Goal: Task Accomplishment & Management: Use online tool/utility

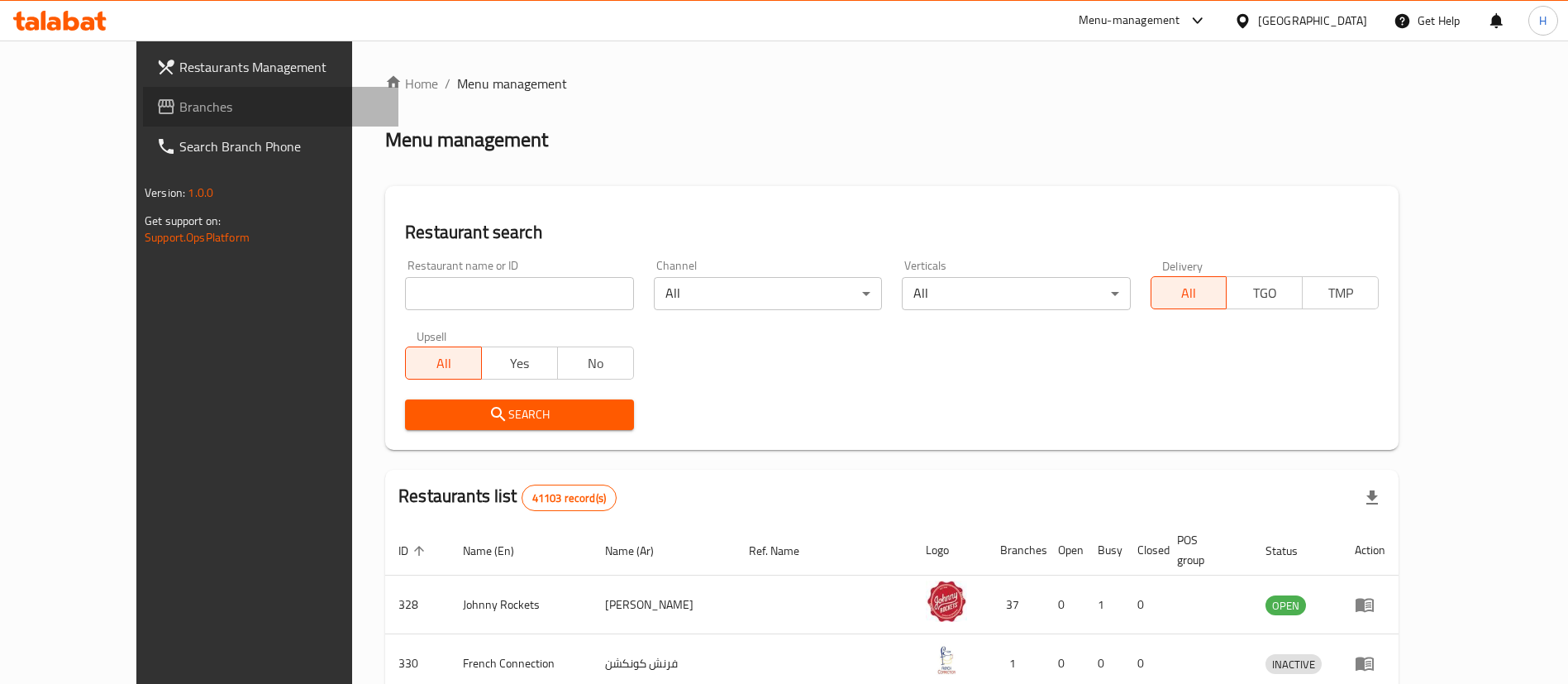
click at [179, 98] on span "Branches" at bounding box center [282, 107] width 206 height 20
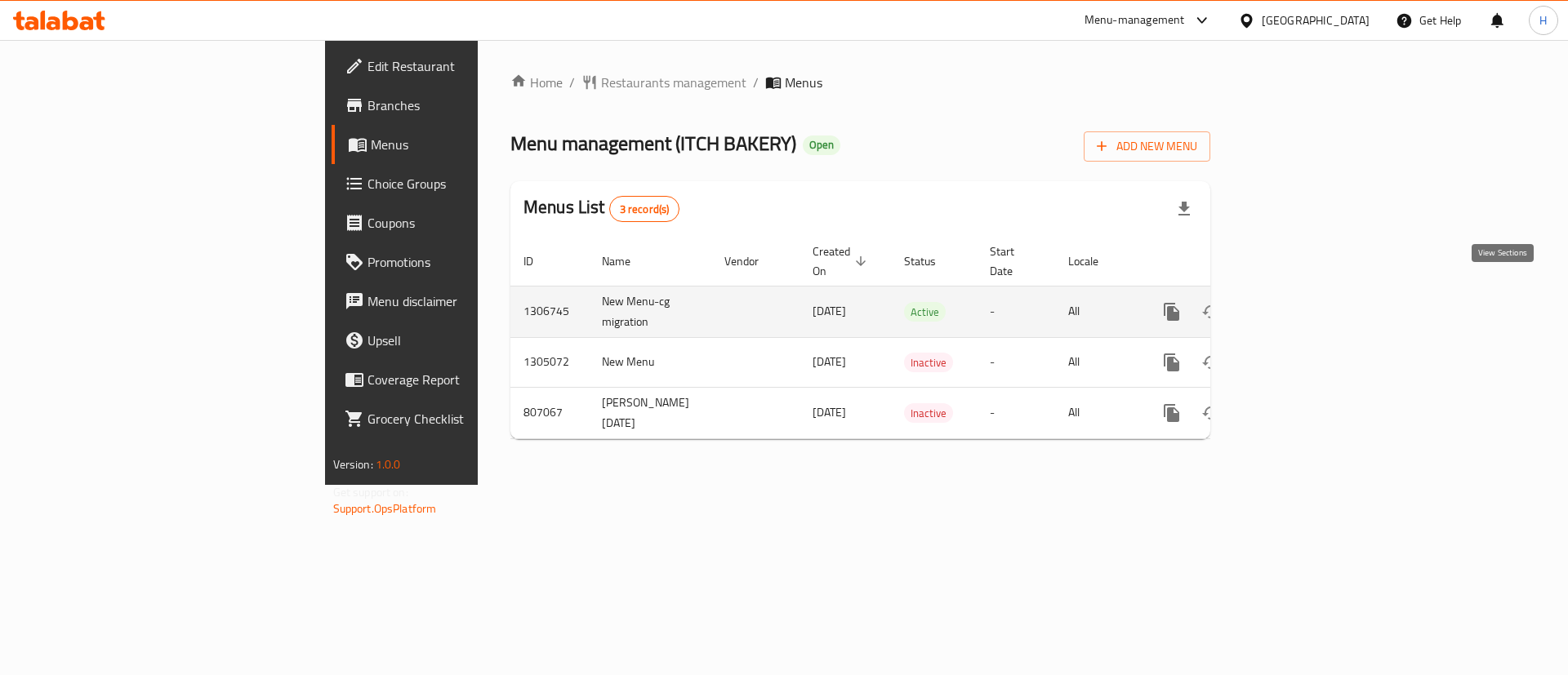
click at [1308, 296] on link "enhanced table" at bounding box center [1289, 311] width 39 height 39
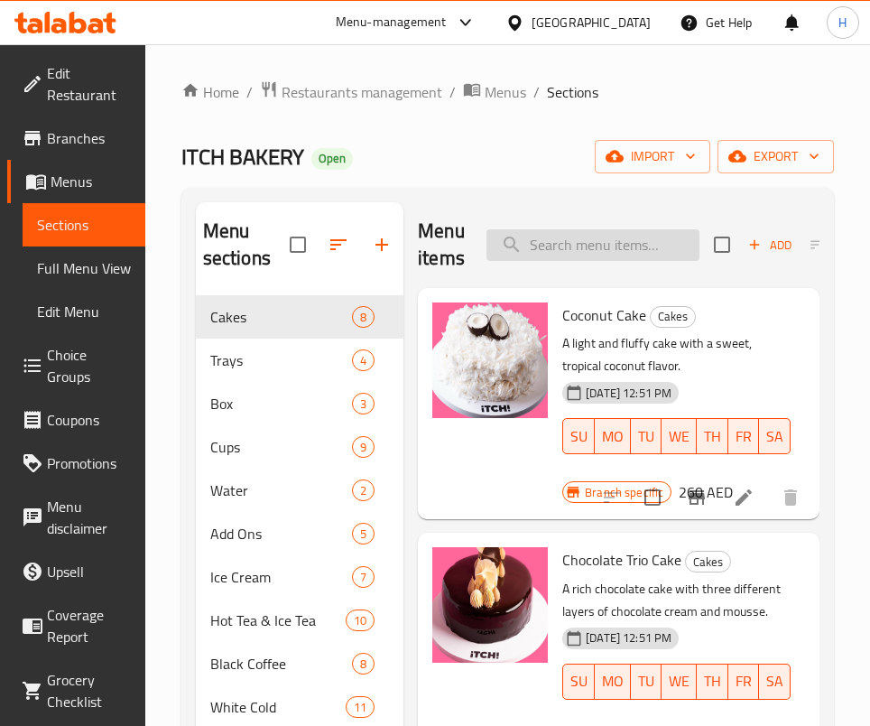
click at [593, 231] on input "search" at bounding box center [593, 245] width 213 height 32
type input "5"
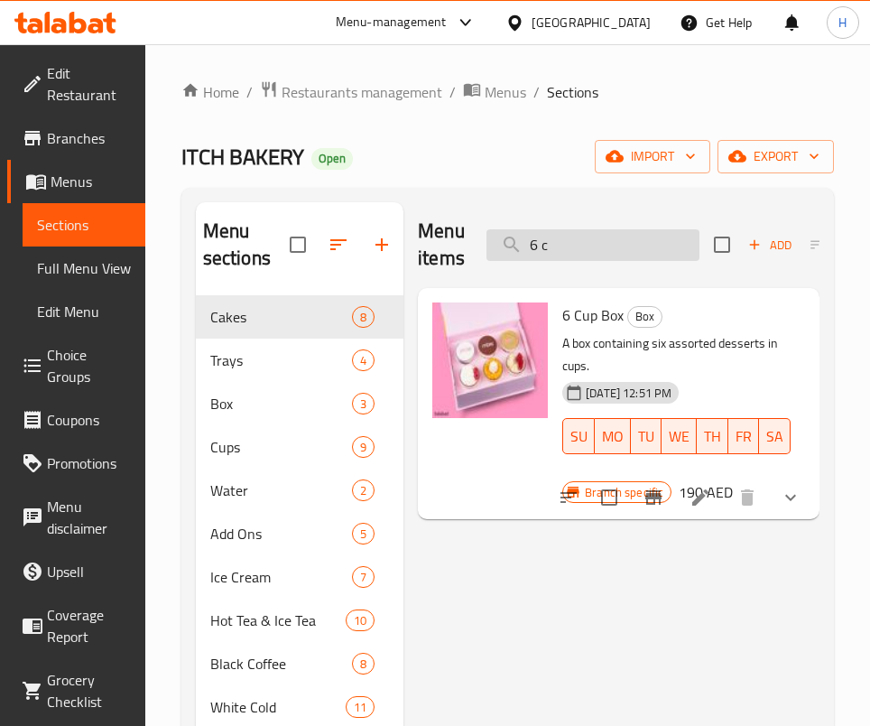
drag, startPoint x: 543, startPoint y: 239, endPoint x: 509, endPoint y: 239, distance: 33.4
click at [509, 239] on input "6 c" at bounding box center [593, 245] width 213 height 32
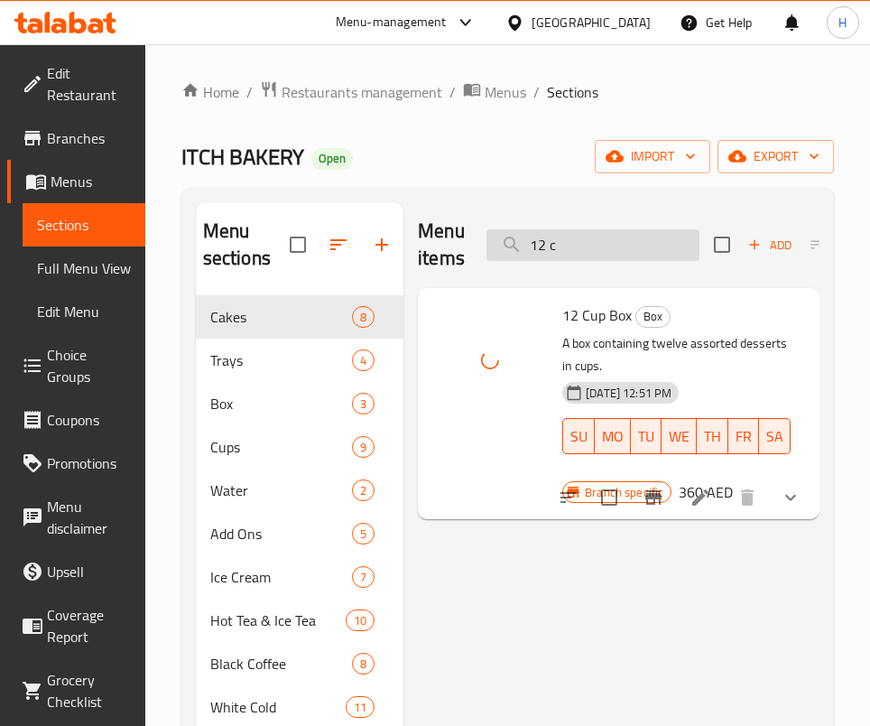
click at [628, 244] on input "12 c" at bounding box center [593, 245] width 213 height 32
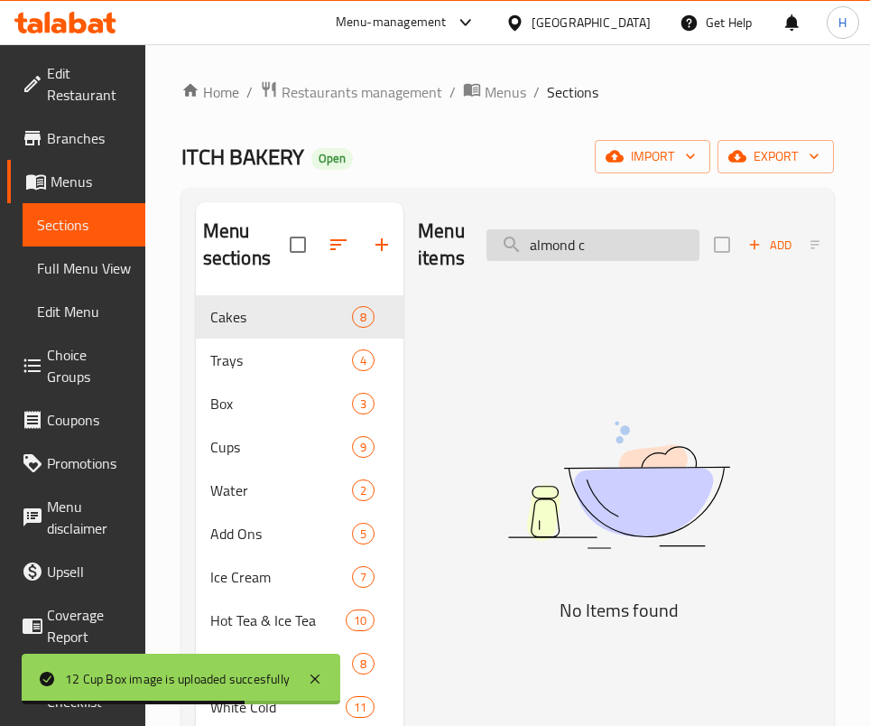
click at [602, 246] on input "almond c" at bounding box center [593, 245] width 213 height 32
type input "a"
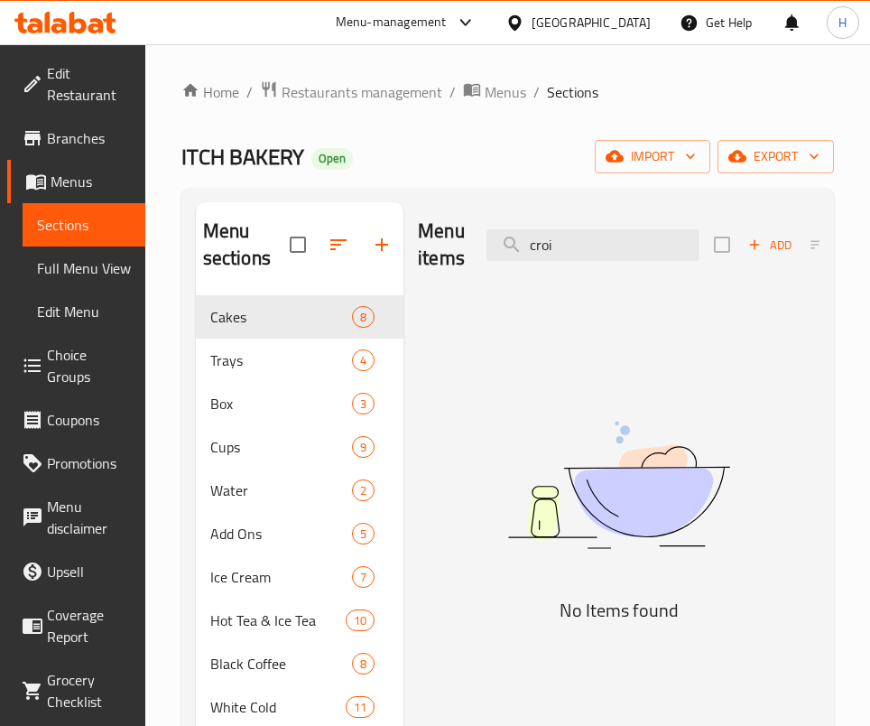
click at [612, 463] on img at bounding box center [619, 484] width 402 height 213
click at [562, 246] on input "croi" at bounding box center [593, 245] width 213 height 32
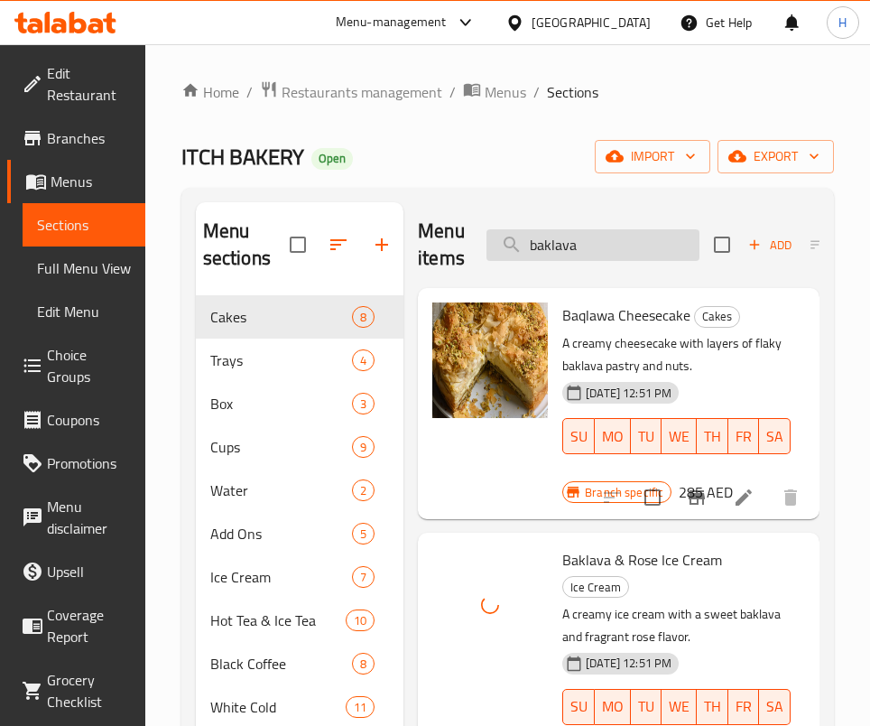
click at [601, 246] on input "baklava" at bounding box center [593, 245] width 213 height 32
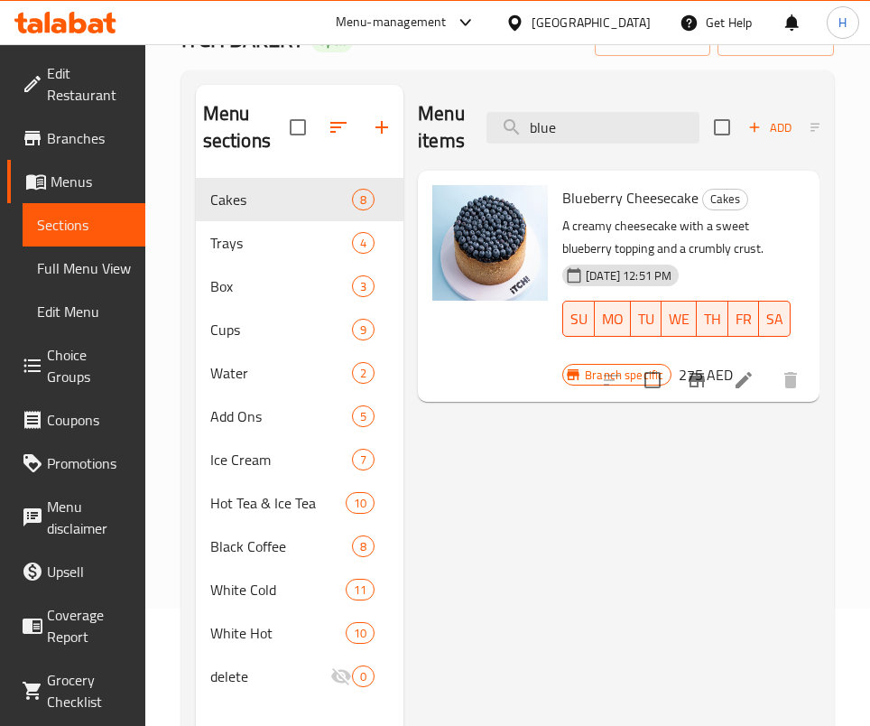
type input "blue"
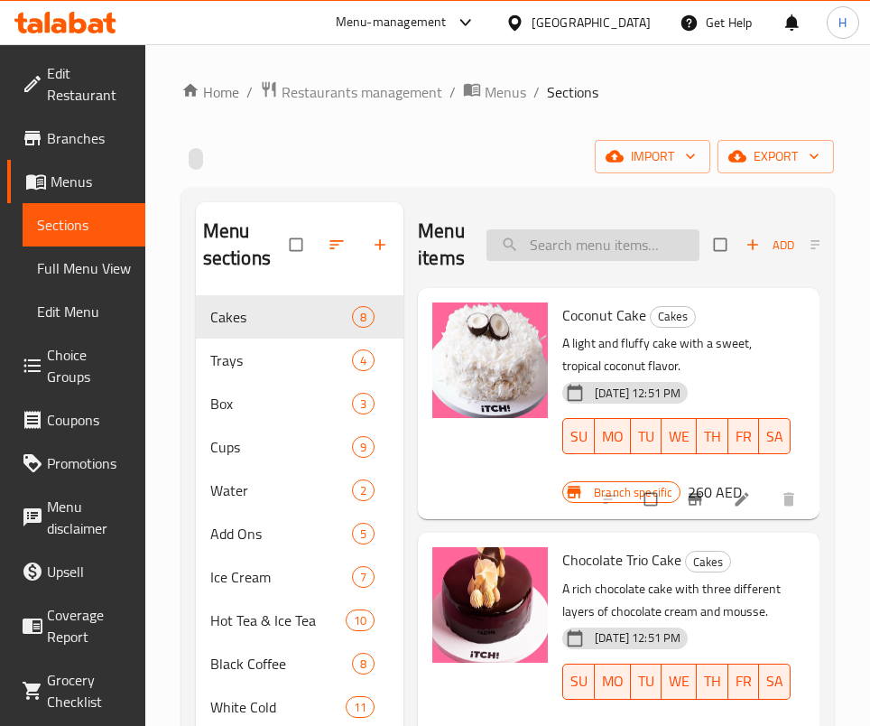
click at [593, 247] on input "search" at bounding box center [593, 245] width 213 height 32
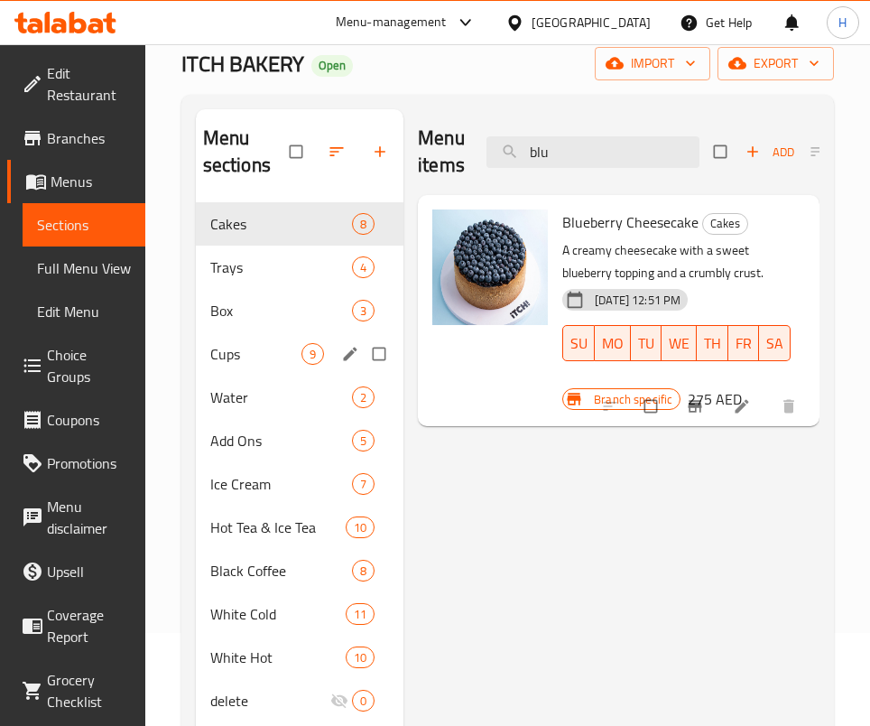
scroll to position [135, 0]
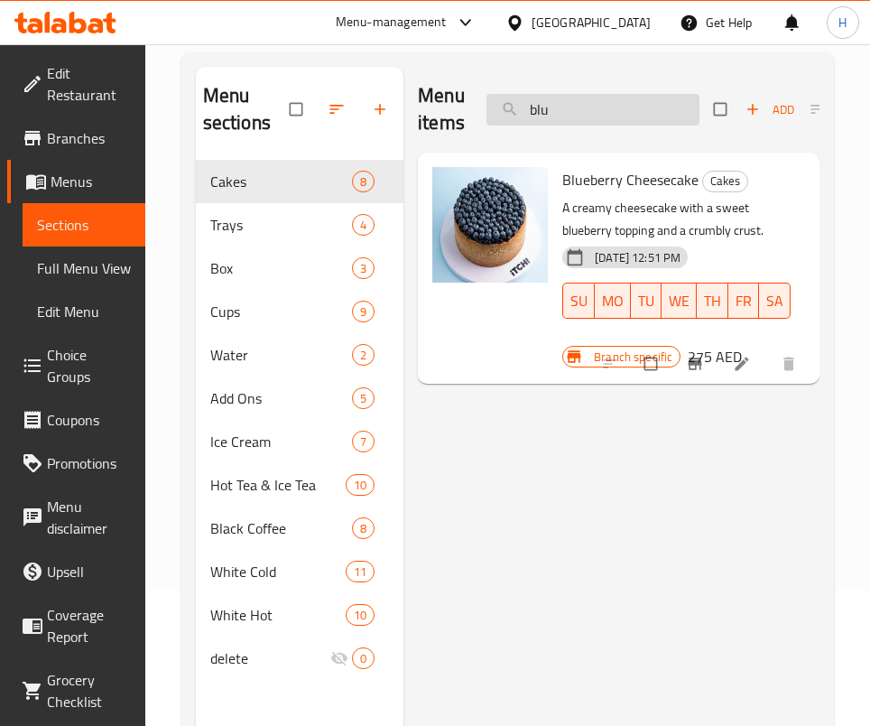
click at [619, 122] on input "blu" at bounding box center [593, 110] width 213 height 32
click at [631, 91] on div "Menu items blu Add Sort Manage items" at bounding box center [619, 110] width 402 height 86
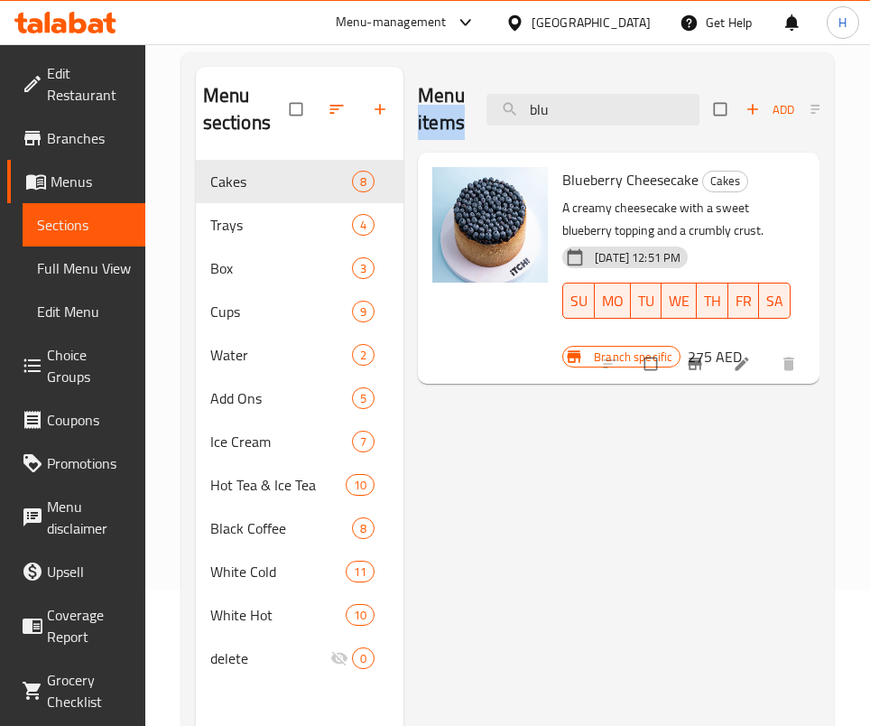
click at [631, 91] on div "Menu items blu Add Sort Manage items" at bounding box center [619, 110] width 402 height 86
click at [562, 97] on input "blu" at bounding box center [593, 110] width 213 height 32
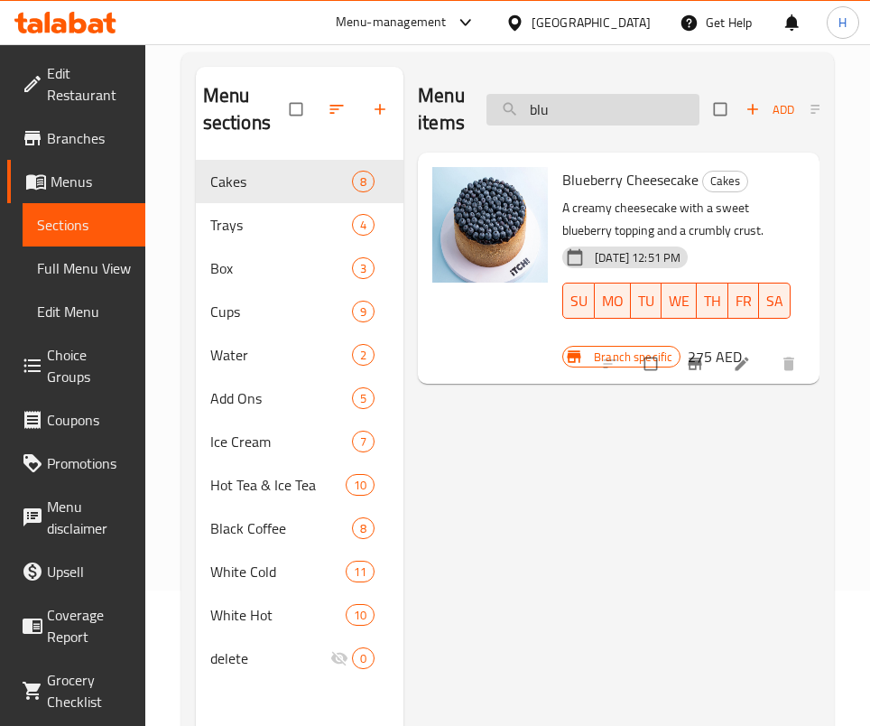
click at [562, 97] on input "blu" at bounding box center [593, 110] width 213 height 32
click at [563, 558] on div "Menu items blu Add Sort Manage items Blueberry Cheesecake Cakes A creamy cheese…" at bounding box center [612, 430] width 416 height 726
click at [605, 101] on input "blu" at bounding box center [593, 110] width 213 height 32
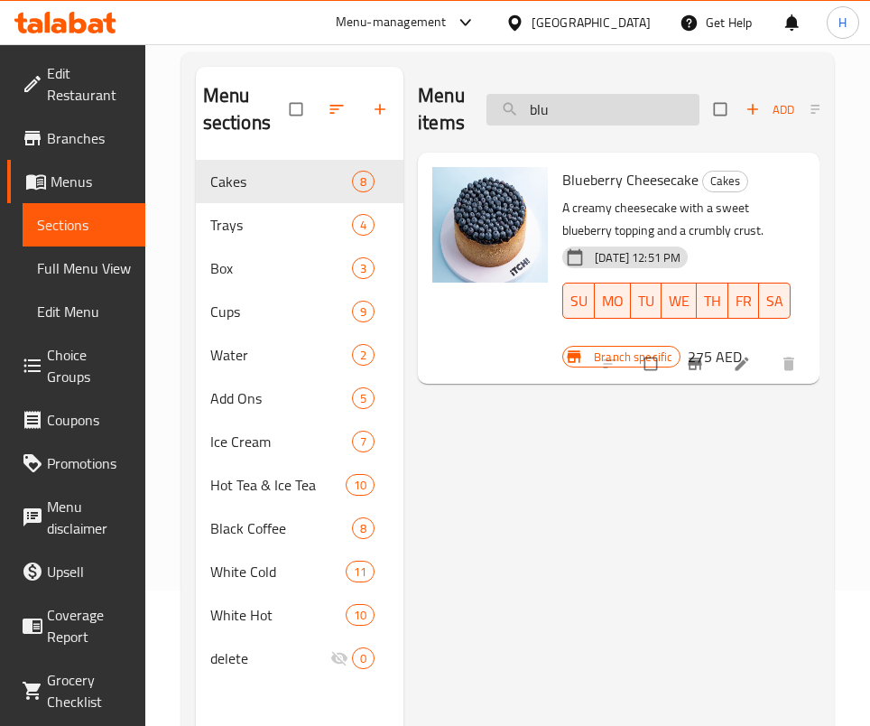
click at [605, 101] on input "blu" at bounding box center [593, 110] width 213 height 32
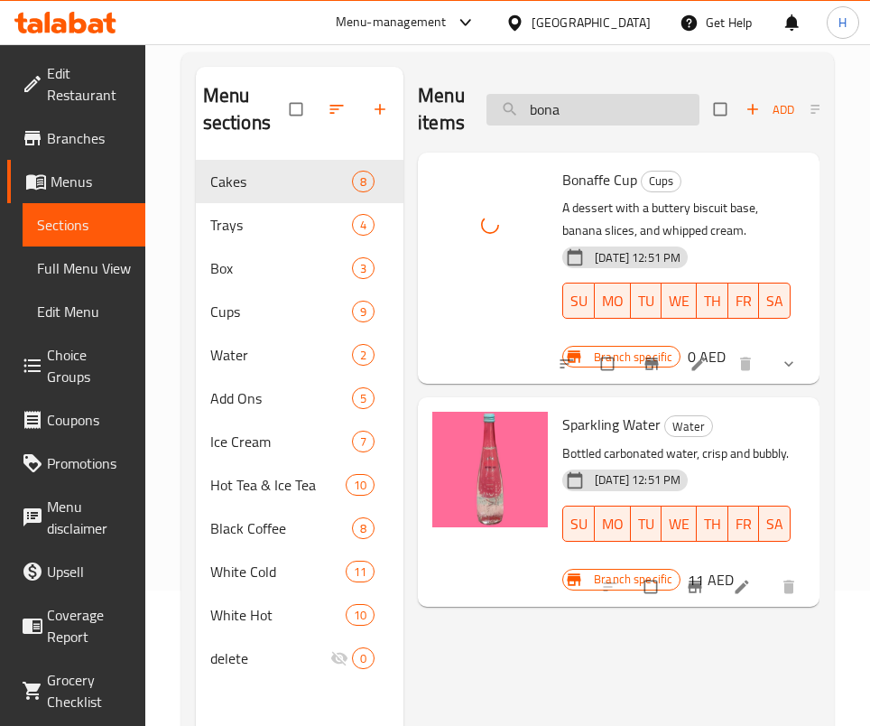
click at [558, 100] on input "bona" at bounding box center [593, 110] width 213 height 32
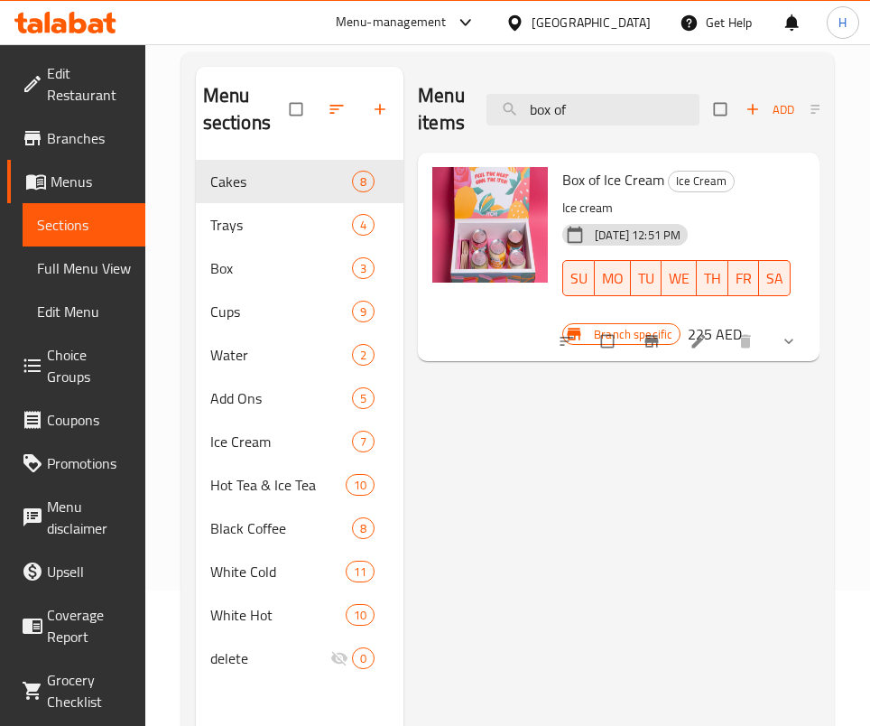
click at [507, 206] on div at bounding box center [490, 225] width 116 height 116
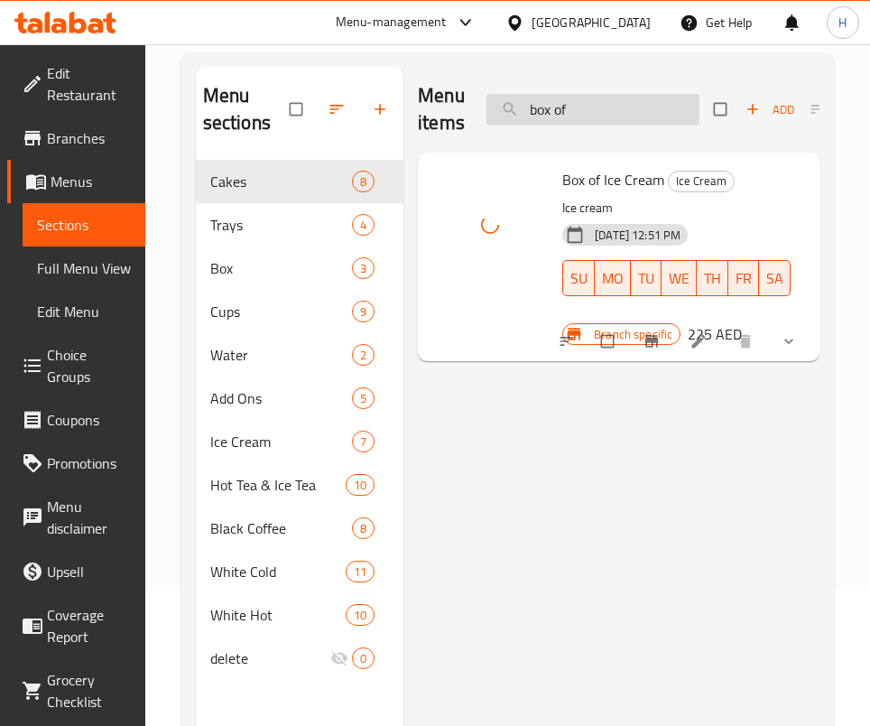
click at [619, 97] on input "box of" at bounding box center [593, 110] width 213 height 32
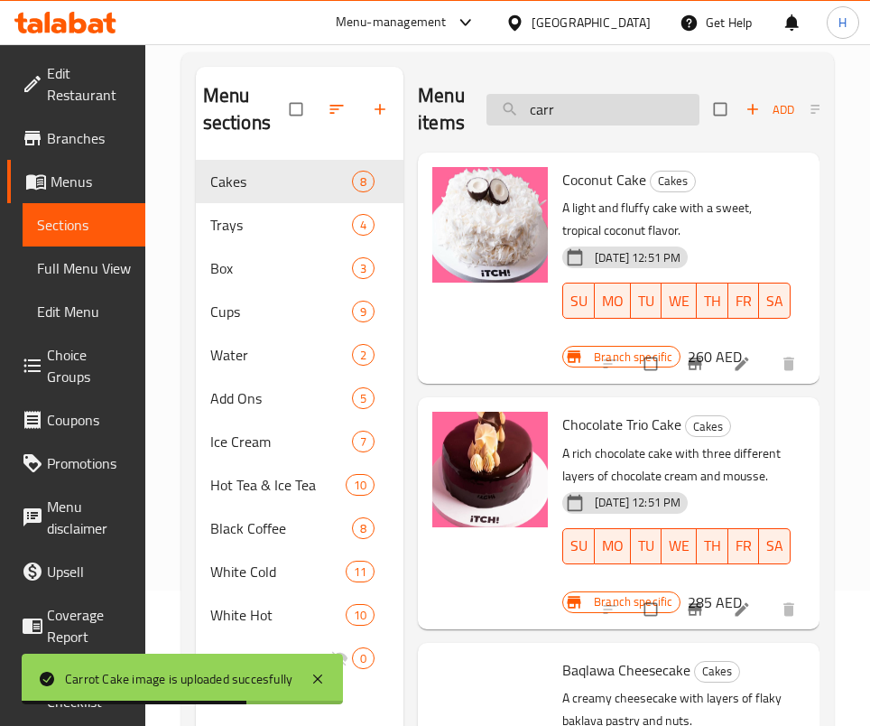
click at [596, 109] on input "carr" at bounding box center [593, 110] width 213 height 32
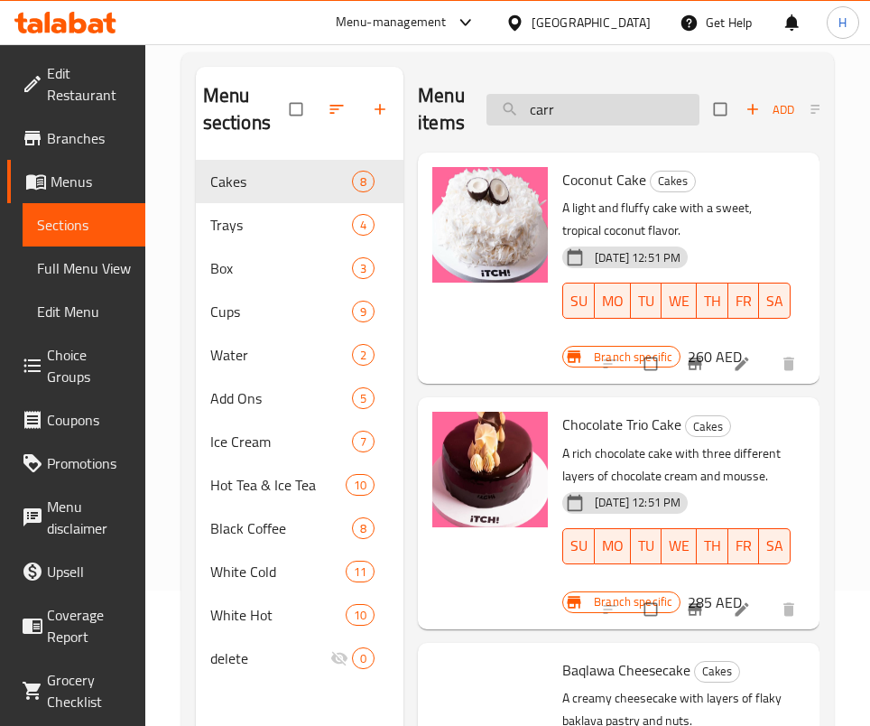
click at [619, 100] on input "carr" at bounding box center [593, 110] width 213 height 32
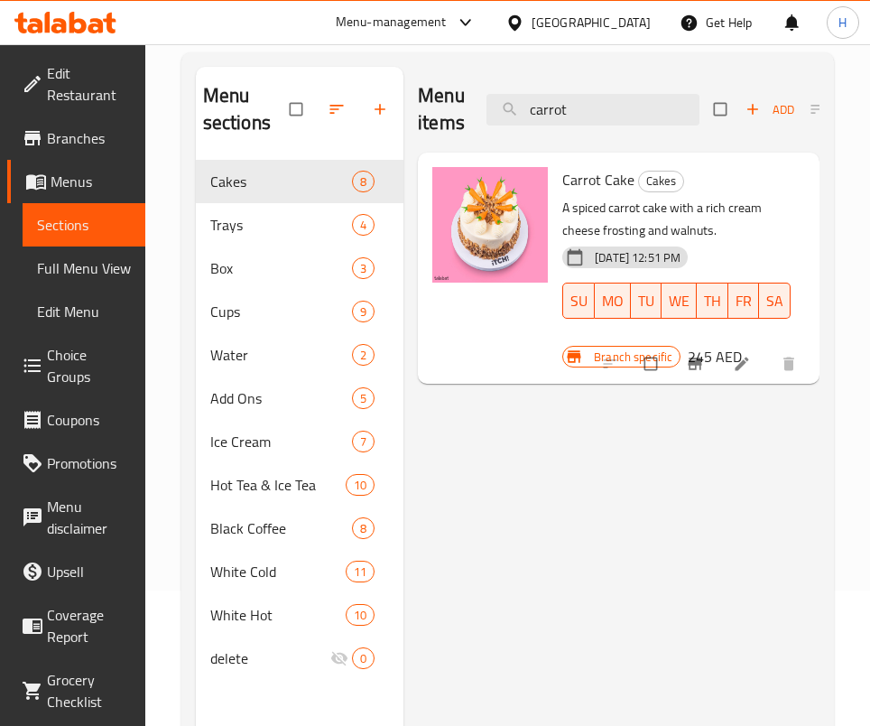
click at [485, 578] on div "Menu items carrot Add Sort Manage items Carrot Cake Cakes A spiced carrot cake …" at bounding box center [612, 430] width 416 height 726
click at [650, 106] on input "carrot" at bounding box center [593, 110] width 213 height 32
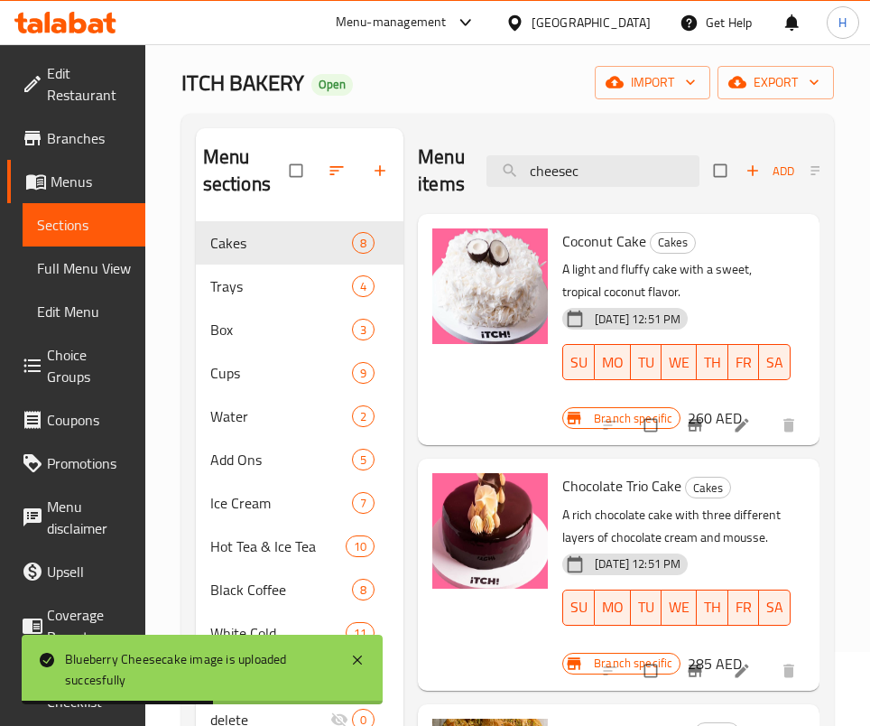
scroll to position [0, 0]
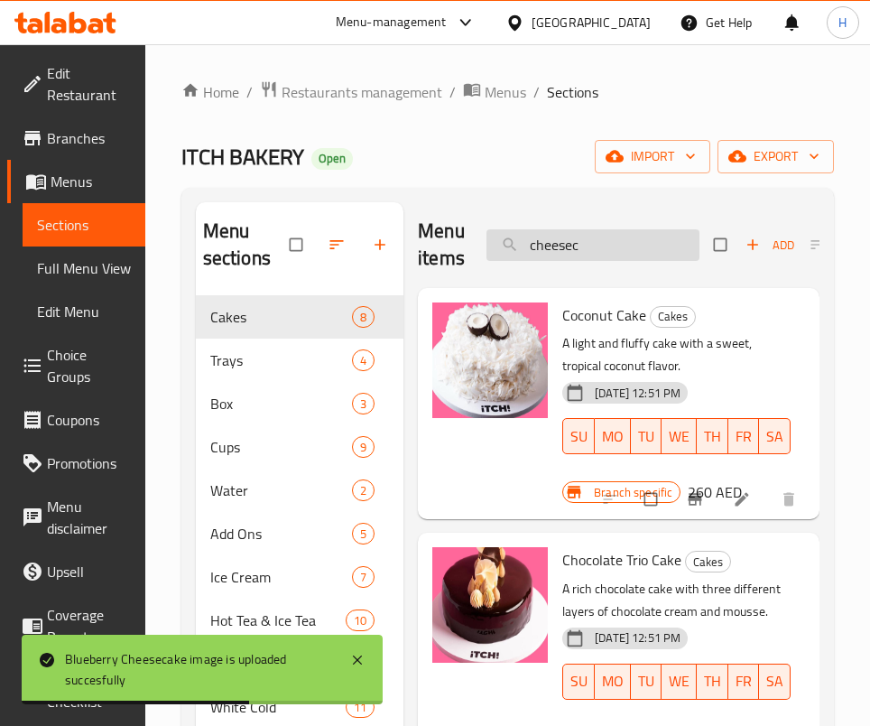
click at [598, 237] on input "cheesec" at bounding box center [593, 245] width 213 height 32
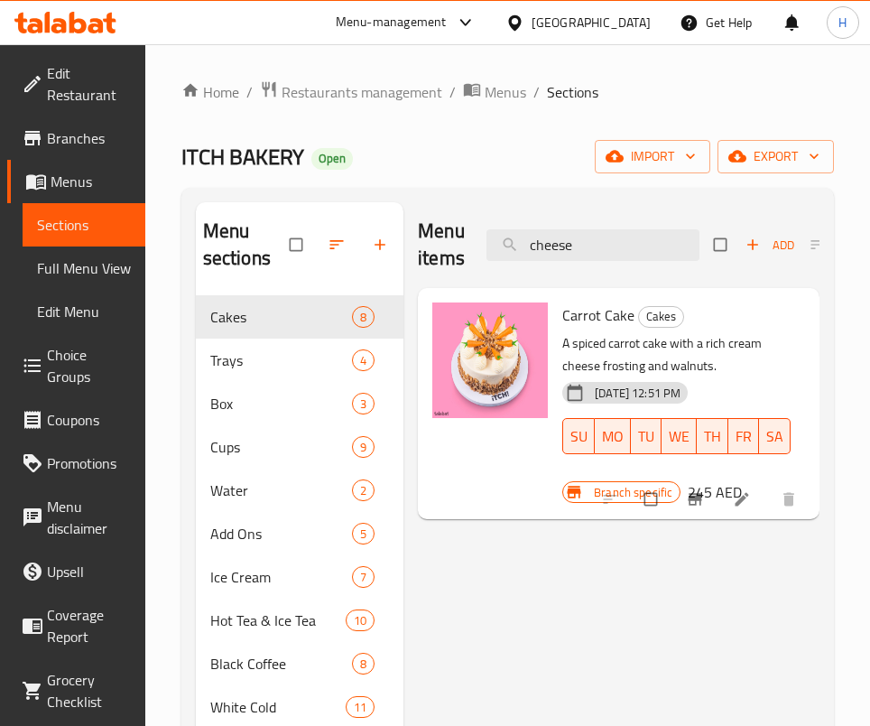
click at [646, 627] on div "Menu items cheese Add Sort Manage items Carrot Cake Cakes A spiced carrot cake …" at bounding box center [612, 565] width 416 height 726
click at [597, 236] on input "cheese" at bounding box center [593, 245] width 213 height 32
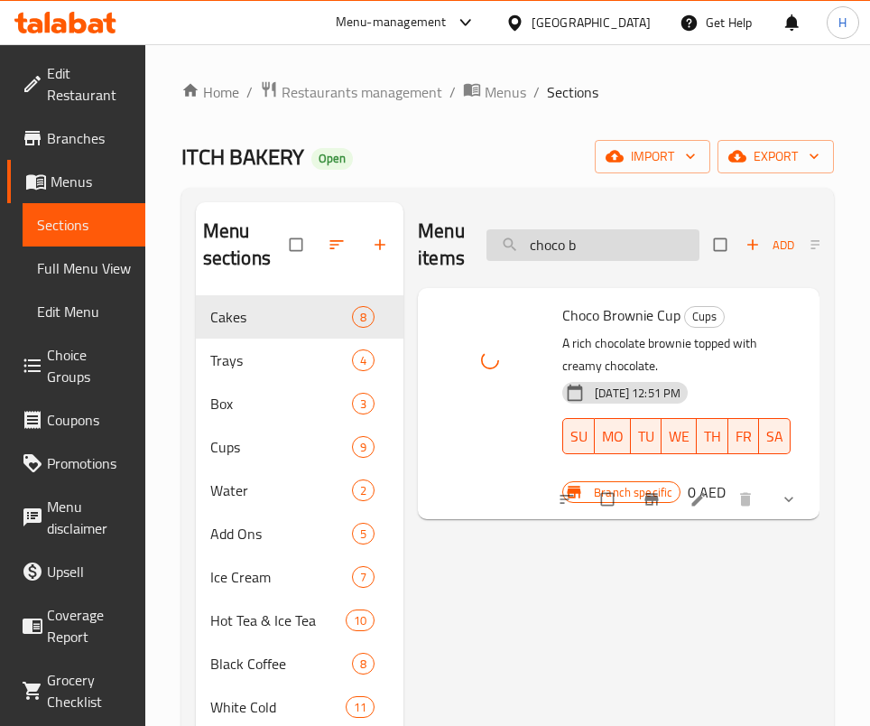
click at [606, 237] on input "choco b" at bounding box center [593, 245] width 213 height 32
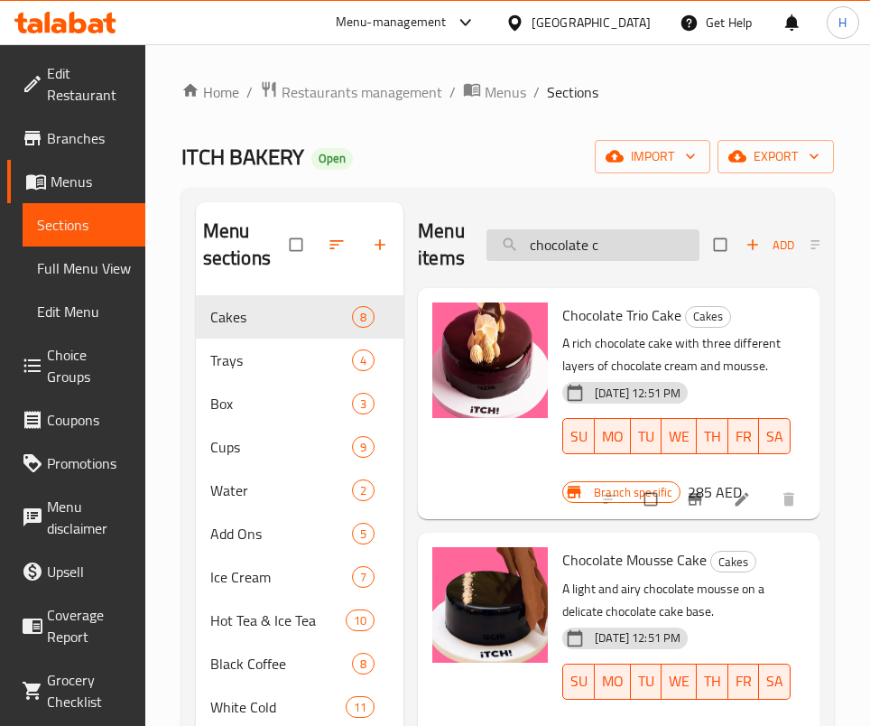
click at [619, 250] on input "chocolate c" at bounding box center [593, 245] width 213 height 32
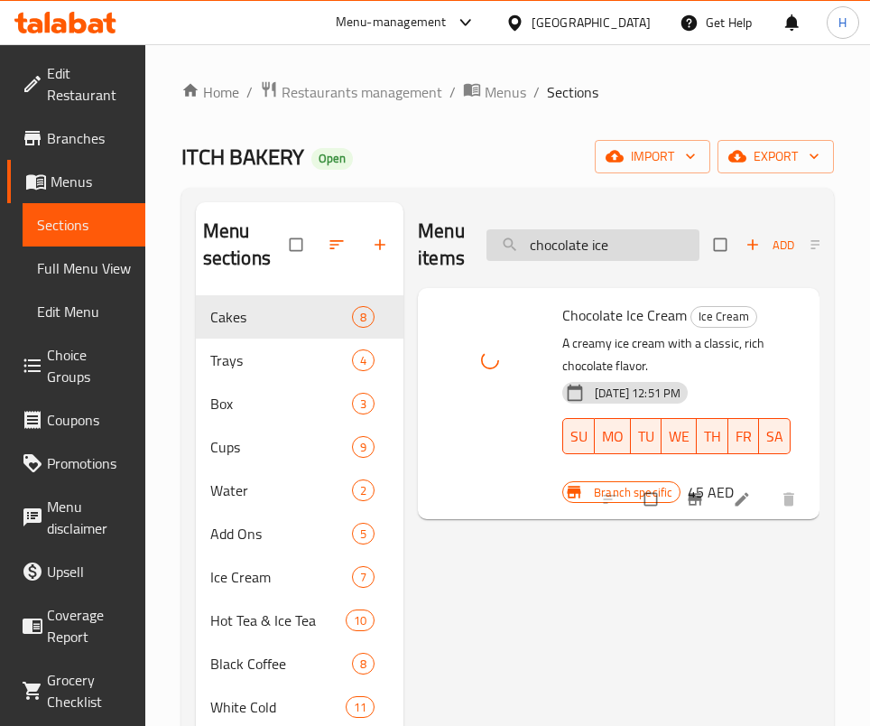
click at [575, 231] on input "chocolate ice" at bounding box center [593, 245] width 213 height 32
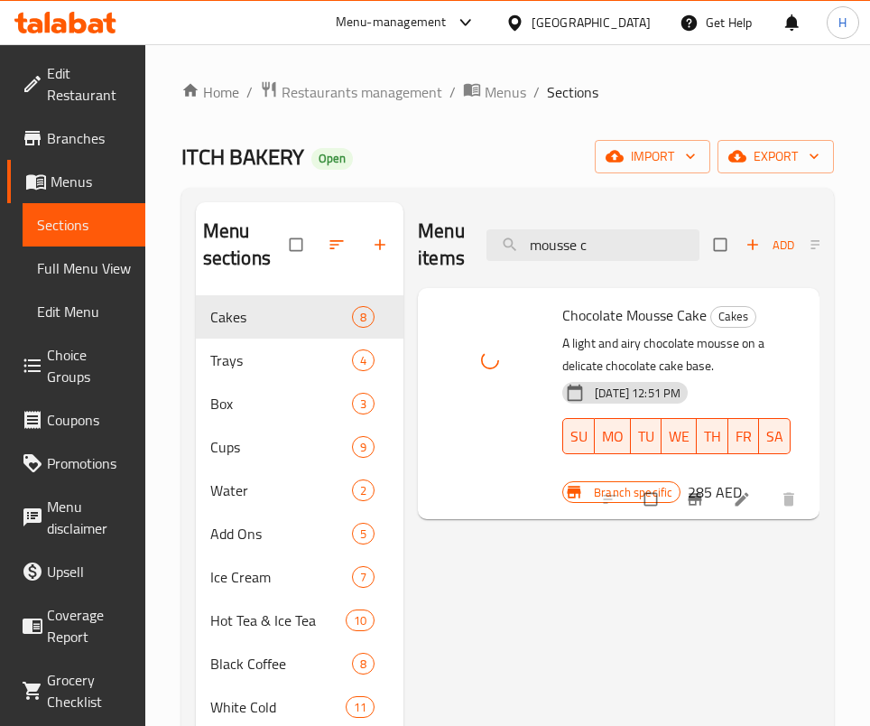
click at [633, 302] on span "Chocolate Mousse Cake" at bounding box center [634, 315] width 144 height 27
copy h6 "Chocolate Mousse Cake"
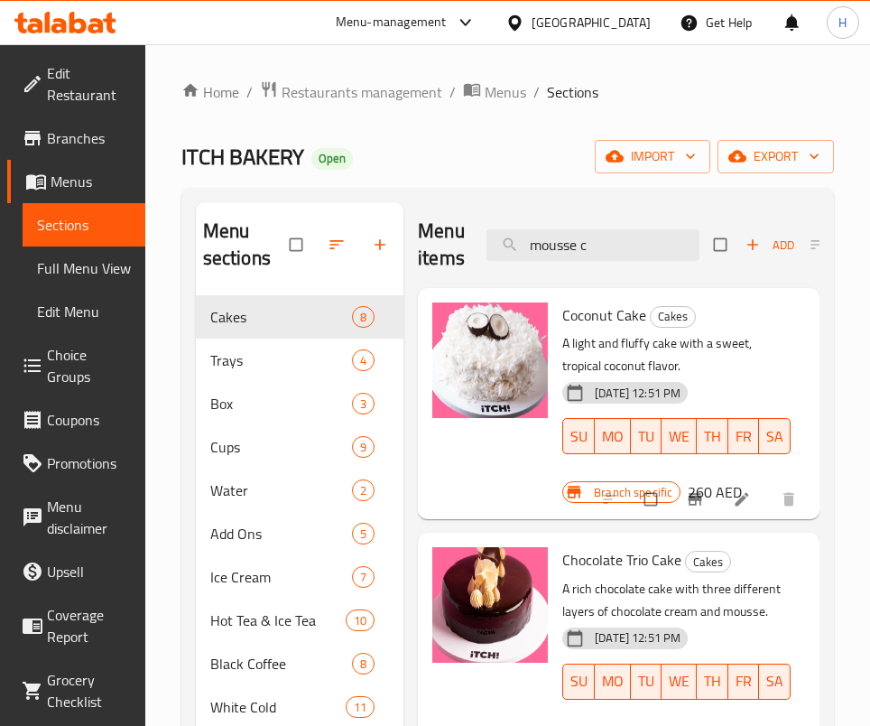
click at [739, 390] on div "Coconut Cake Cakes A light and fluffy cake with a sweet, tropical coconut flavo…" at bounding box center [618, 403] width 387 height 217
click at [530, 240] on input "mousse c" at bounding box center [593, 245] width 213 height 32
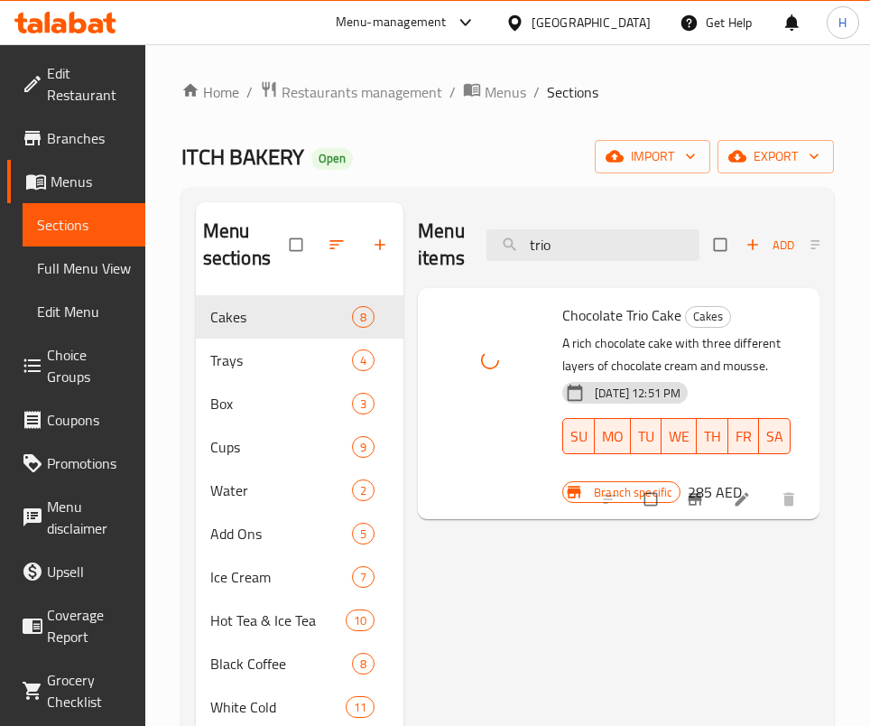
click at [619, 334] on p "A rich chocolate cake with three different layers of chocolate cream and mousse." at bounding box center [676, 354] width 228 height 45
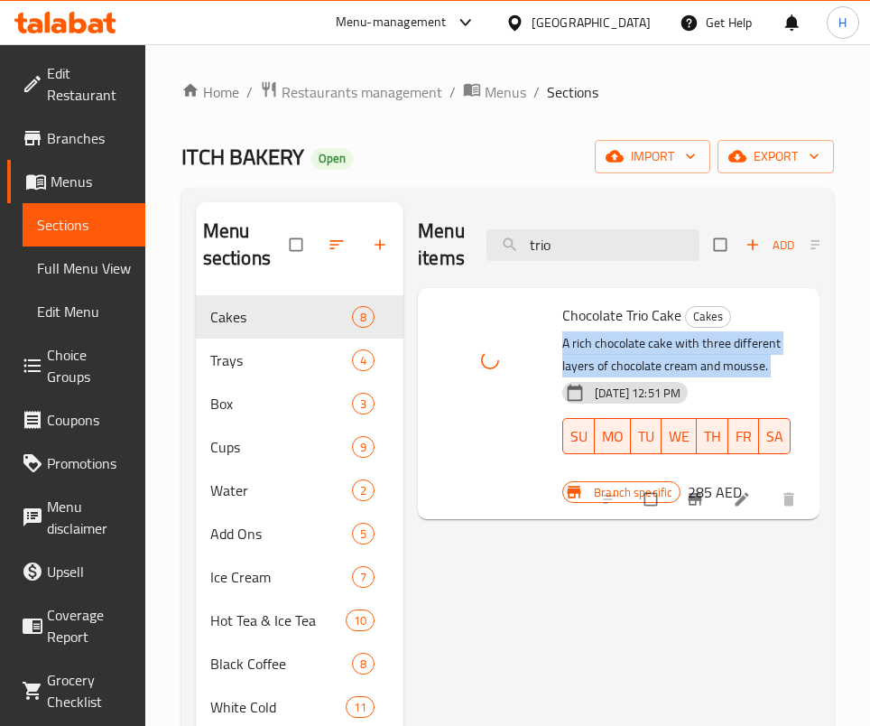
click at [619, 334] on p "A rich chocolate cake with three different layers of chocolate cream and mousse." at bounding box center [676, 354] width 228 height 45
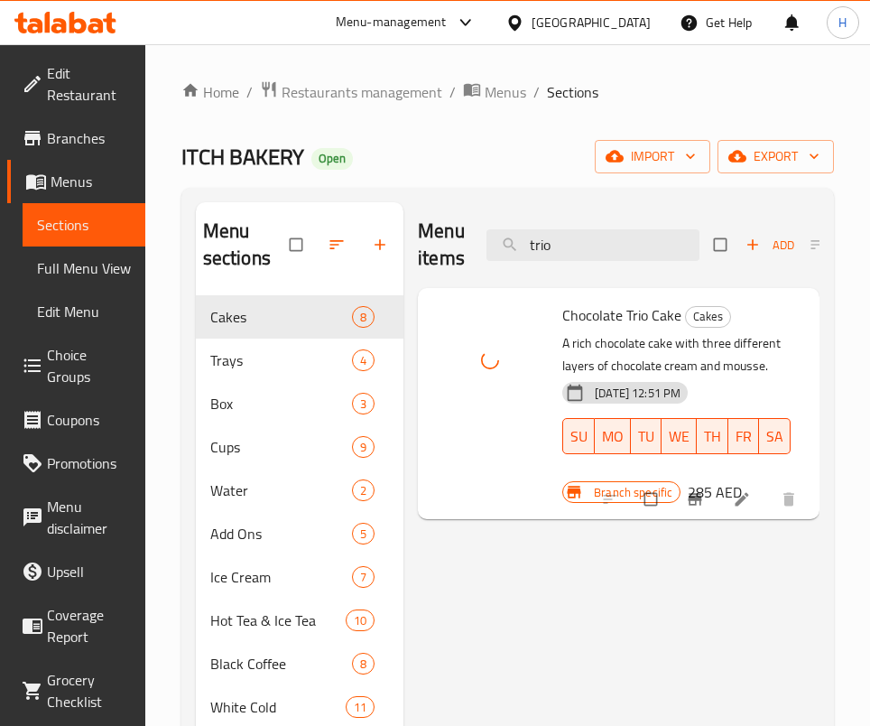
click at [622, 303] on span "Chocolate Trio Cake" at bounding box center [621, 315] width 119 height 27
copy h6 "Chocolate Trio Cake"
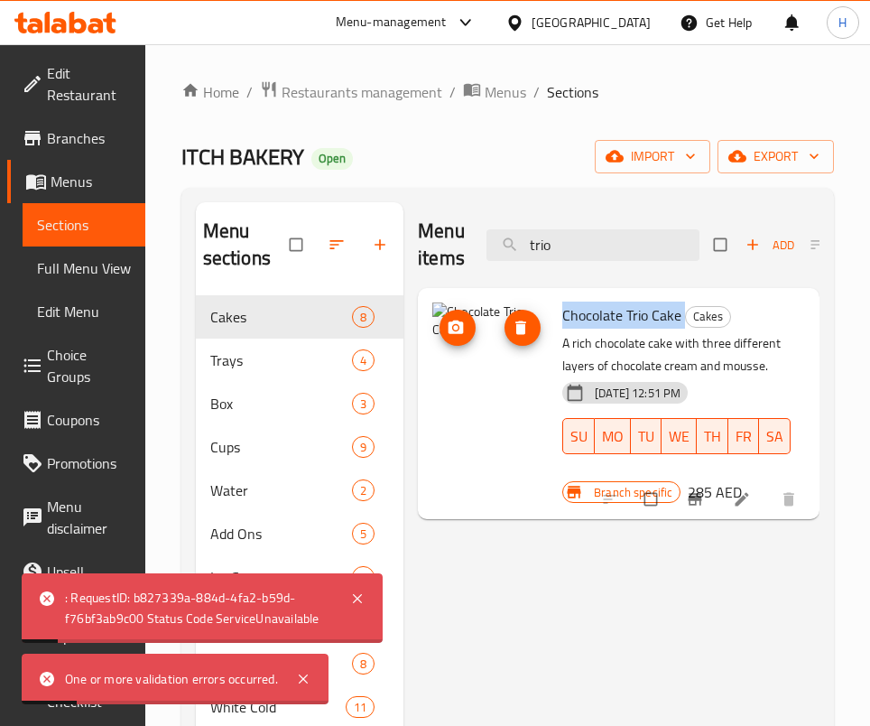
click at [505, 377] on img at bounding box center [490, 360] width 116 height 116
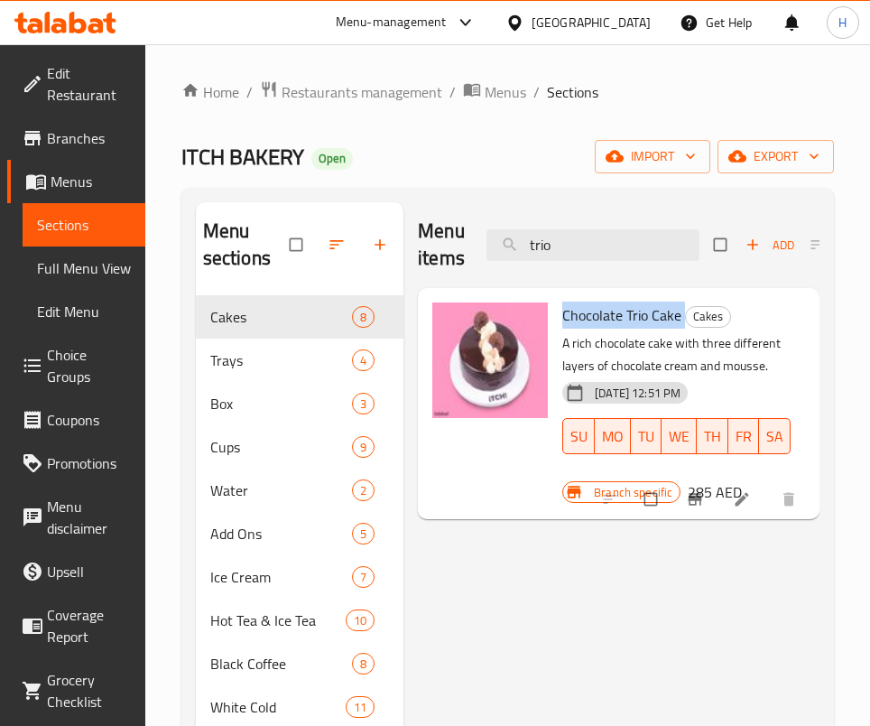
click at [535, 568] on div "Menu items trio Add Sort Manage items Chocolate Trio Cake Cakes A rich chocolat…" at bounding box center [612, 565] width 416 height 726
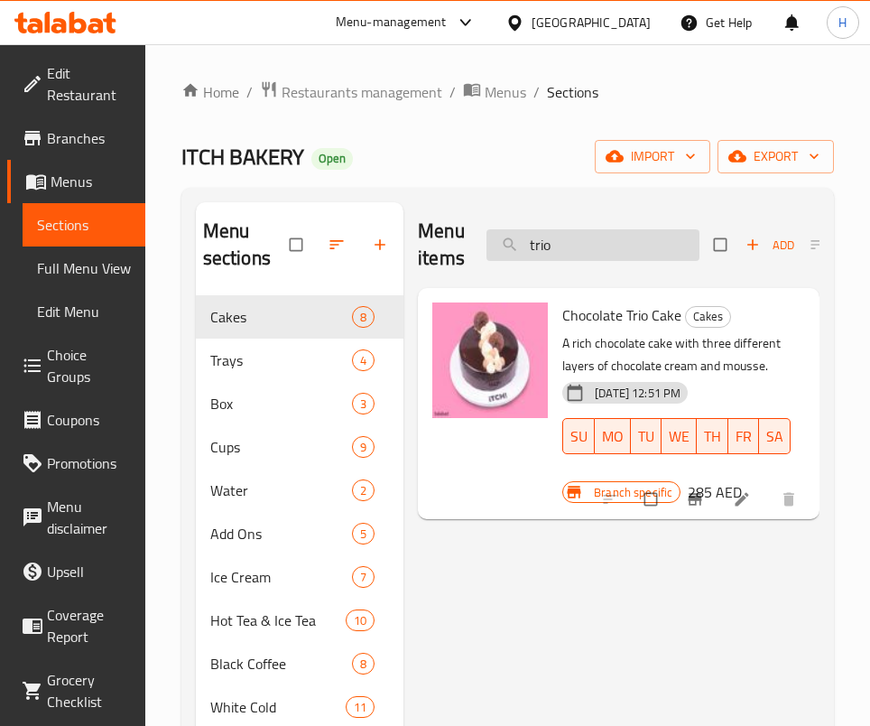
click at [585, 246] on input "trio" at bounding box center [593, 245] width 213 height 32
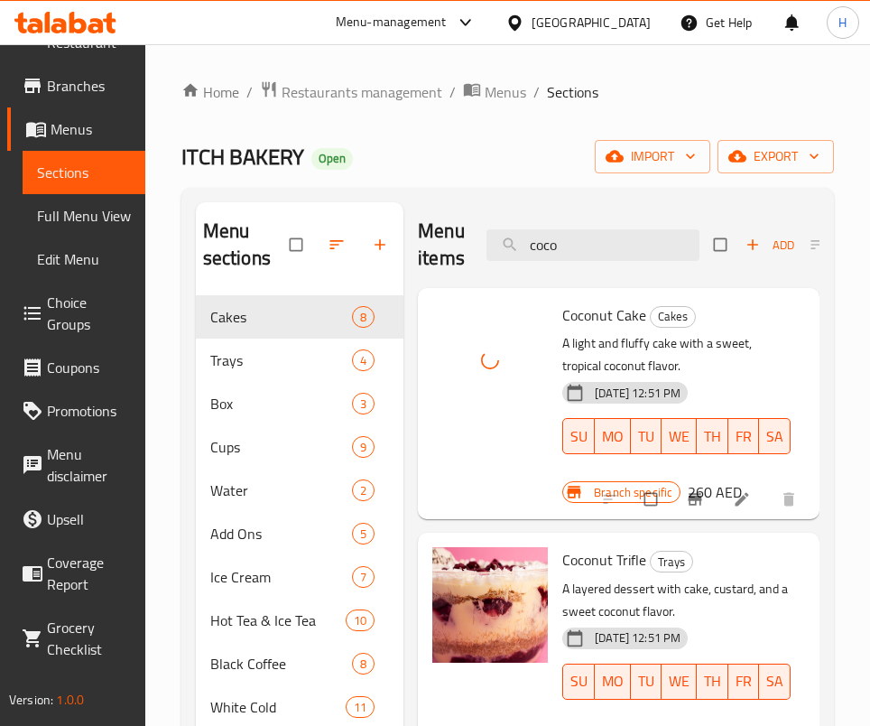
scroll to position [95, 0]
click at [562, 329] on span "Coconut Cake" at bounding box center [604, 315] width 84 height 27
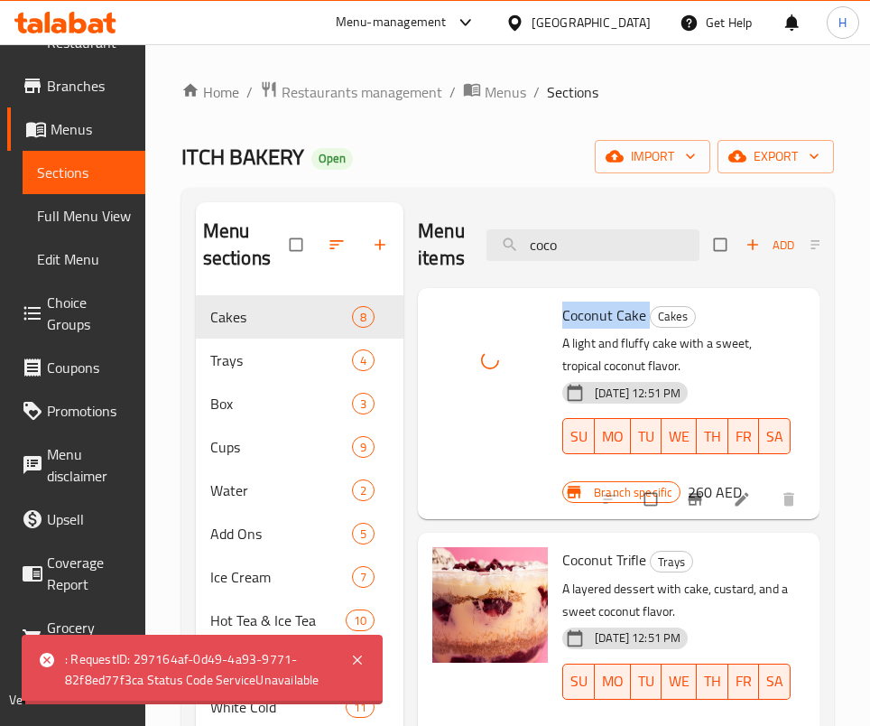
copy h6 "Coconut Cake"
click at [609, 348] on div "Coconut Cake Cakes A light and fluffy cake with a sweet, tropical coconut flavo…" at bounding box center [618, 403] width 387 height 217
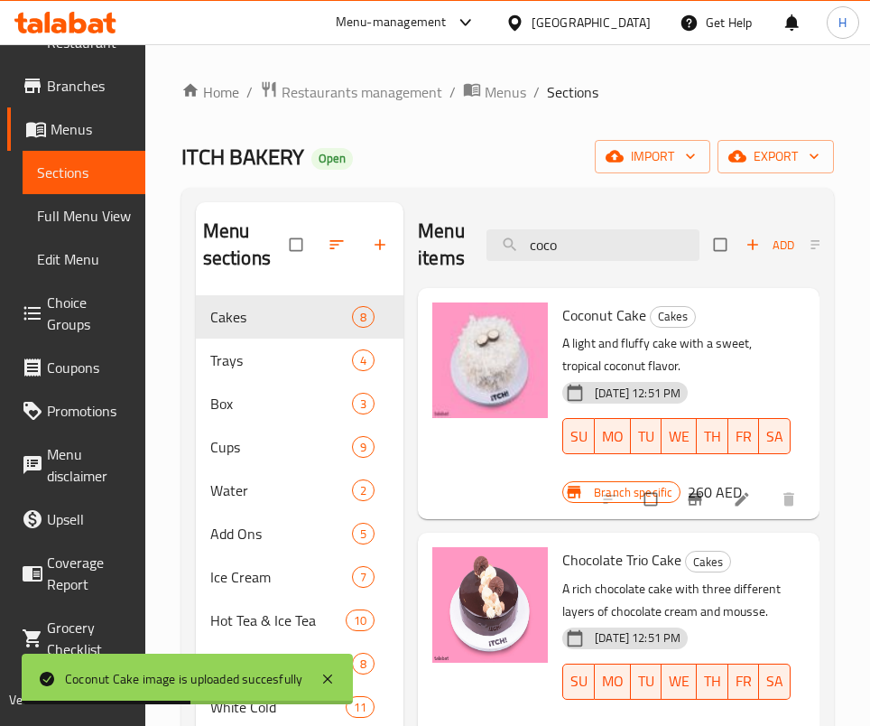
click at [567, 220] on div "Menu items coco Add Sort Manage items" at bounding box center [619, 245] width 402 height 86
click at [570, 249] on input "coco" at bounding box center [593, 245] width 213 height 32
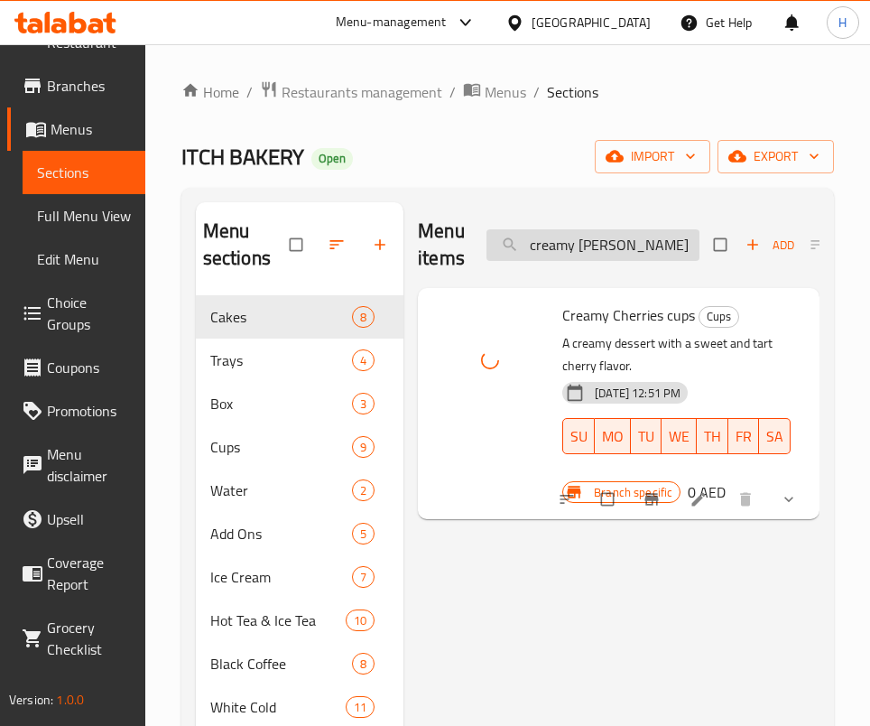
click at [599, 246] on input "creamy cher" at bounding box center [593, 245] width 213 height 32
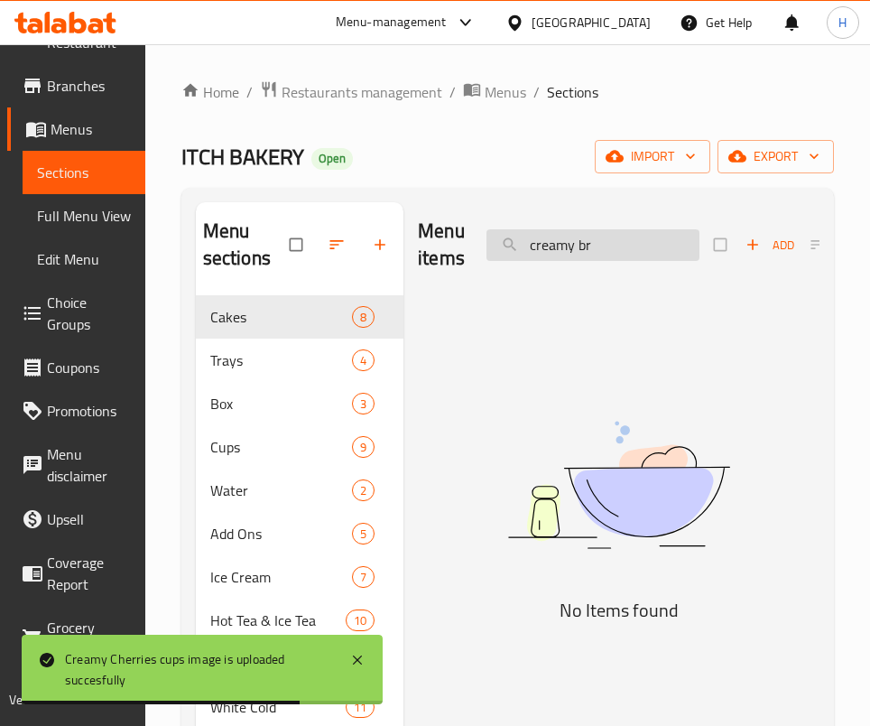
click at [615, 243] on input "creamy br" at bounding box center [593, 245] width 213 height 32
click at [615, 242] on input "creamy br" at bounding box center [593, 245] width 213 height 32
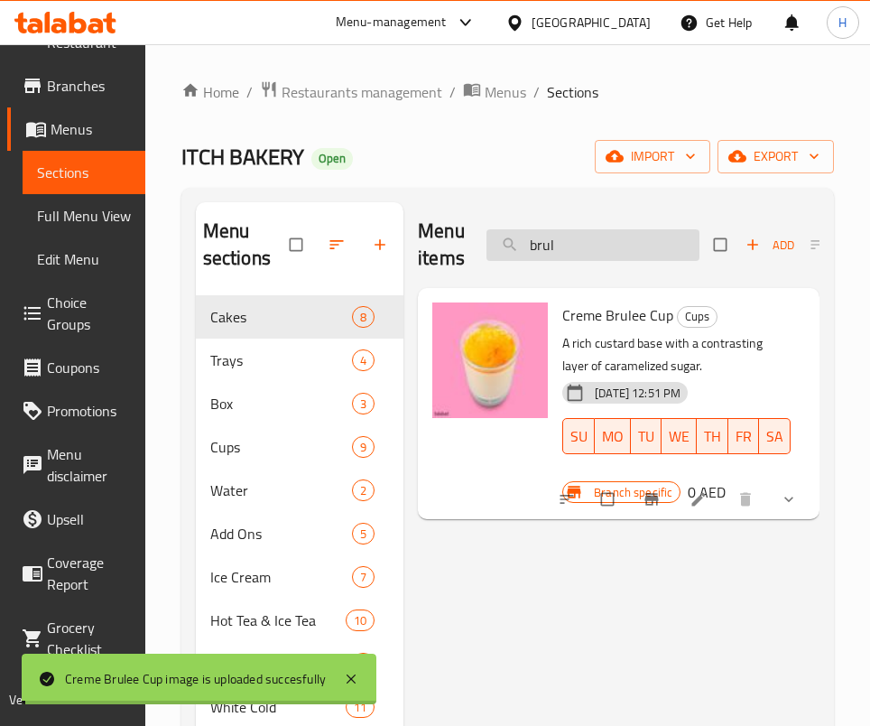
click at [576, 237] on input "brul" at bounding box center [593, 245] width 213 height 32
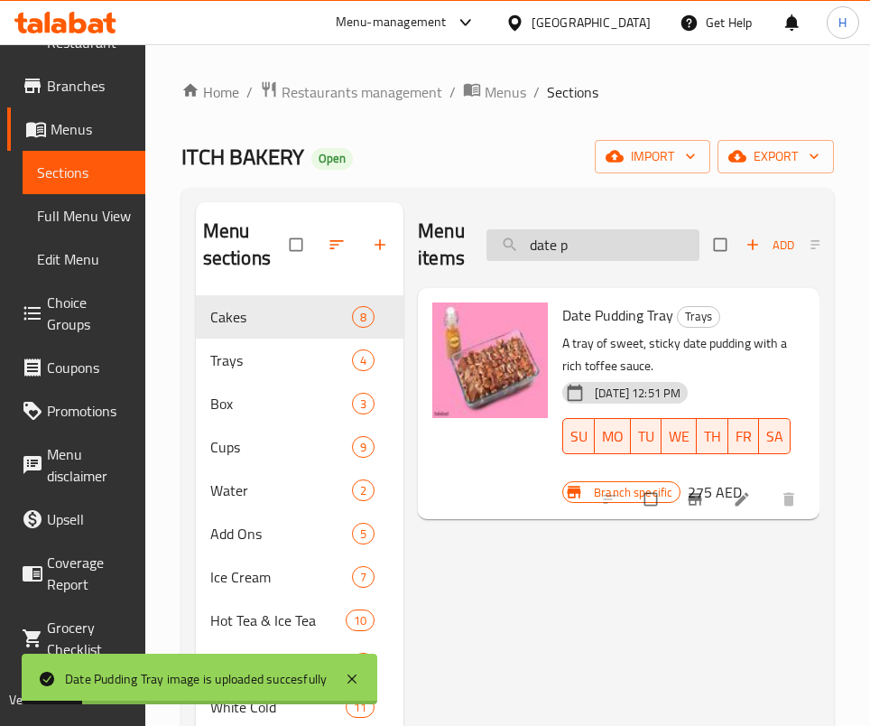
click at [614, 237] on input "date p" at bounding box center [593, 245] width 213 height 32
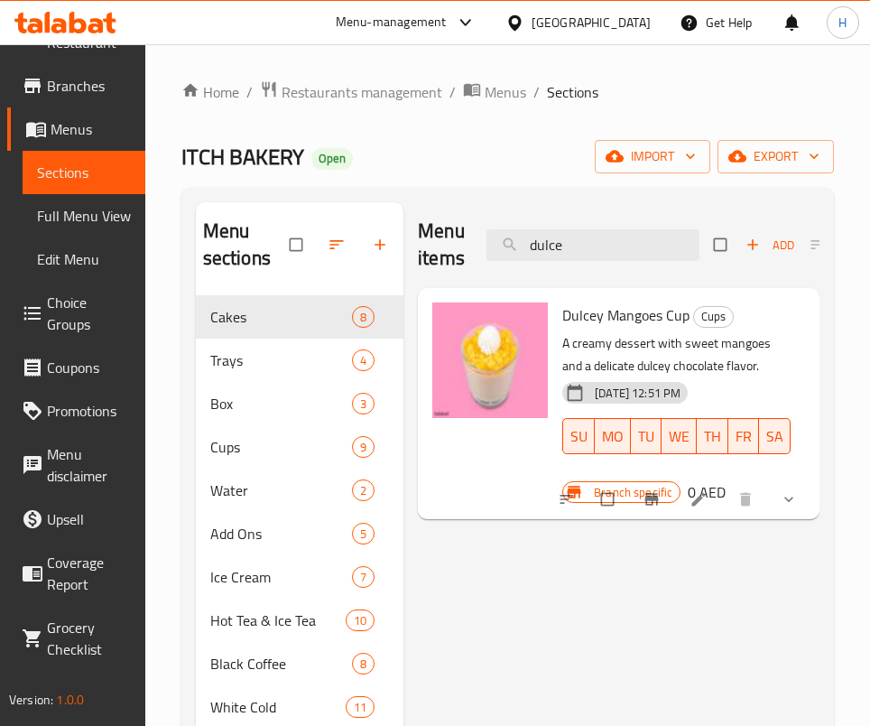
click at [556, 211] on div "Menu items dulce Add Sort Manage items" at bounding box center [619, 245] width 402 height 86
click at [568, 232] on input "dulce" at bounding box center [593, 245] width 213 height 32
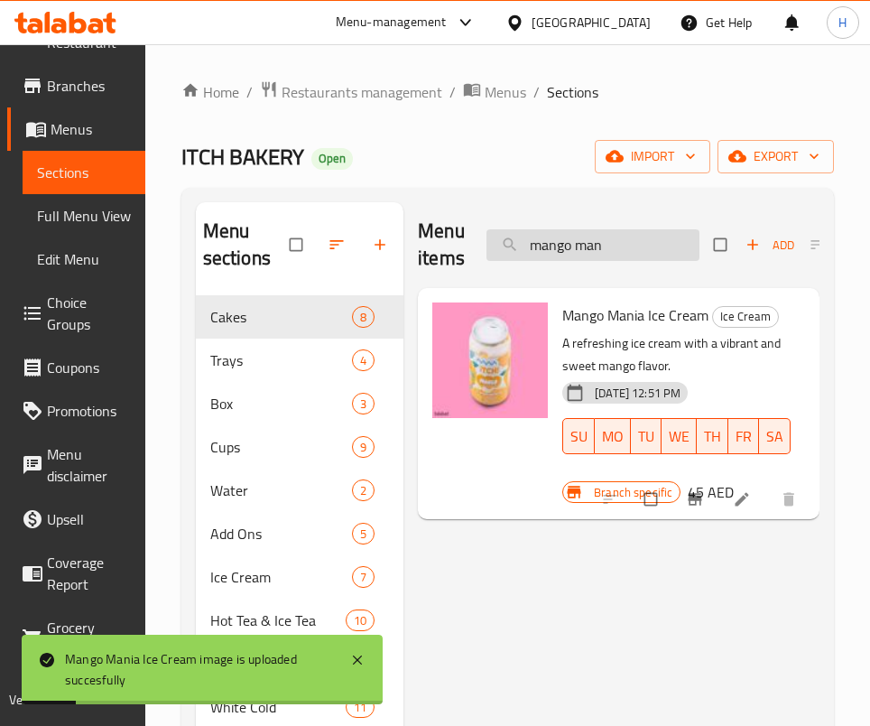
click at [591, 237] on input "mango man" at bounding box center [593, 245] width 213 height 32
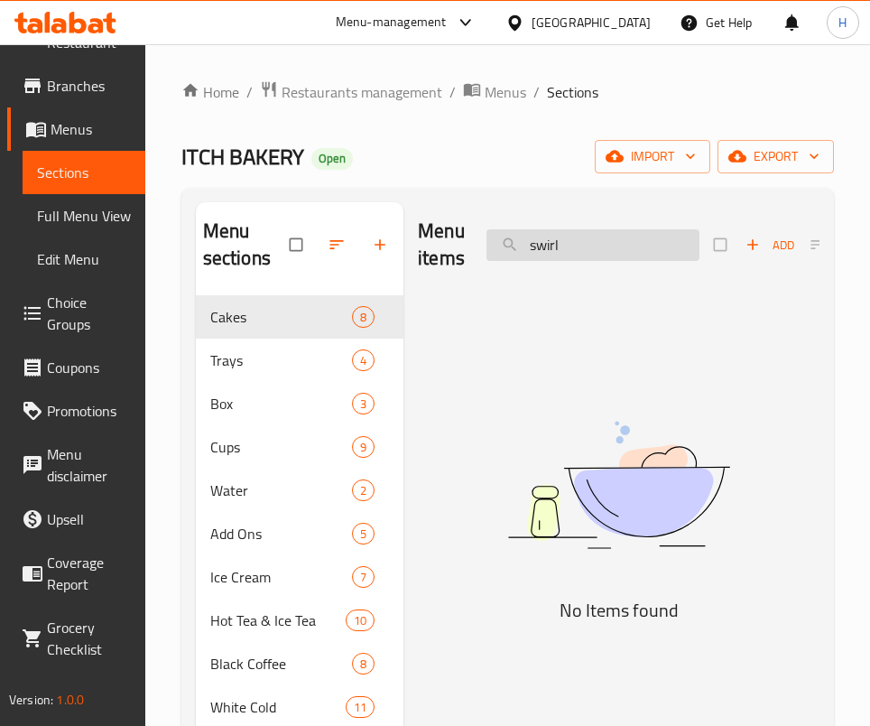
click at [627, 235] on input "swirl" at bounding box center [593, 245] width 213 height 32
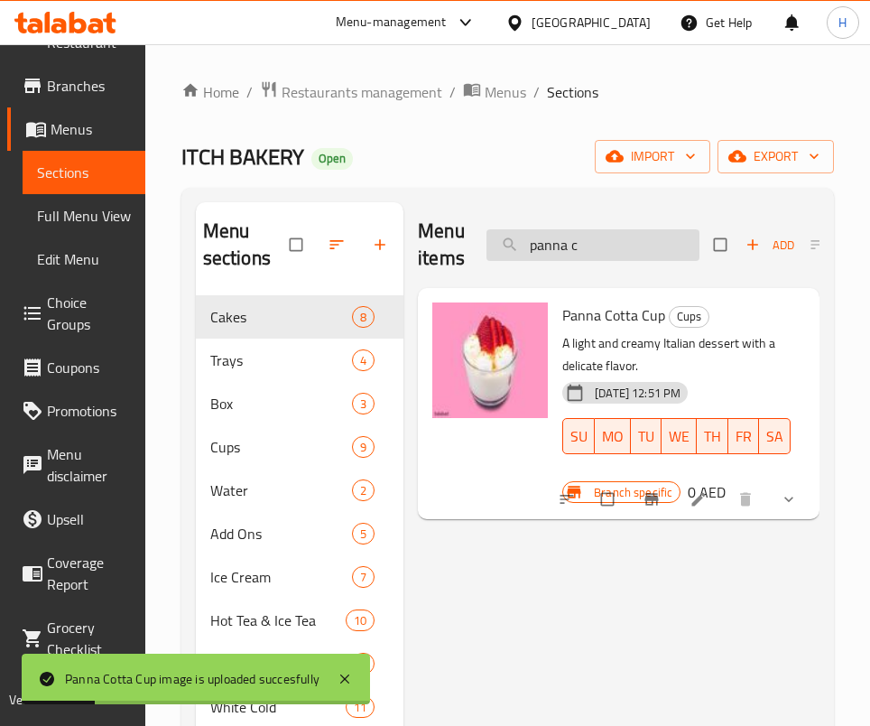
click at [594, 248] on input "panna c" at bounding box center [593, 245] width 213 height 32
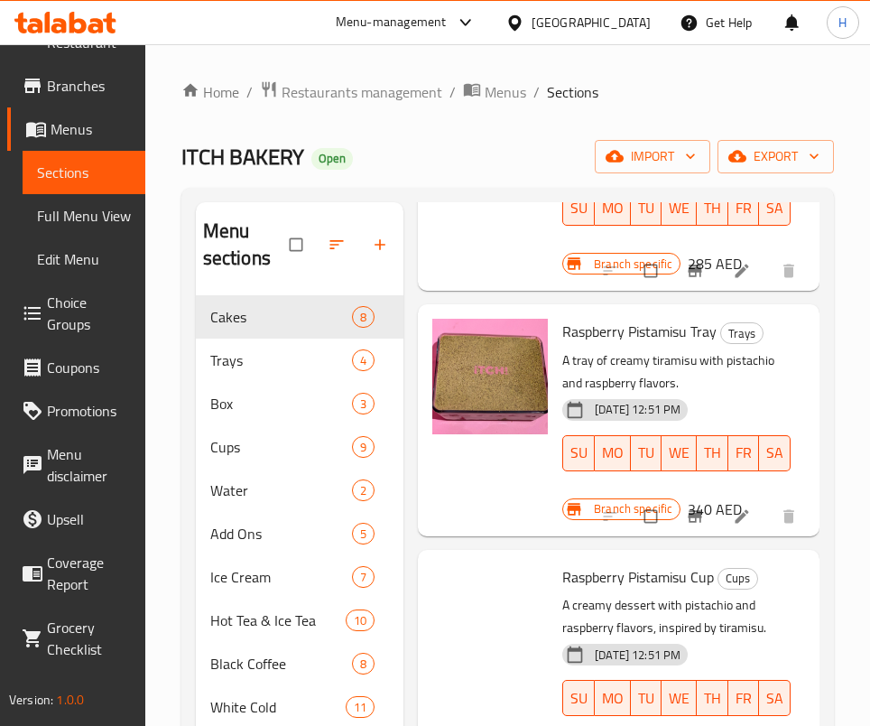
scroll to position [271, 0]
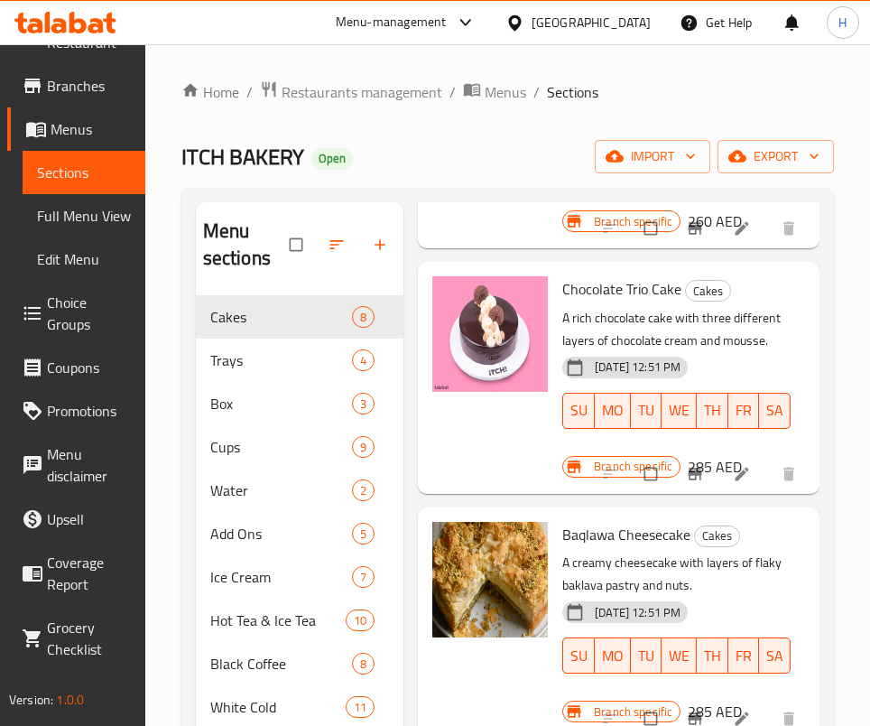
click at [622, 393] on div "Chocolate Trio Cake Cakes A rich chocolate cake with three different layers of …" at bounding box center [618, 377] width 387 height 217
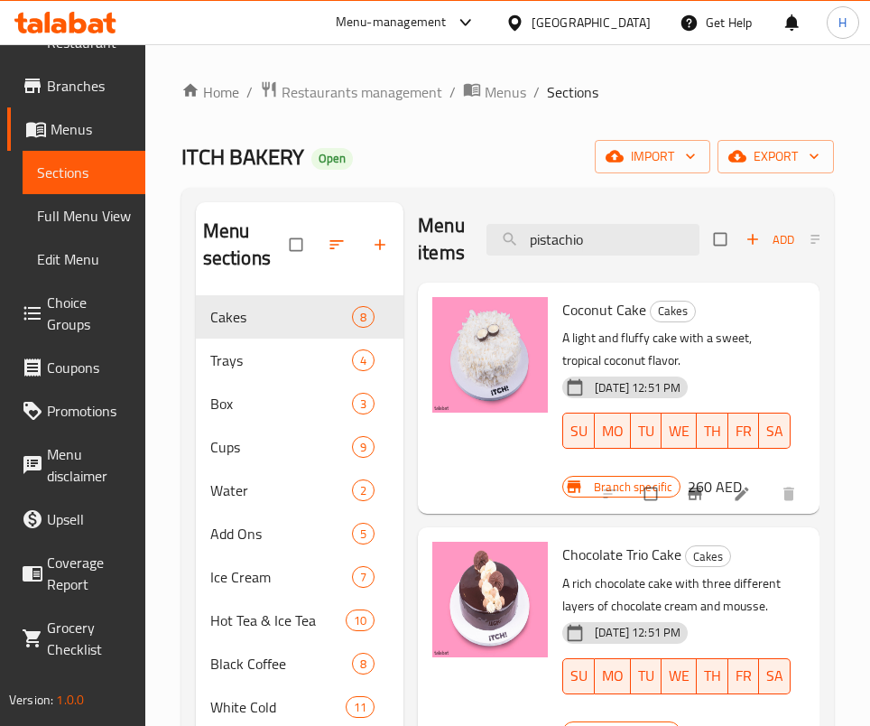
scroll to position [0, 0]
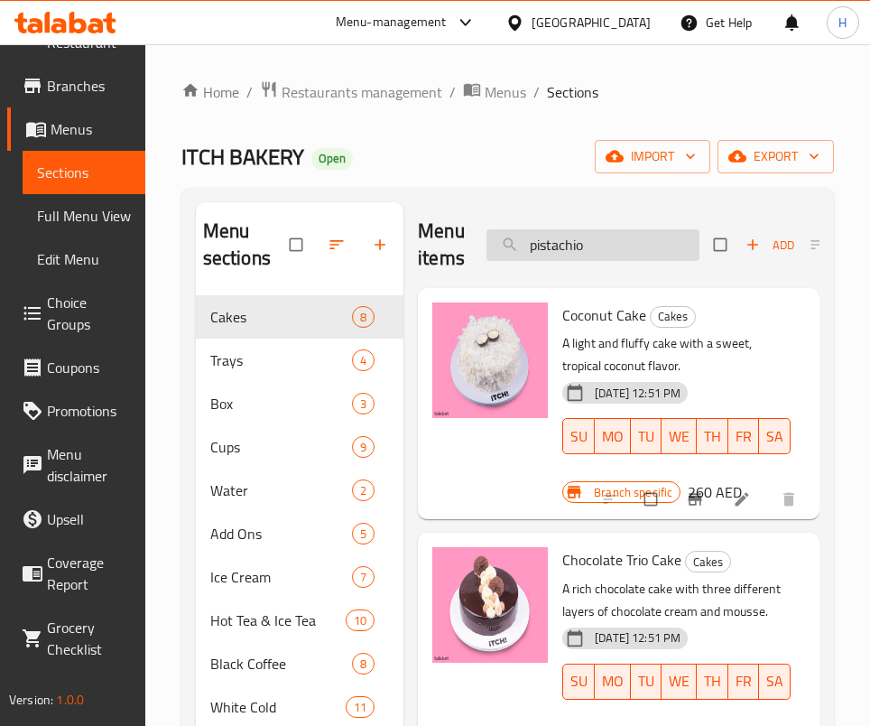
click at [564, 246] on input "pistachio" at bounding box center [593, 245] width 213 height 32
click at [644, 245] on input "pistachio" at bounding box center [593, 245] width 213 height 32
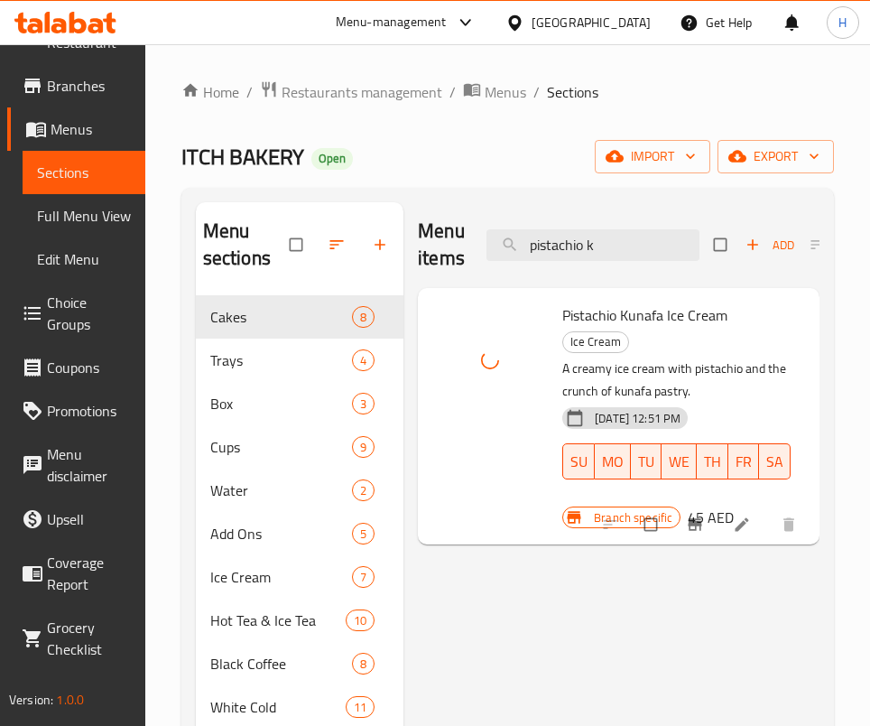
click at [606, 227] on div "Menu items pistachio k Add Sort Manage items" at bounding box center [619, 245] width 402 height 86
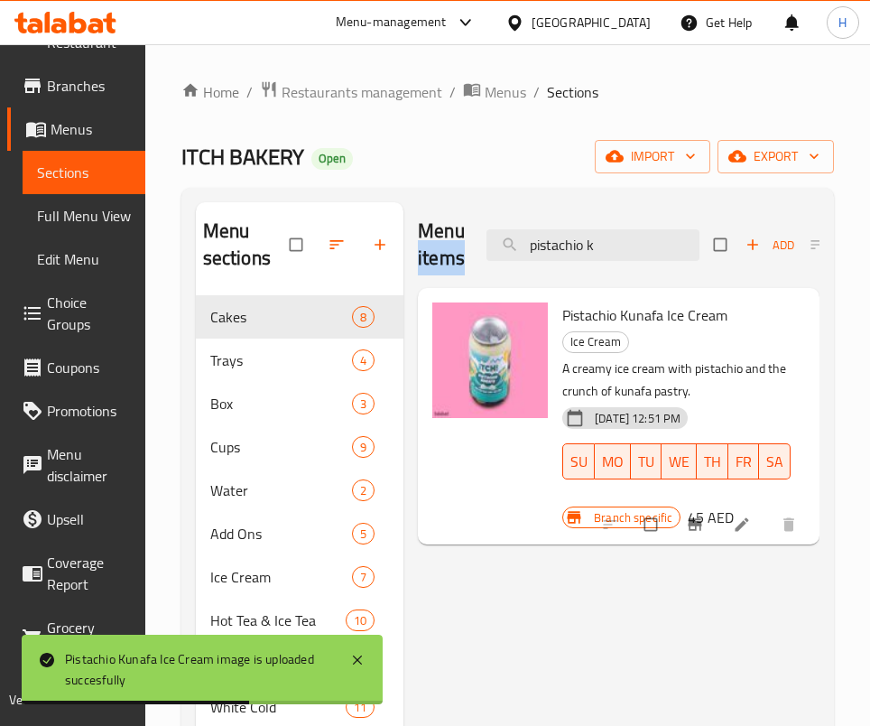
click at [635, 222] on div "Menu items pistachio k Add Sort Manage items" at bounding box center [619, 245] width 402 height 86
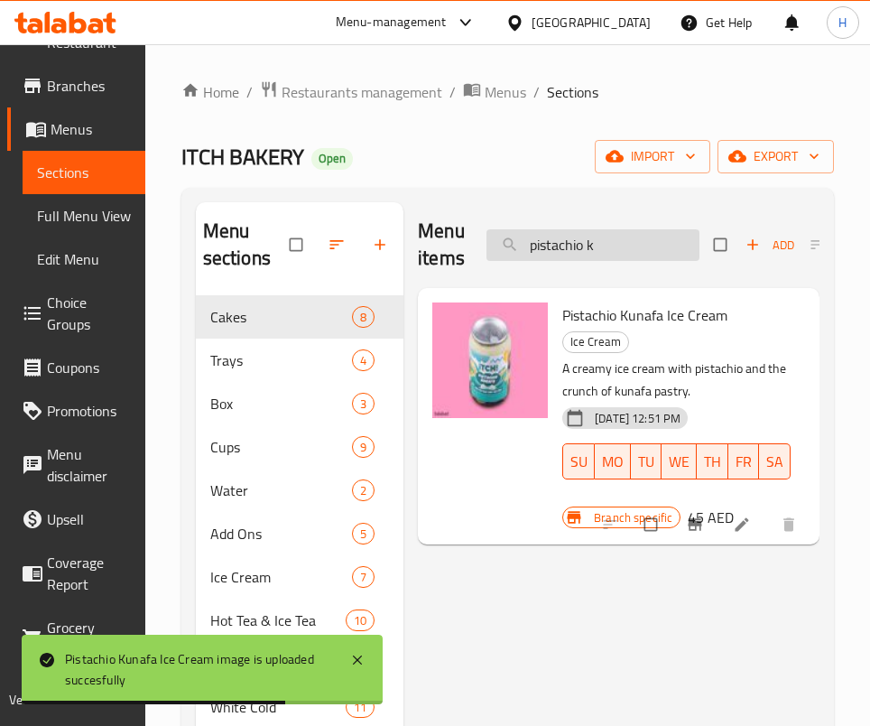
click at [635, 239] on input "pistachio k" at bounding box center [593, 245] width 213 height 32
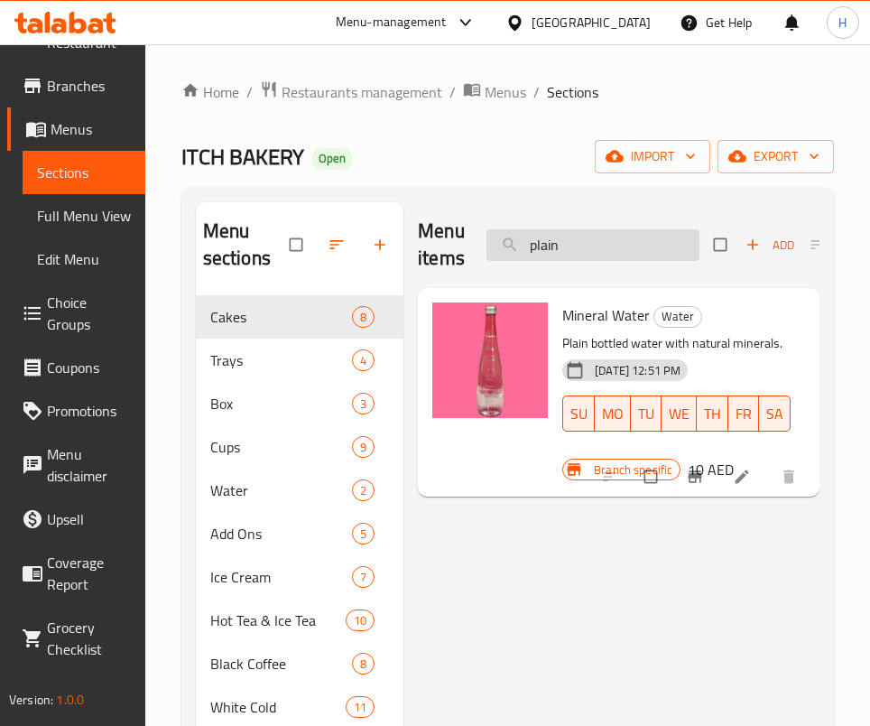
click at [526, 238] on input "plain" at bounding box center [593, 245] width 213 height 32
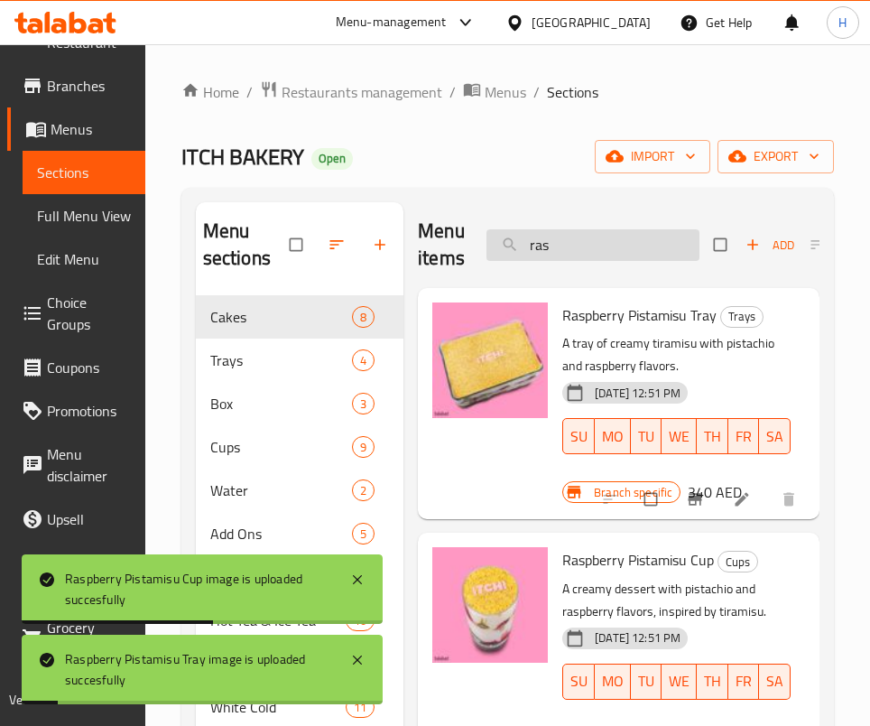
click at [619, 258] on input "ras" at bounding box center [593, 245] width 213 height 32
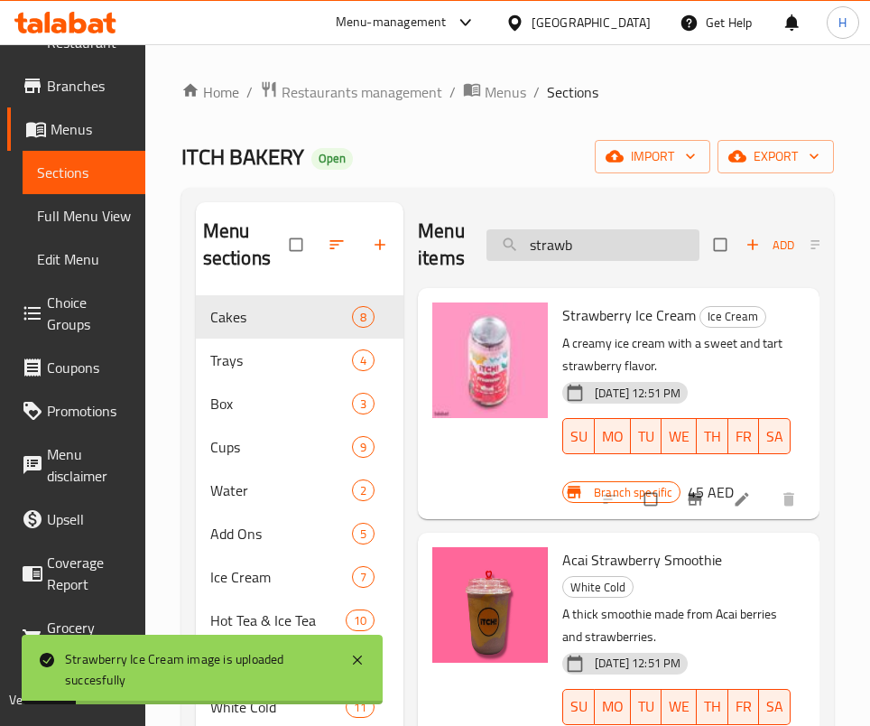
click at [570, 238] on input "strawb" at bounding box center [593, 245] width 213 height 32
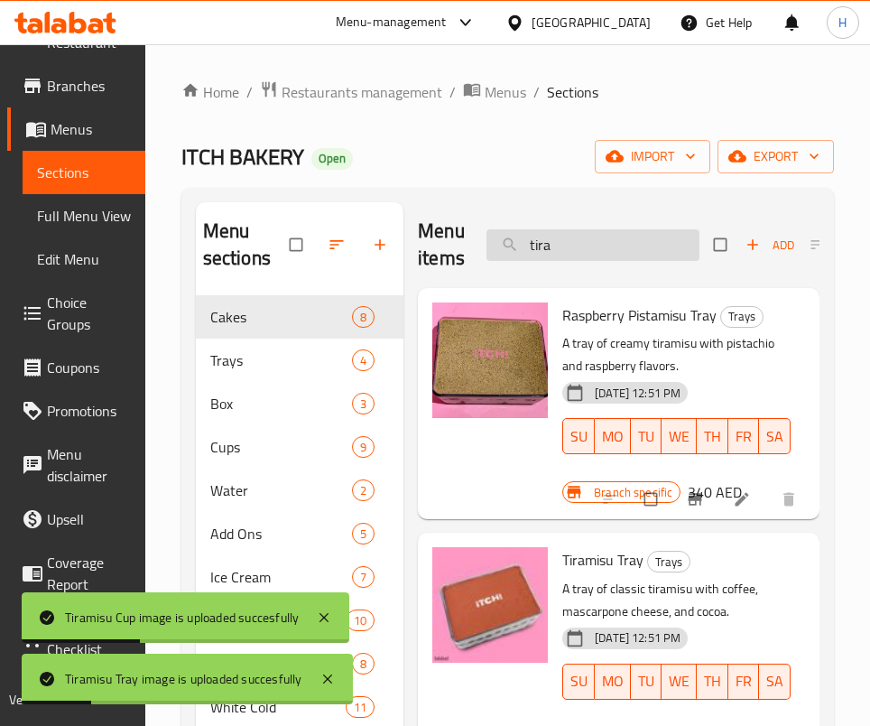
click at [613, 230] on input "tira" at bounding box center [593, 245] width 213 height 32
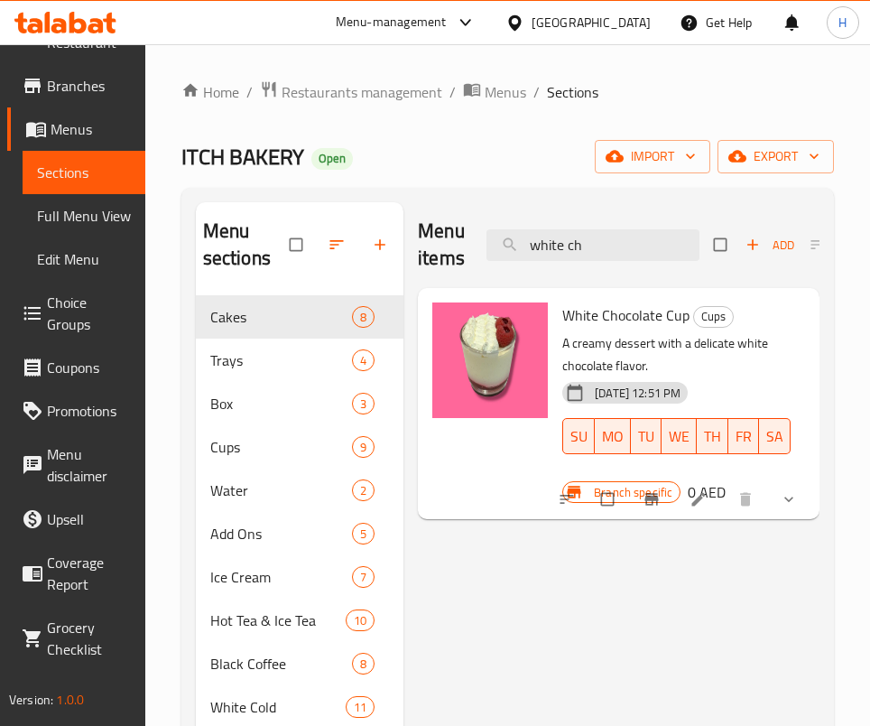
type input "white ch"
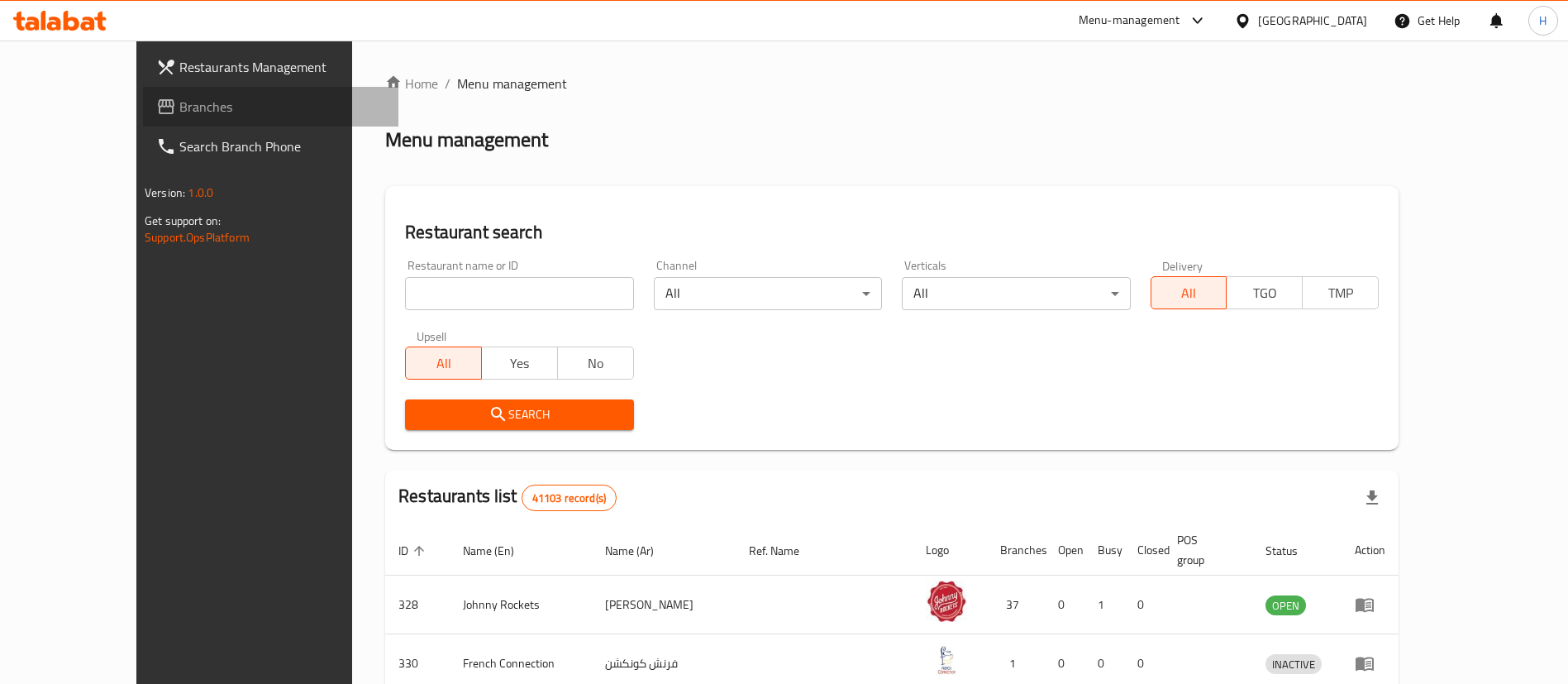
click at [179, 101] on span "Branches" at bounding box center [282, 107] width 206 height 20
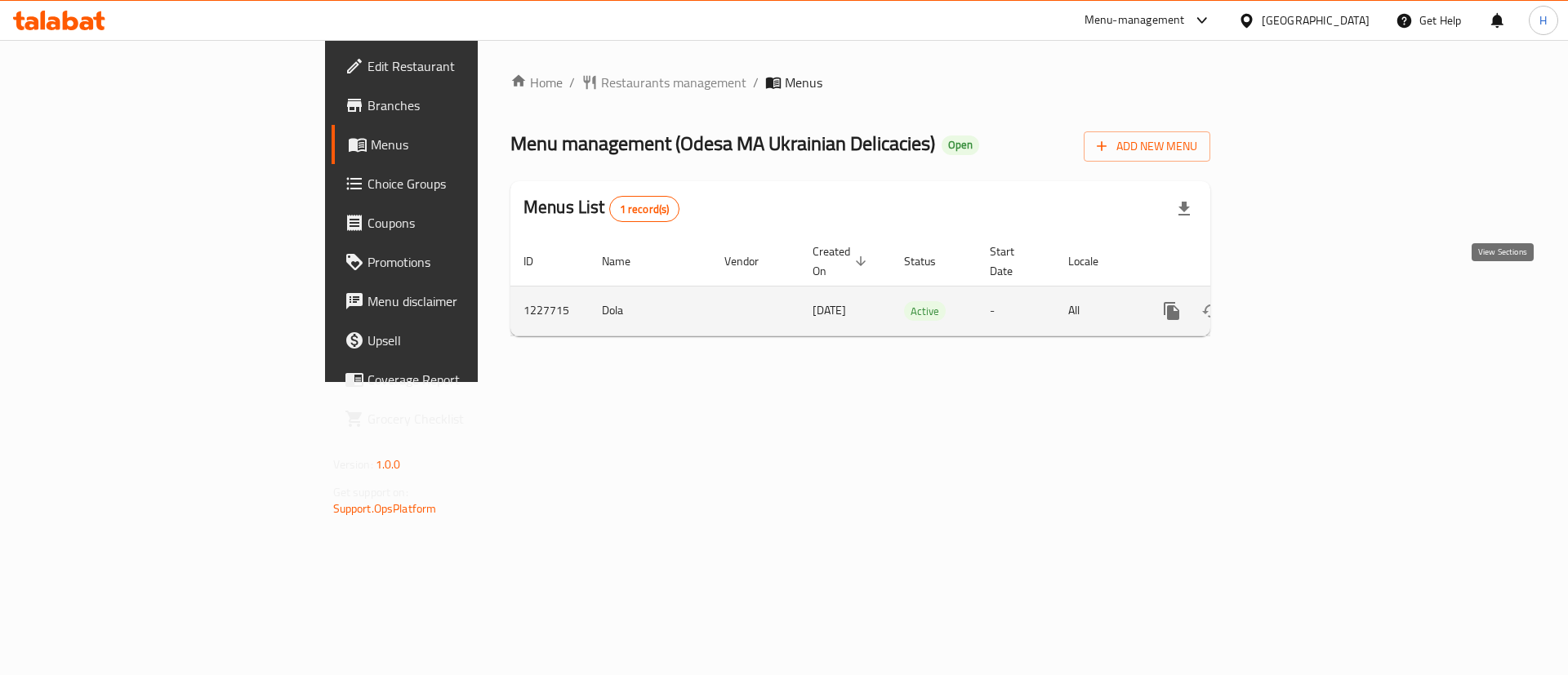
click at [1299, 301] on icon "enhanced table" at bounding box center [1289, 311] width 20 height 20
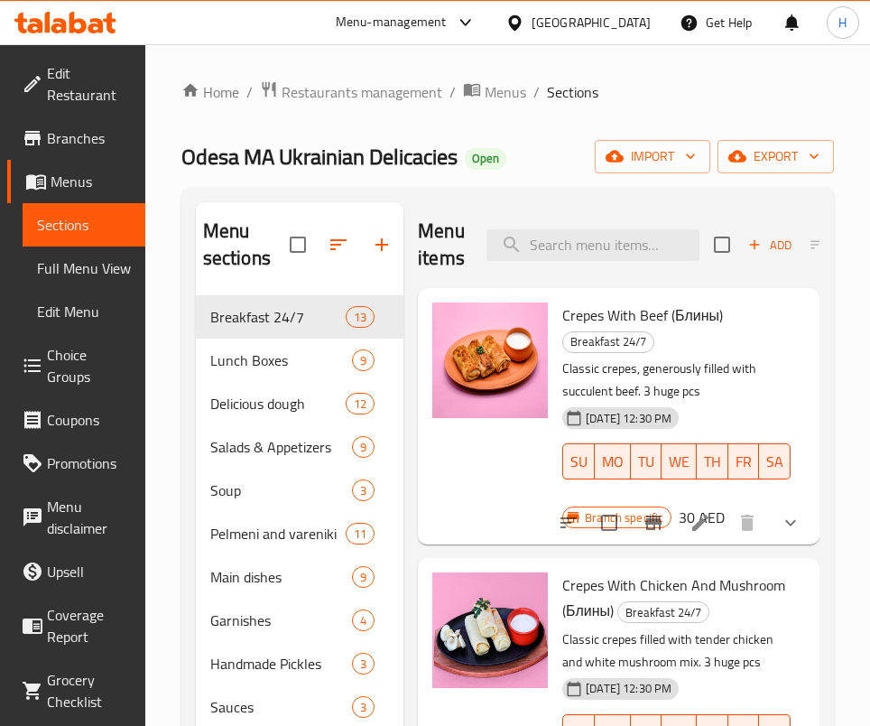
click at [676, 228] on div "Menu items Add Sort Manage items" at bounding box center [619, 245] width 402 height 86
click at [665, 240] on input "search" at bounding box center [593, 245] width 213 height 32
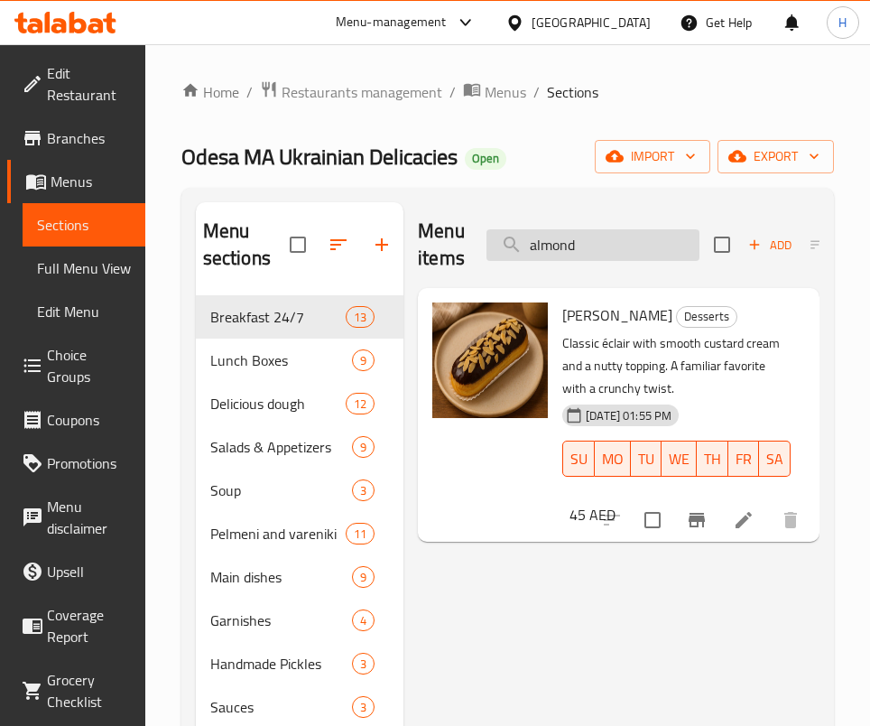
click at [557, 256] on input "almond" at bounding box center [593, 245] width 213 height 32
click at [557, 255] on input "almond" at bounding box center [593, 245] width 213 height 32
drag, startPoint x: 663, startPoint y: 660, endPoint x: 701, endPoint y: 274, distance: 388.3
click at [664, 656] on div "Menu items almond Add Sort Manage items Eclair Almond Desserts Classic éclair w…" at bounding box center [612, 664] width 416 height 924
click at [648, 253] on input "almond" at bounding box center [593, 245] width 213 height 32
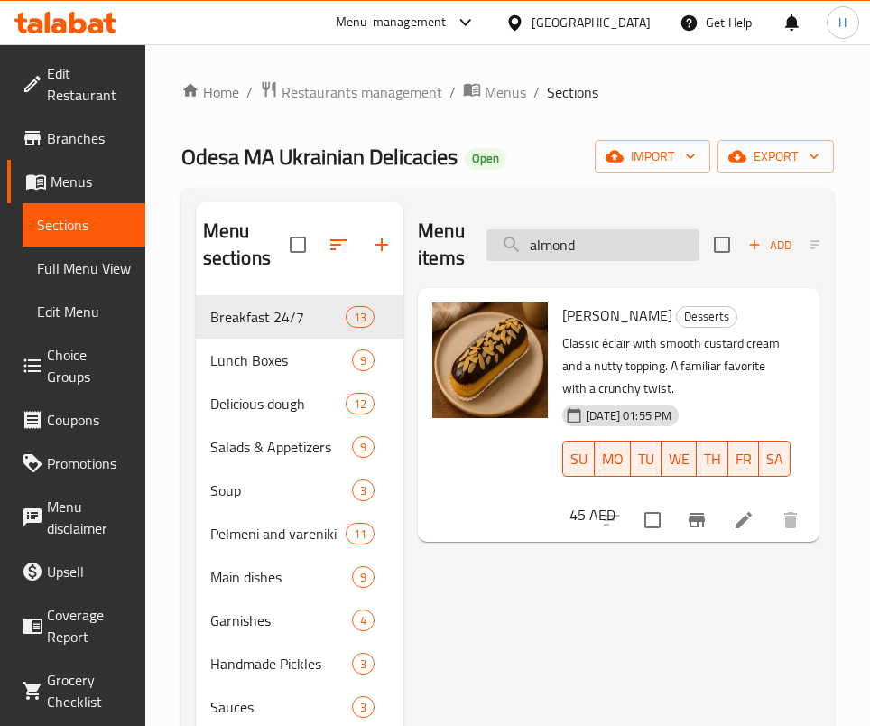
click at [648, 253] on input "almond" at bounding box center [593, 245] width 213 height 32
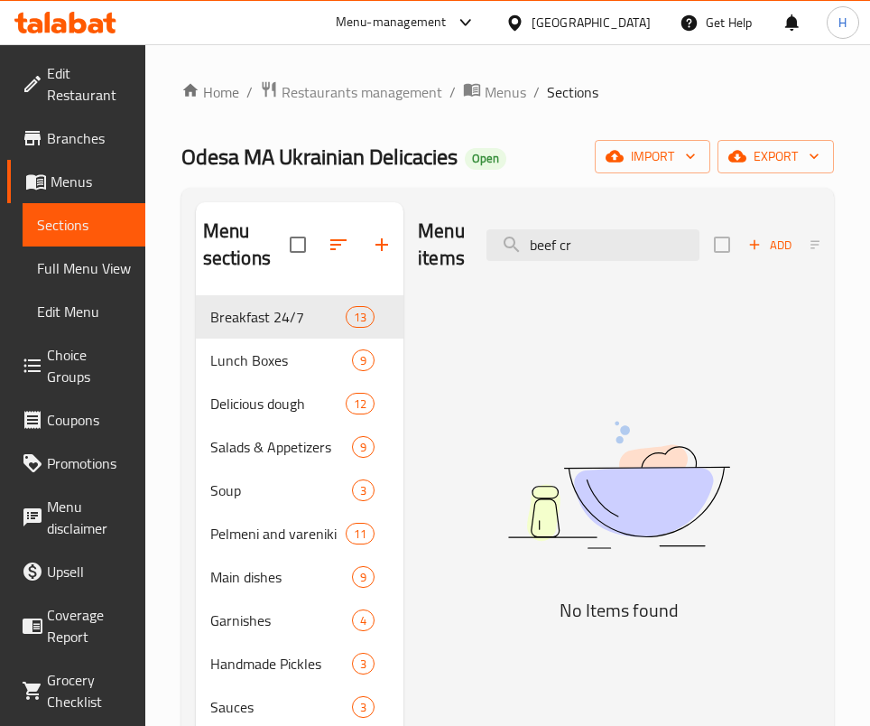
click at [597, 262] on div "Menu items beef cr Add Sort Manage items" at bounding box center [619, 245] width 402 height 86
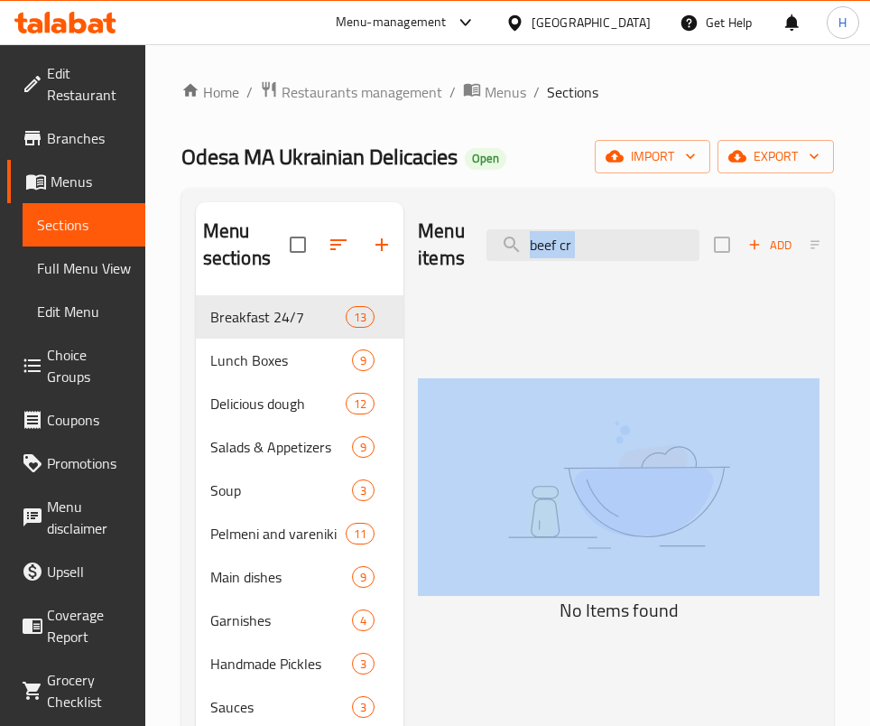
click at [597, 262] on div "Menu items beef cr Add Sort Manage items" at bounding box center [619, 245] width 402 height 86
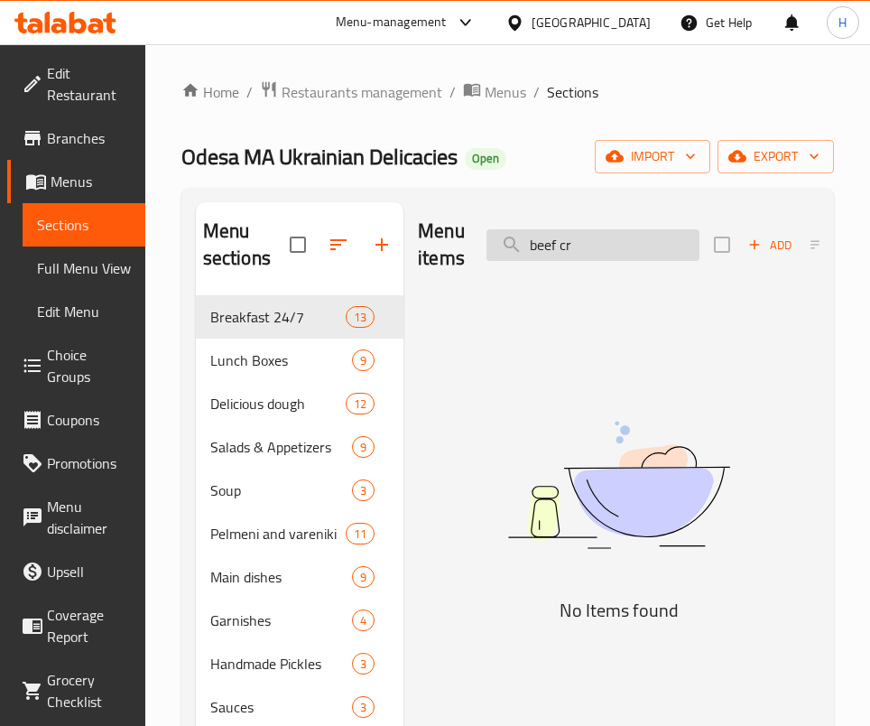
click at [635, 239] on input "beef cr" at bounding box center [593, 245] width 213 height 32
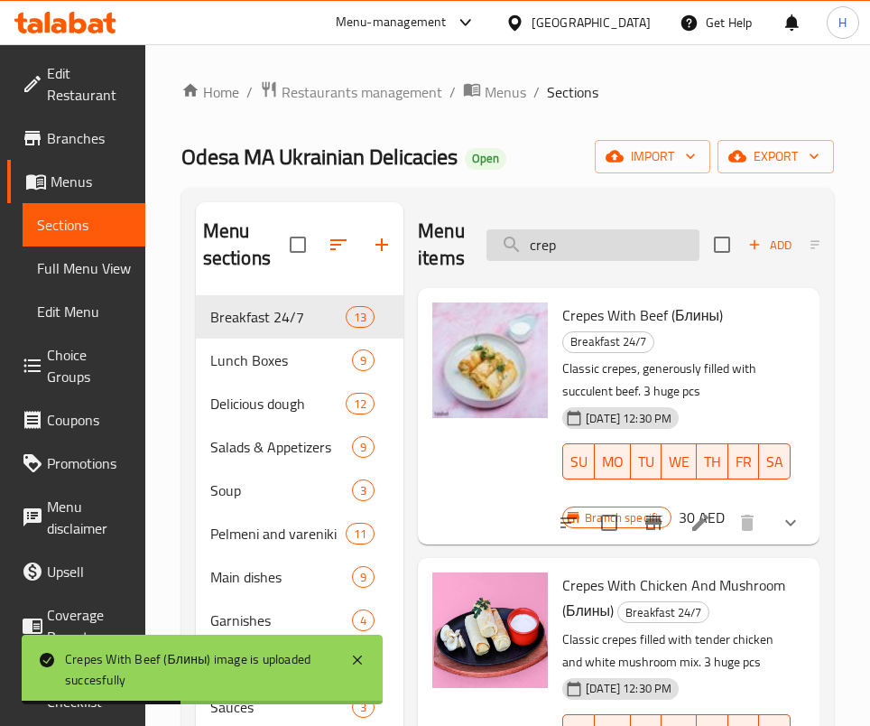
click at [559, 241] on input "crep" at bounding box center [593, 245] width 213 height 32
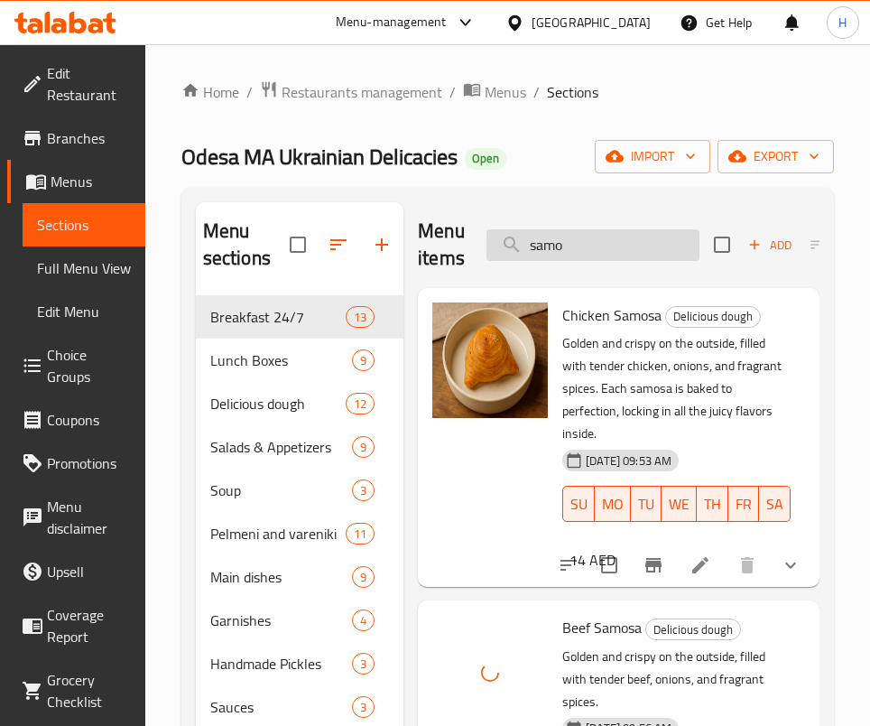
click at [590, 229] on input "samo" at bounding box center [593, 245] width 213 height 32
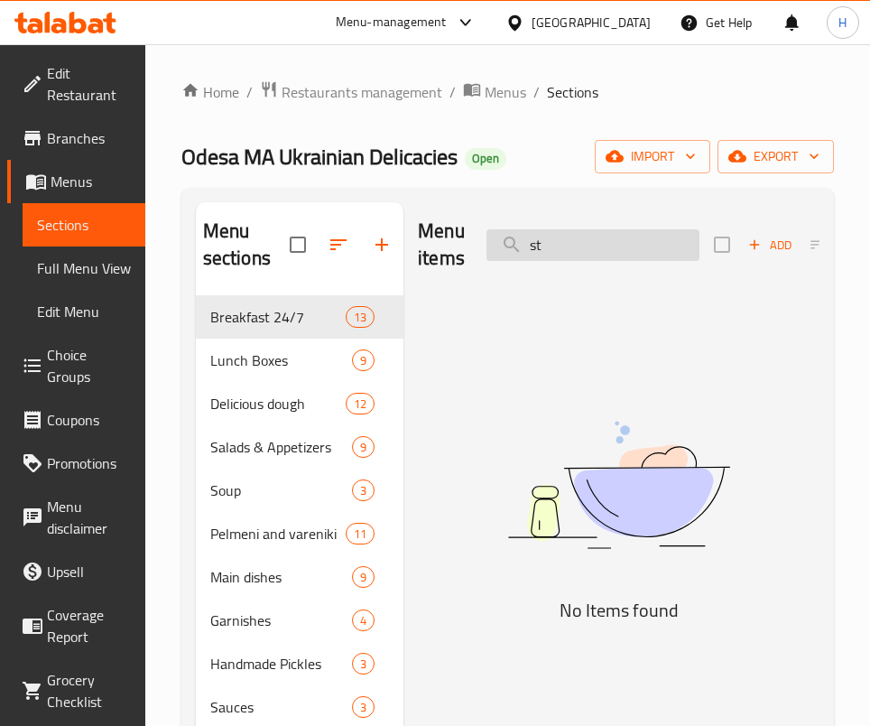
type input "s"
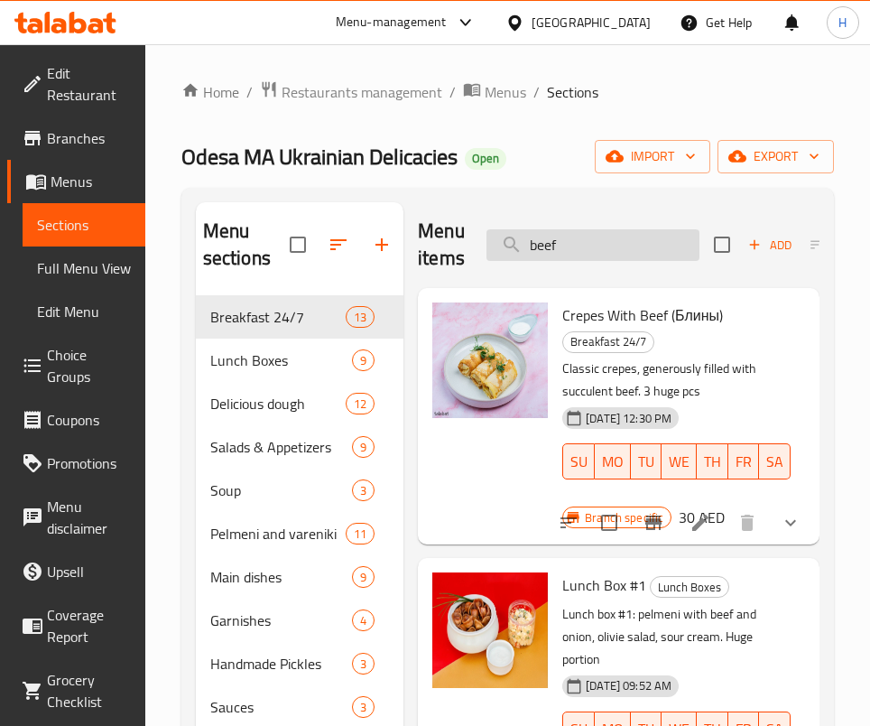
click at [527, 243] on input "beef" at bounding box center [593, 245] width 213 height 32
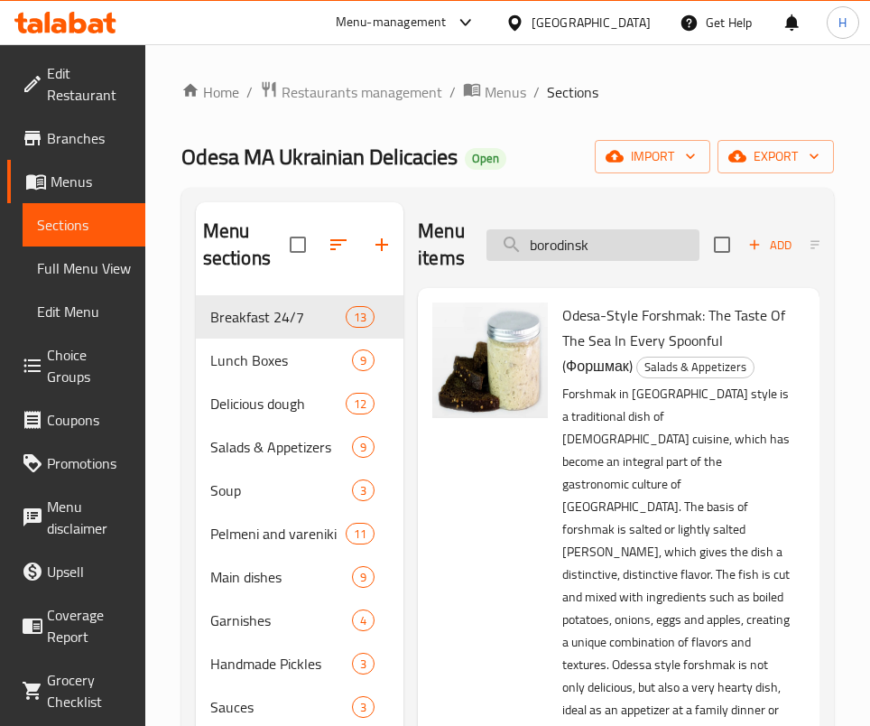
click at [580, 242] on input "borodinsk" at bounding box center [593, 245] width 213 height 32
click at [625, 246] on input "borodinsk" at bounding box center [593, 245] width 213 height 32
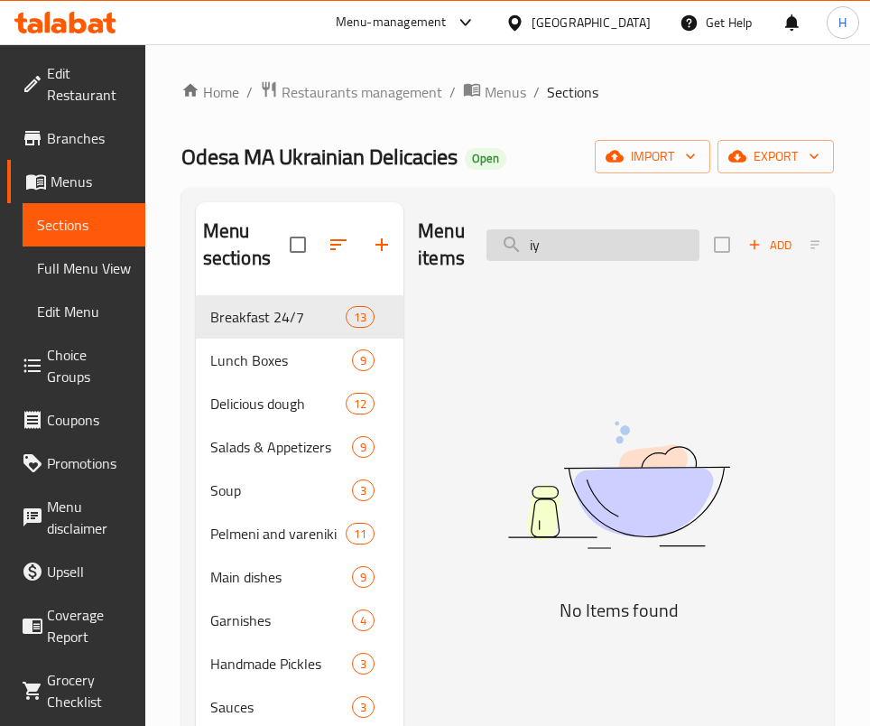
click at [629, 245] on input "iy" at bounding box center [593, 245] width 213 height 32
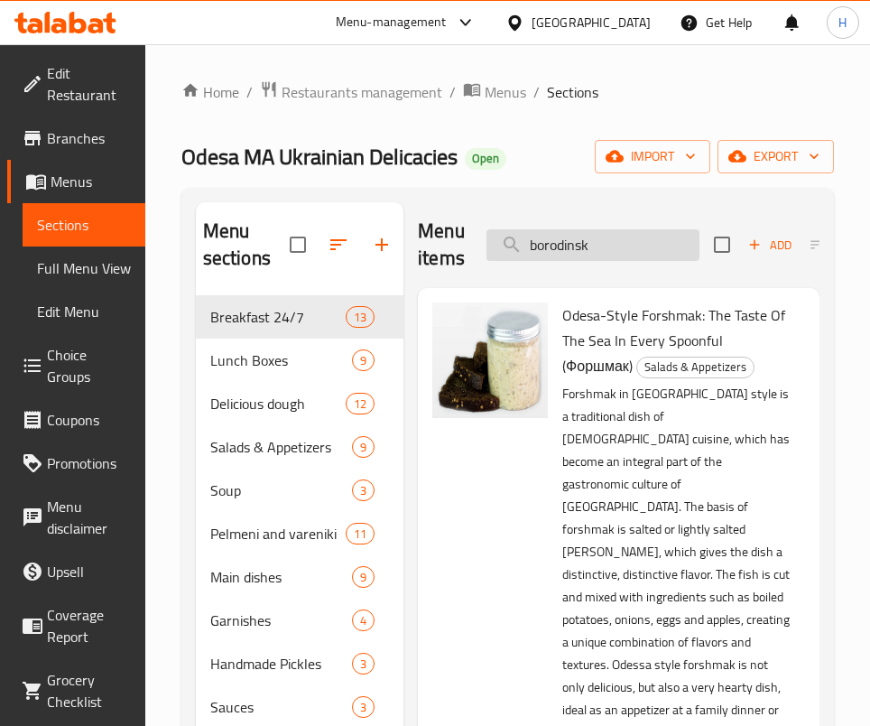
click at [629, 245] on input "borodinsk" at bounding box center [593, 245] width 213 height 32
type input "borodinskiy"
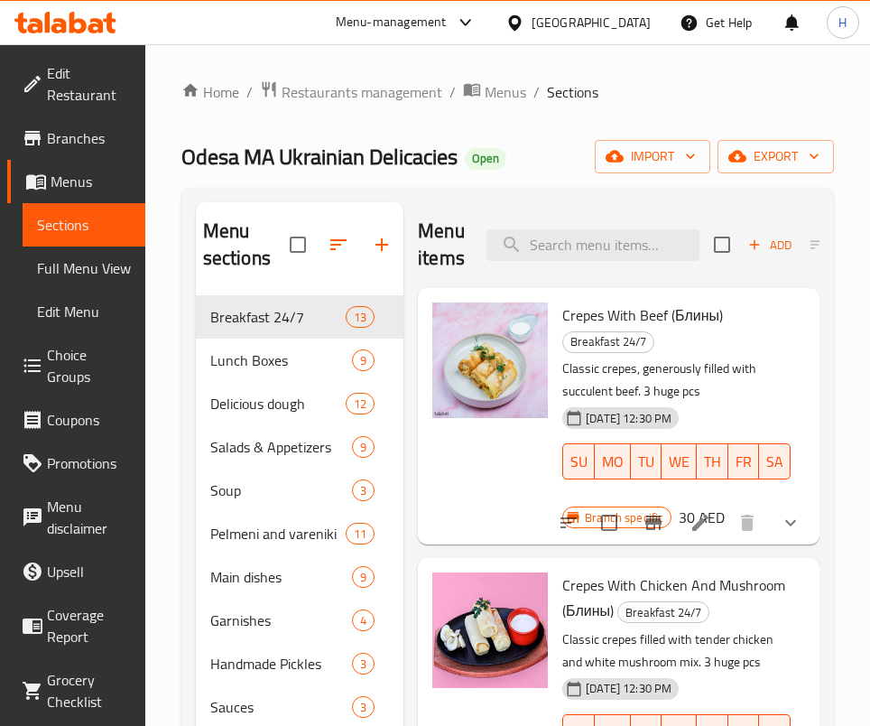
click at [679, 308] on div "Crepes With Beef (Блины) Breakfast 24/7 Classic crepes, generously filled with …" at bounding box center [618, 416] width 387 height 242
click at [644, 249] on input "search" at bounding box center [593, 245] width 213 height 32
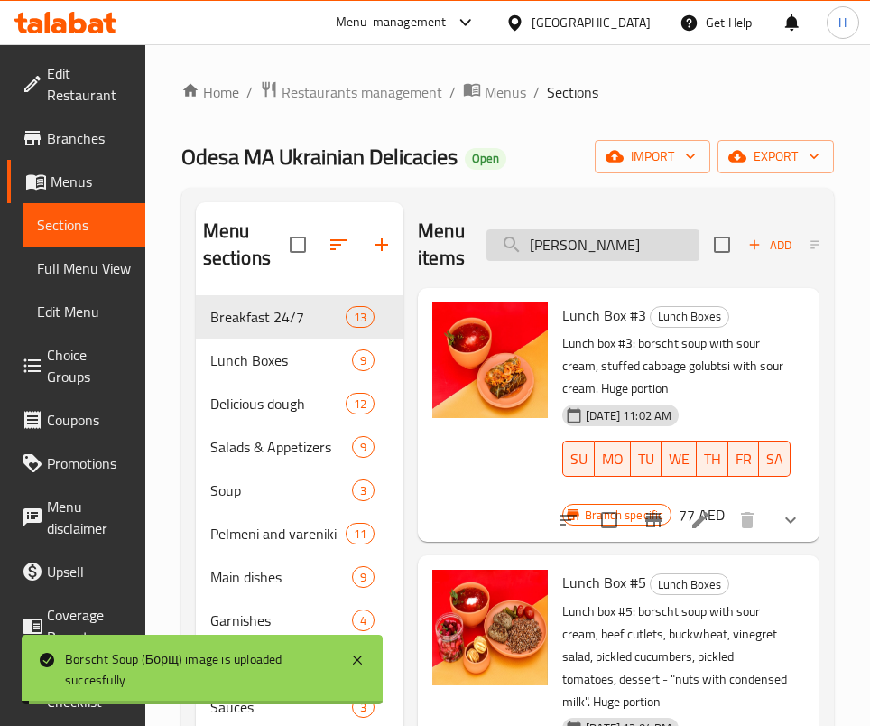
click at [594, 234] on input "[PERSON_NAME]" at bounding box center [593, 245] width 213 height 32
type input "bo"
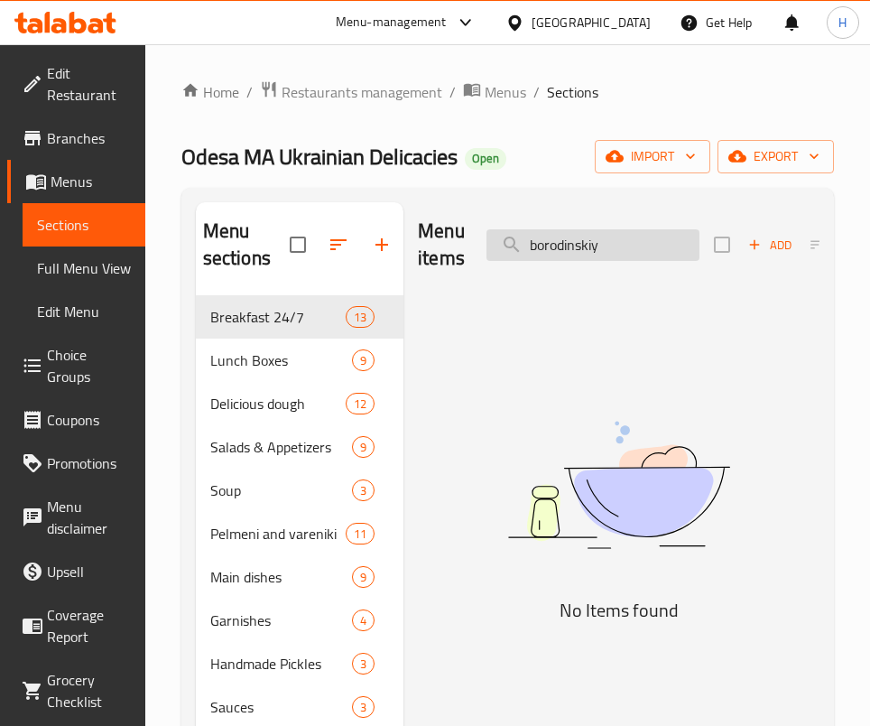
click at [606, 246] on input "borodinskiy" at bounding box center [593, 245] width 213 height 32
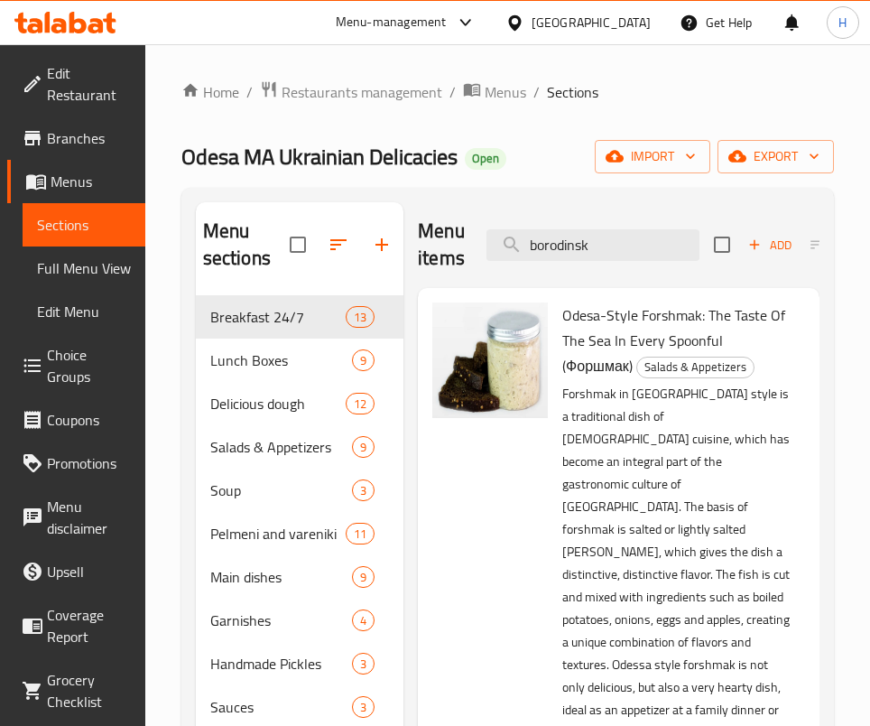
click at [631, 269] on div "Menu items borodinsk Add Sort Manage items" at bounding box center [619, 245] width 402 height 86
click at [629, 246] on input "borodinsk" at bounding box center [593, 245] width 213 height 32
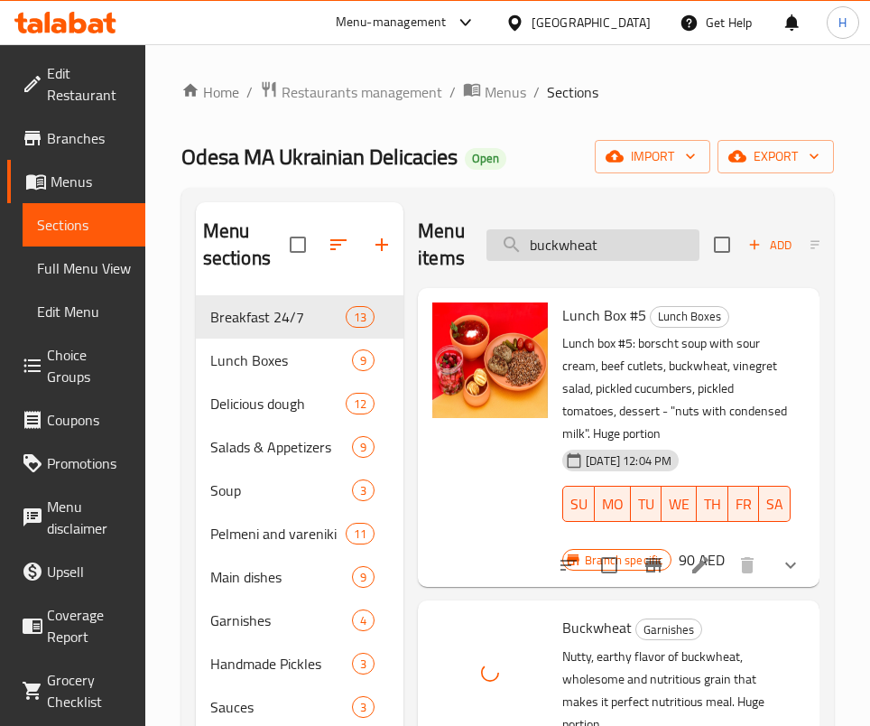
click at [565, 245] on input "buckwheat" at bounding box center [593, 245] width 213 height 32
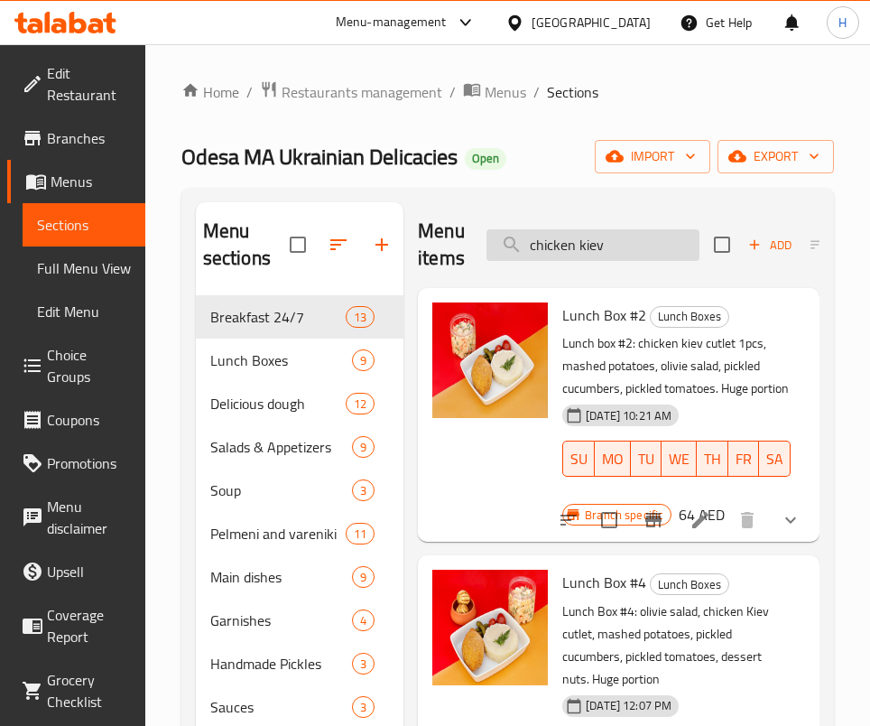
click at [610, 246] on input "chicken kiev" at bounding box center [593, 245] width 213 height 32
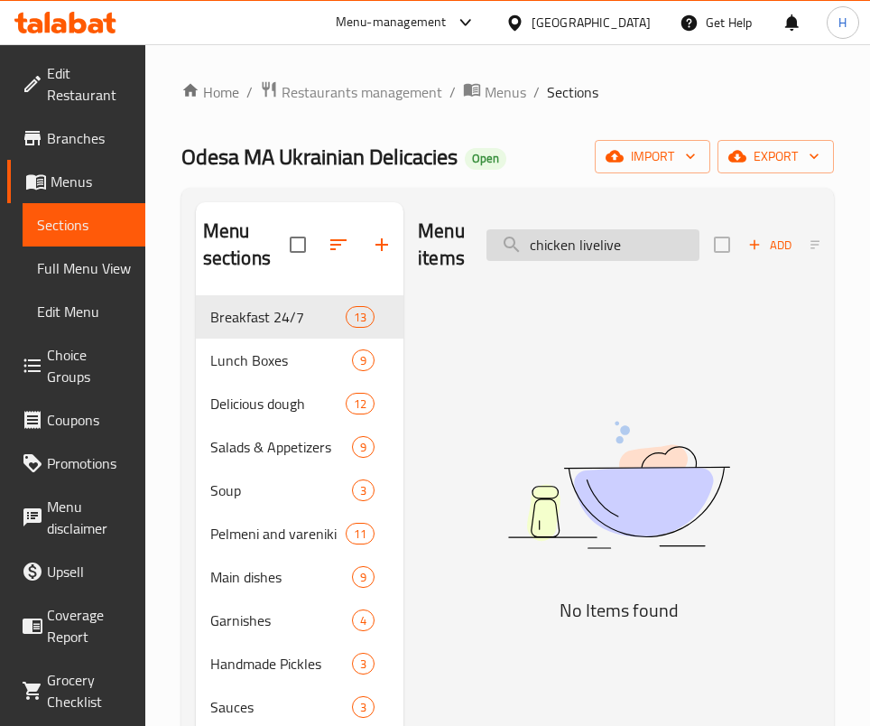
click at [610, 246] on input "chicken livelive" at bounding box center [593, 245] width 213 height 32
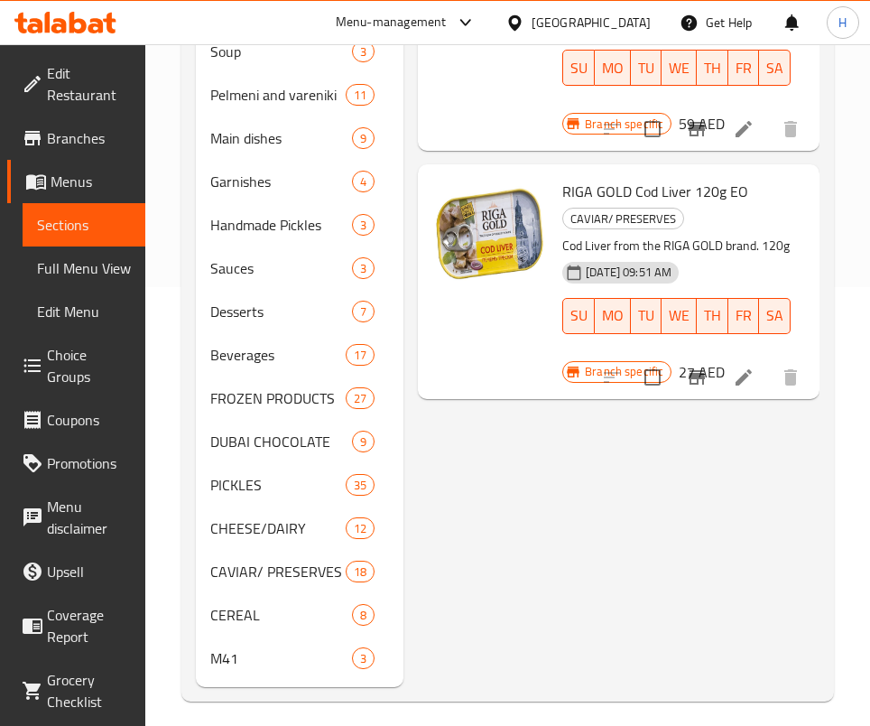
scroll to position [451, 0]
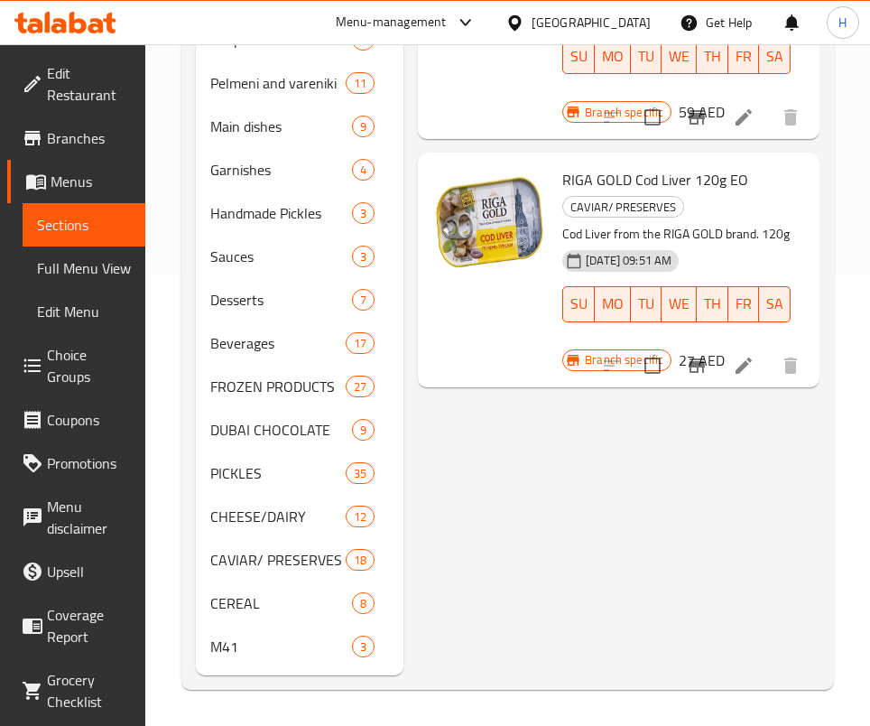
drag, startPoint x: 670, startPoint y: 492, endPoint x: 667, endPoint y: 420, distance: 72.3
click at [670, 492] on div "Menu items liver Add Sort Manage items Frozen Pancakes With Cottage Cheese (Syr…" at bounding box center [612, 214] width 416 height 924
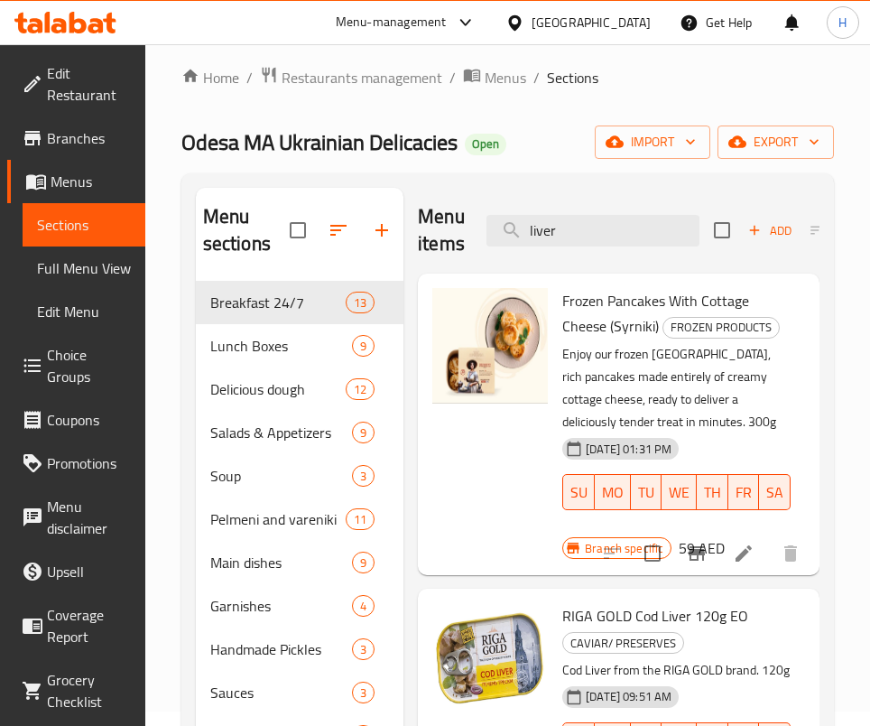
scroll to position [0, 0]
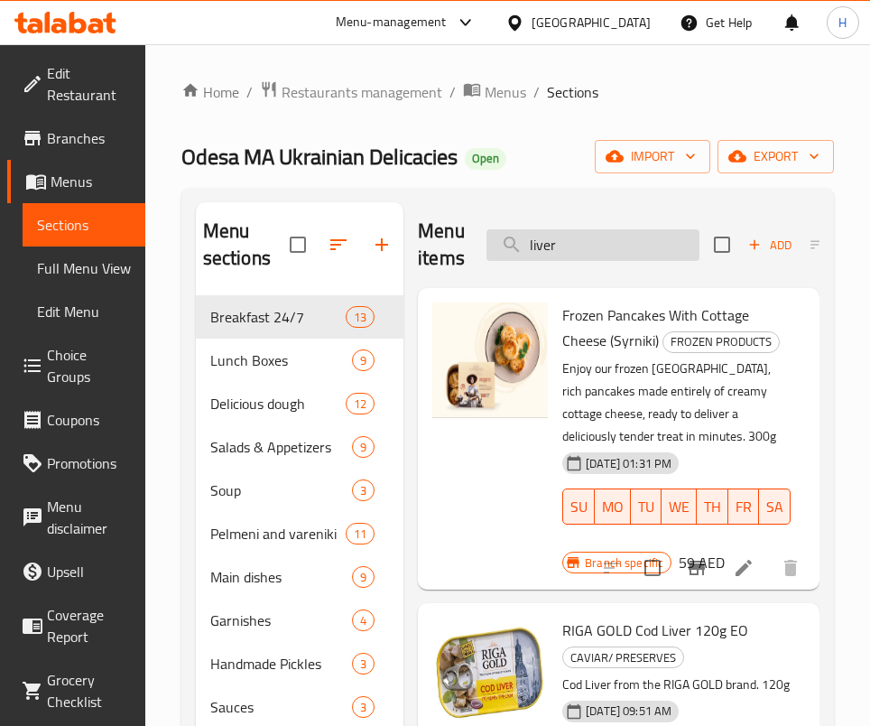
click at [593, 237] on input "liver" at bounding box center [593, 245] width 213 height 32
click at [595, 237] on input "liver" at bounding box center [593, 245] width 213 height 32
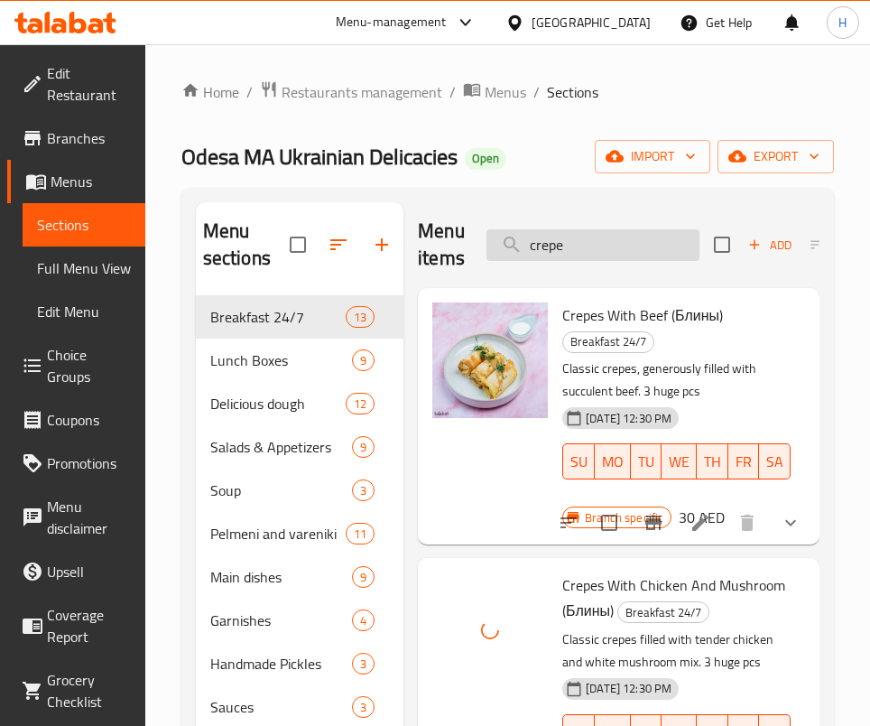
click at [606, 255] on input "crepe" at bounding box center [593, 245] width 213 height 32
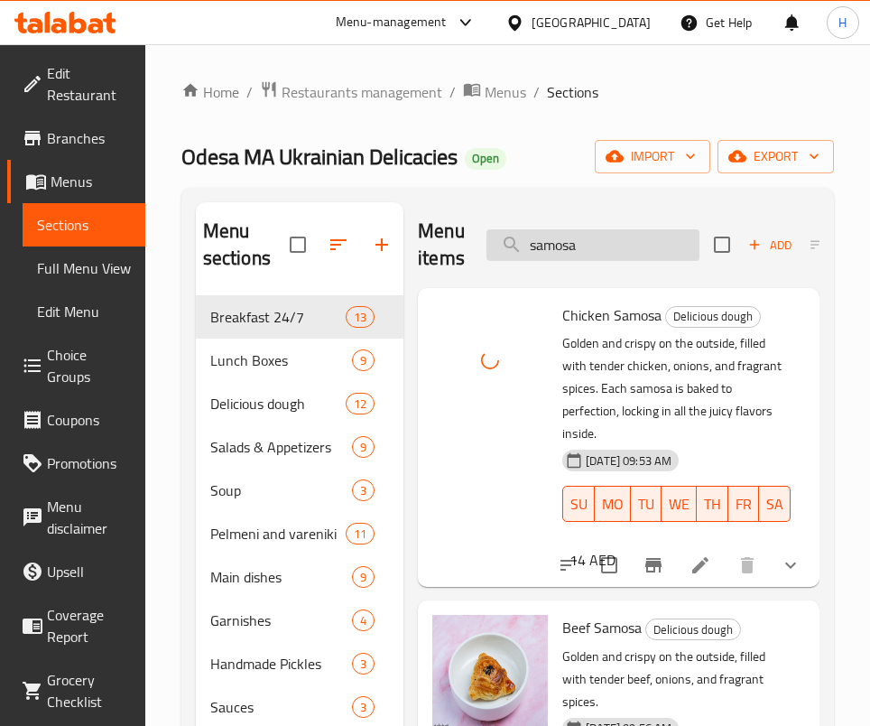
click at [592, 251] on input "samosa" at bounding box center [593, 245] width 213 height 32
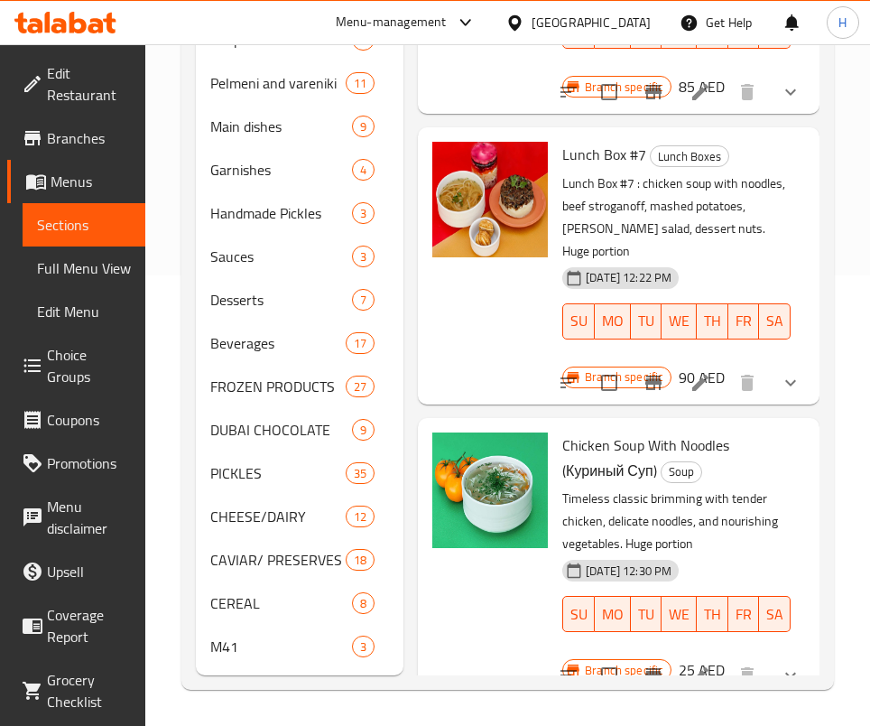
click at [749, 303] on div "Lunch Box #7 Lunch Boxes Lunch Box #7 : chicken soup with noodles, beef strogan…" at bounding box center [618, 266] width 387 height 262
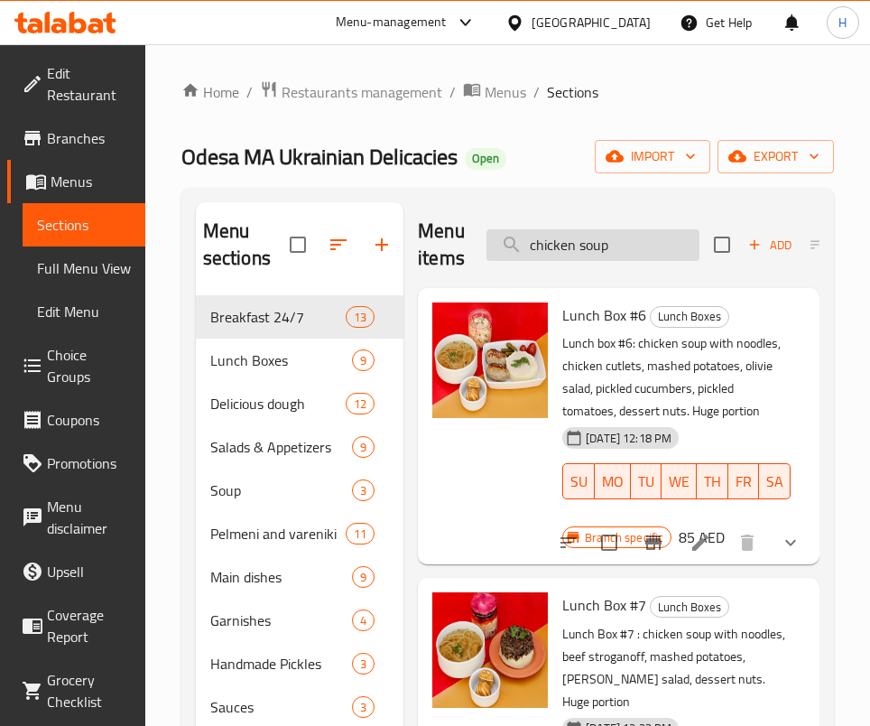
click at [611, 241] on input "chicken soup" at bounding box center [593, 245] width 213 height 32
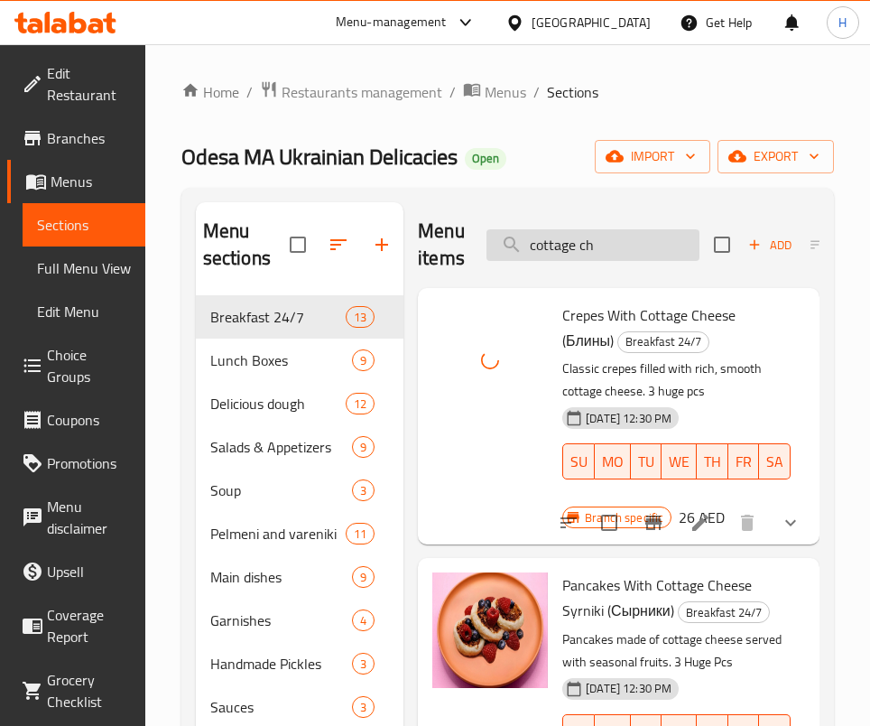
click at [600, 229] on input "cottage ch" at bounding box center [593, 245] width 213 height 32
click at [604, 241] on input "cottage ch" at bounding box center [593, 245] width 213 height 32
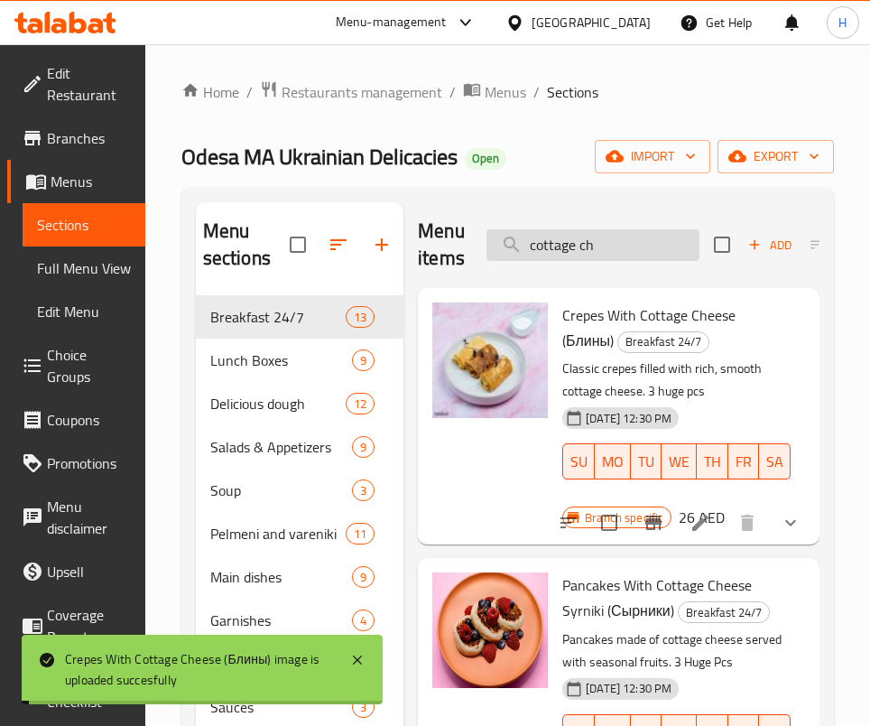
click at [604, 241] on input "cottage ch" at bounding box center [593, 245] width 213 height 32
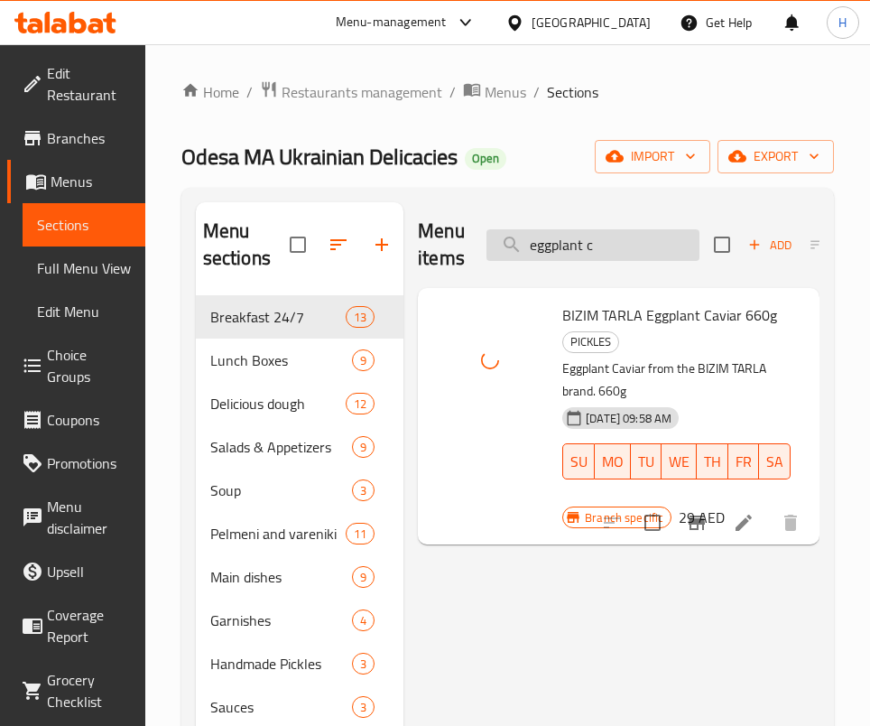
click at [585, 232] on input "eggplant c" at bounding box center [593, 245] width 213 height 32
click at [587, 229] on input "eggplant c" at bounding box center [593, 245] width 213 height 32
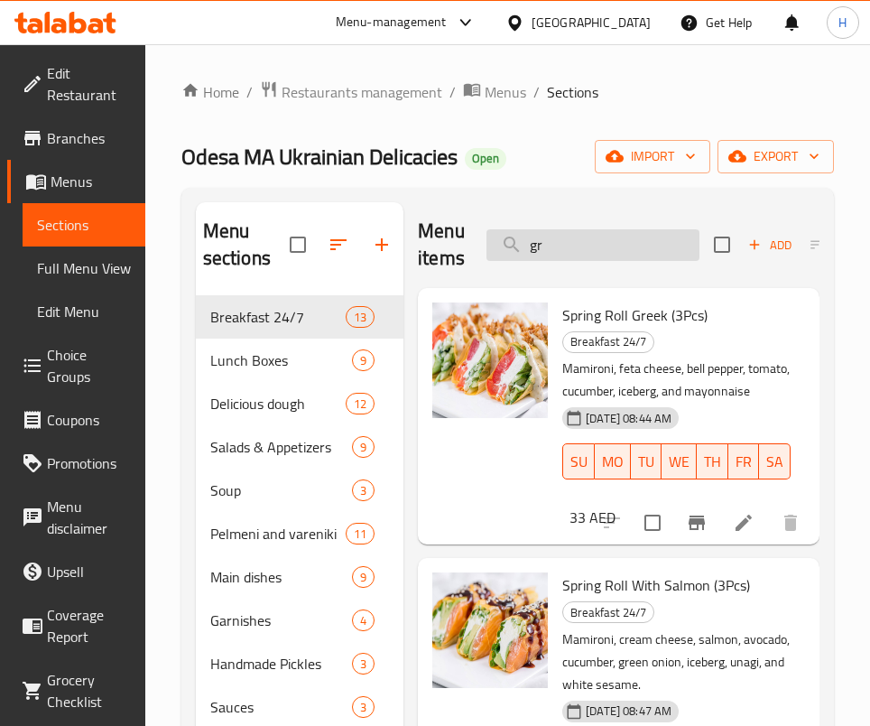
type input "g"
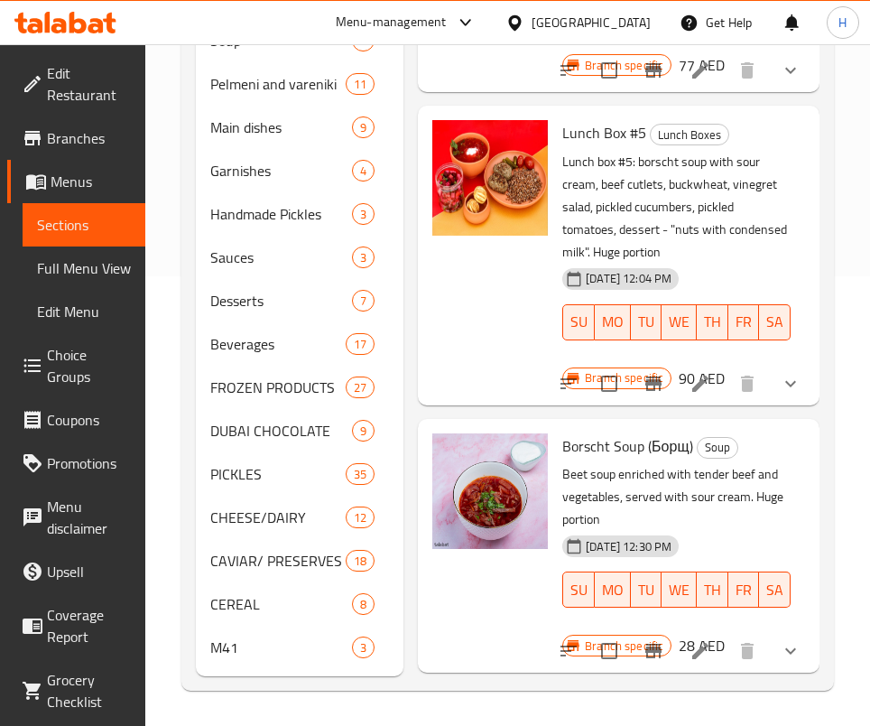
scroll to position [451, 0]
click at [722, 425] on div "Borscht Soup (Борщ) Soup Beet soup enriched with tender beef and vegetables, se…" at bounding box center [618, 544] width 387 height 239
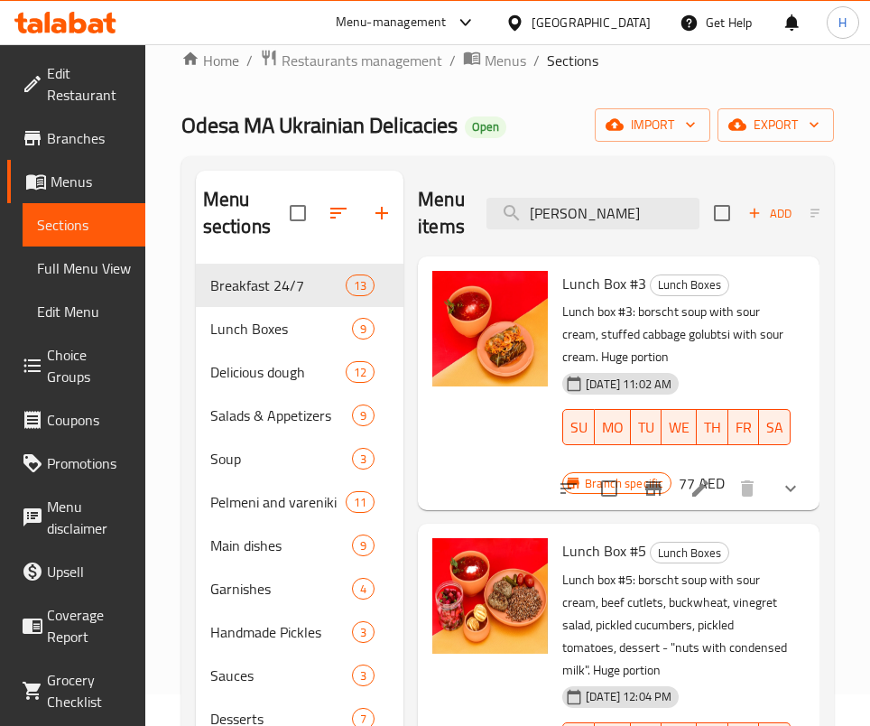
scroll to position [0, 0]
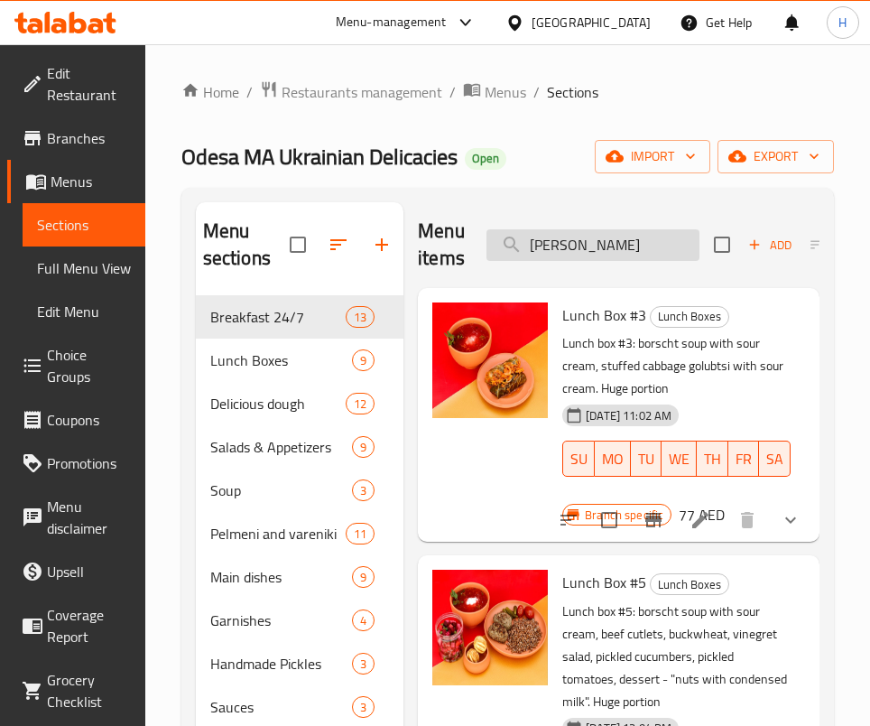
click at [603, 234] on input "[PERSON_NAME]" at bounding box center [593, 245] width 213 height 32
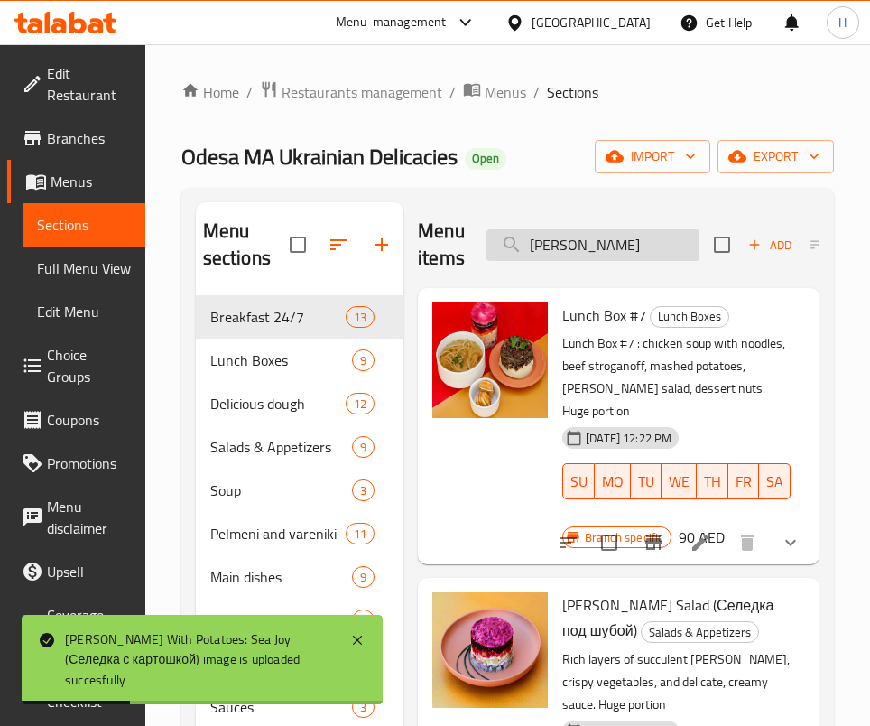
click at [620, 233] on input "[PERSON_NAME]" at bounding box center [593, 245] width 213 height 32
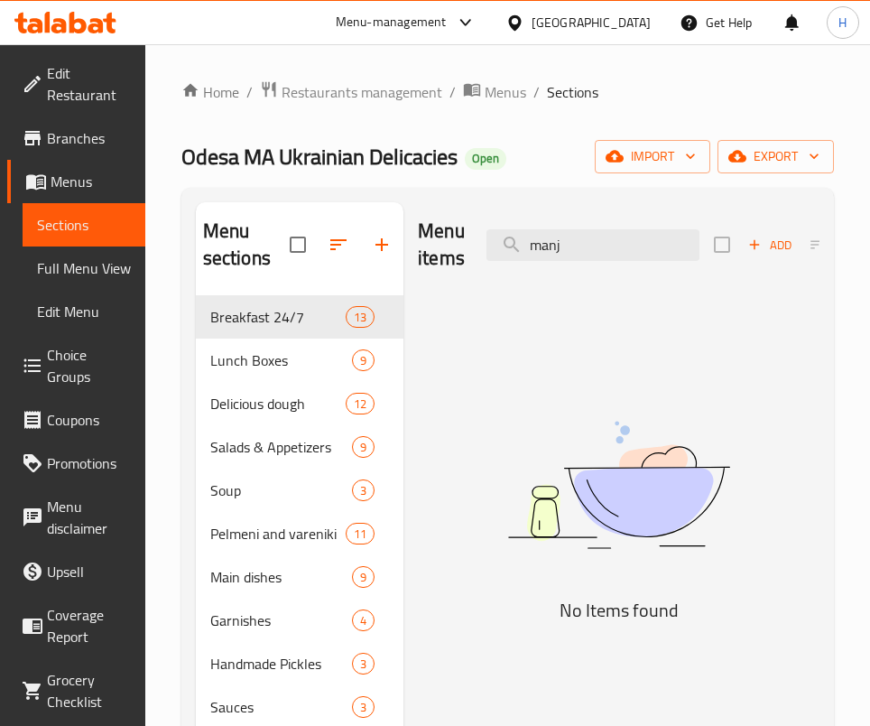
drag, startPoint x: 758, startPoint y: 420, endPoint x: 609, endPoint y: 286, distance: 200.1
click at [758, 420] on img at bounding box center [619, 484] width 402 height 213
click at [576, 240] on input "manj" at bounding box center [593, 245] width 213 height 32
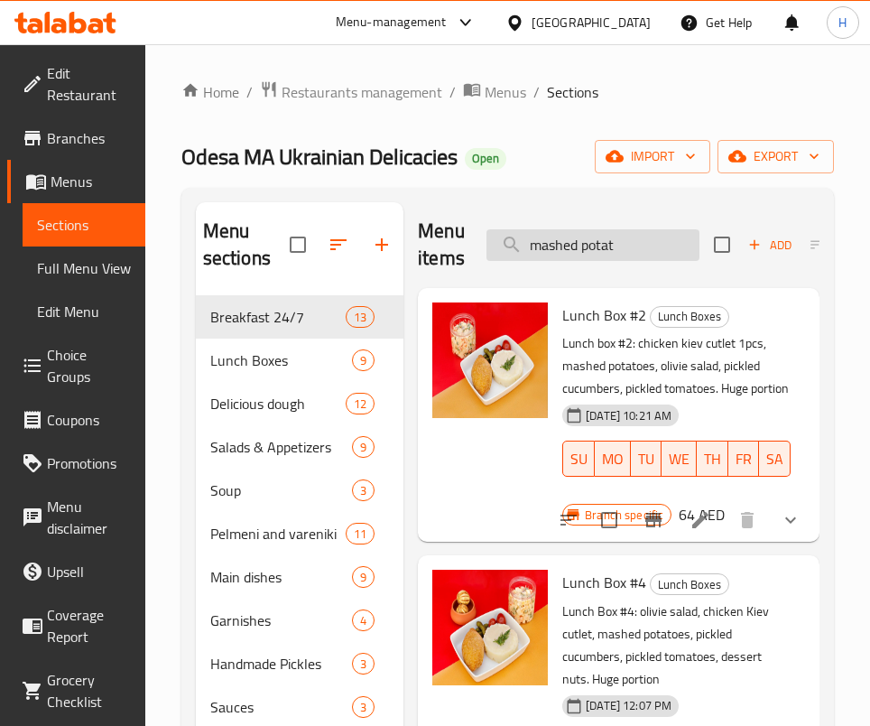
click at [643, 256] on input "mashed potat" at bounding box center [593, 245] width 213 height 32
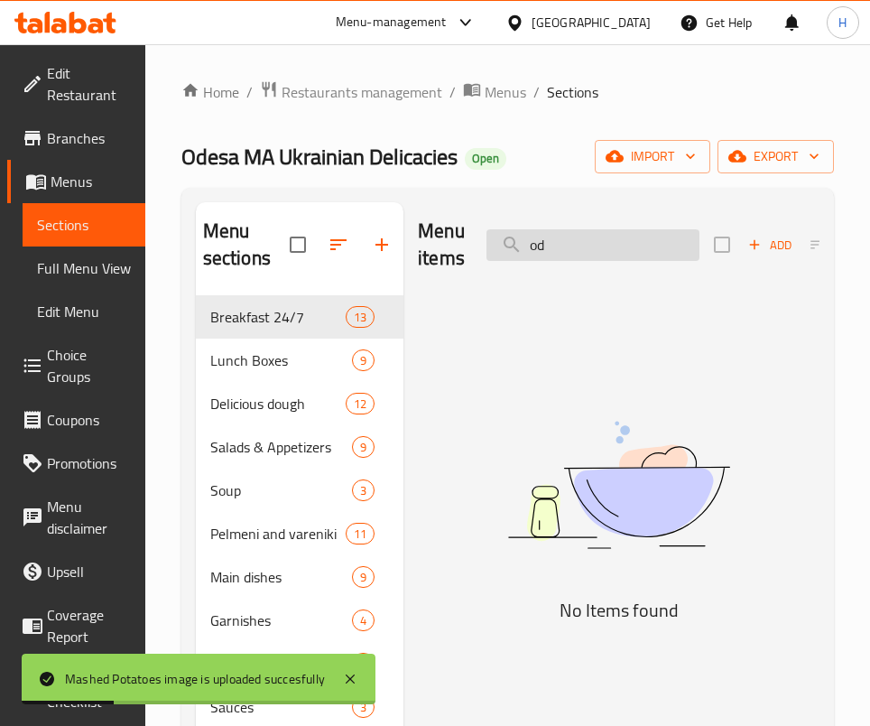
type input "o"
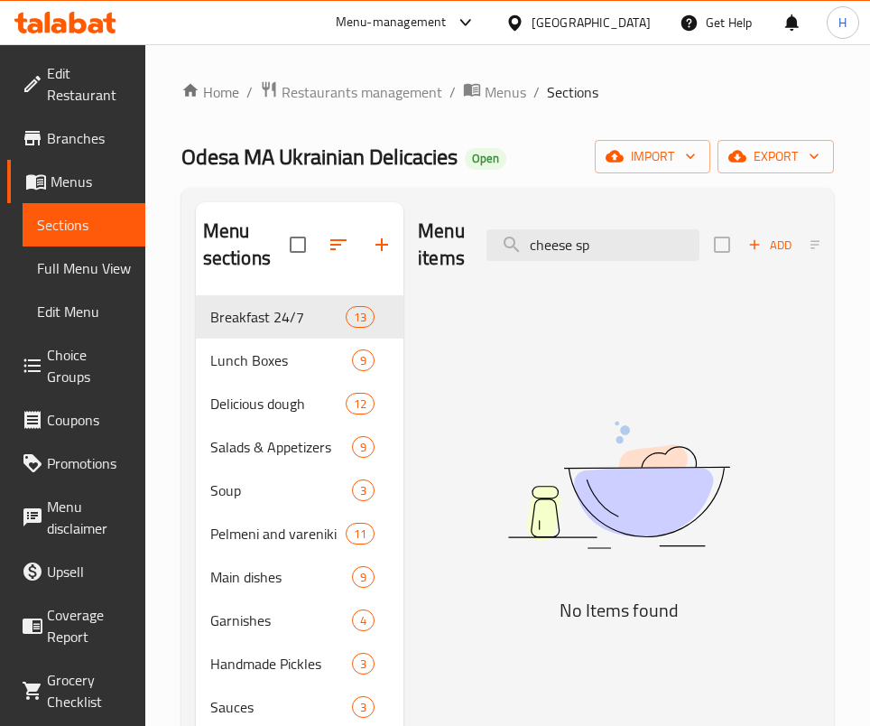
click at [728, 471] on img at bounding box center [619, 484] width 402 height 213
click at [552, 231] on input "cheese sp" at bounding box center [593, 245] width 213 height 32
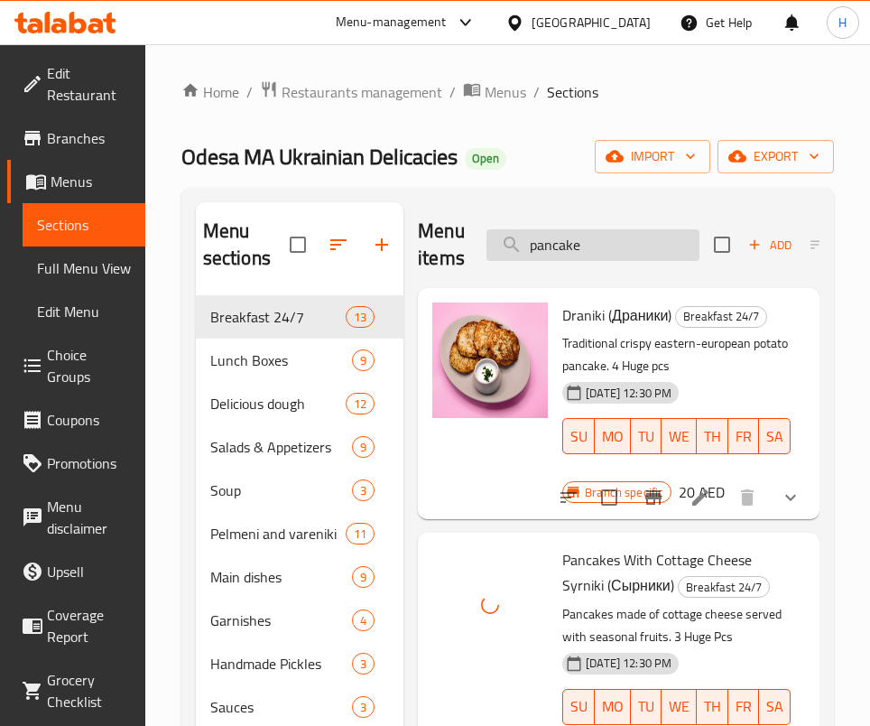
click at [578, 252] on input "pancake" at bounding box center [593, 245] width 213 height 32
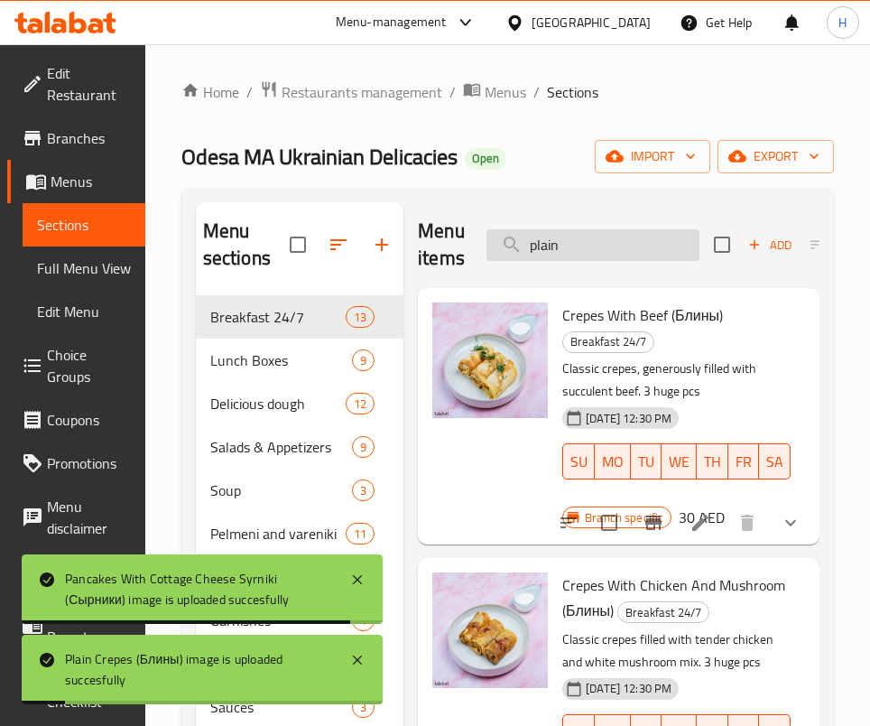
click at [648, 236] on input "plain" at bounding box center [593, 245] width 213 height 32
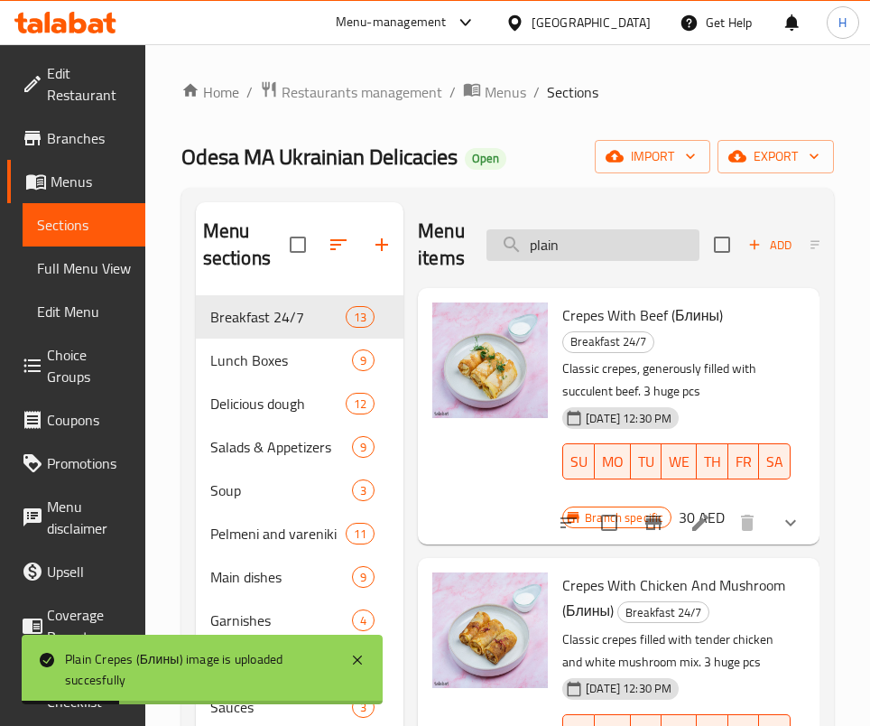
click at [648, 236] on input "plain" at bounding box center [593, 245] width 213 height 32
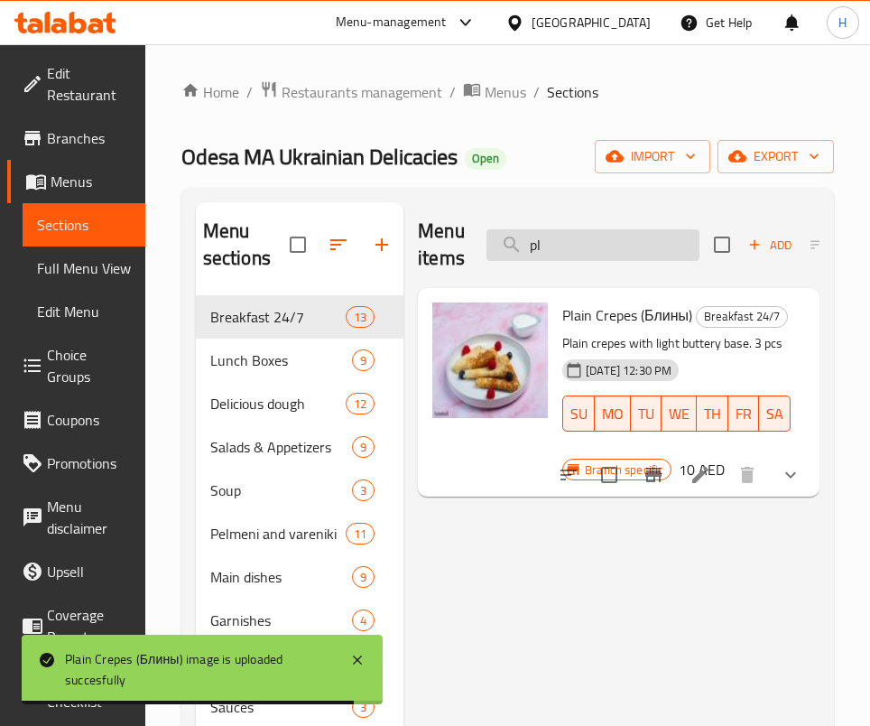
type input "p"
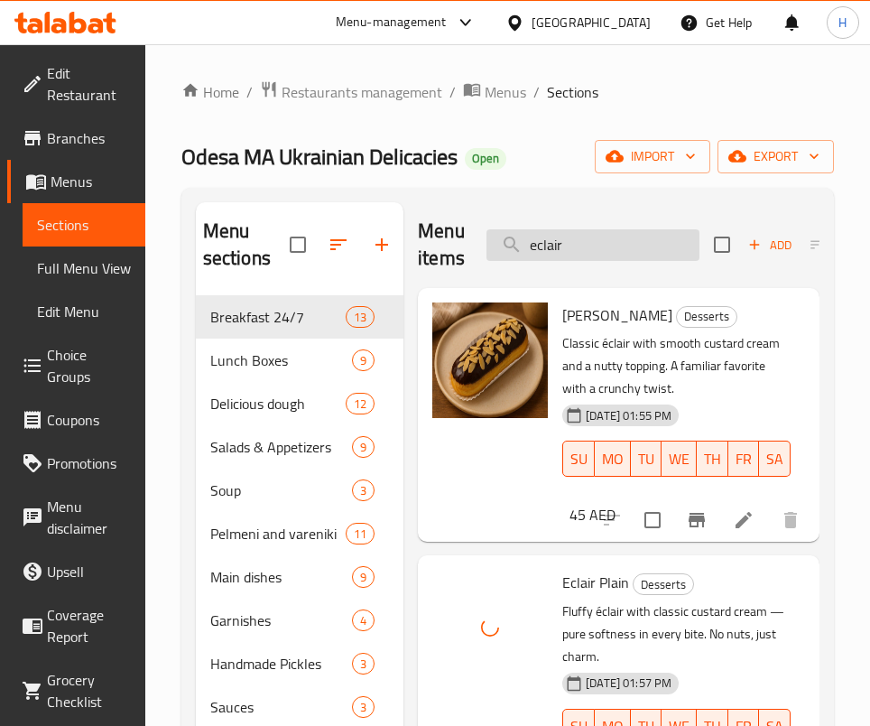
click at [563, 243] on input "eclair" at bounding box center [593, 245] width 213 height 32
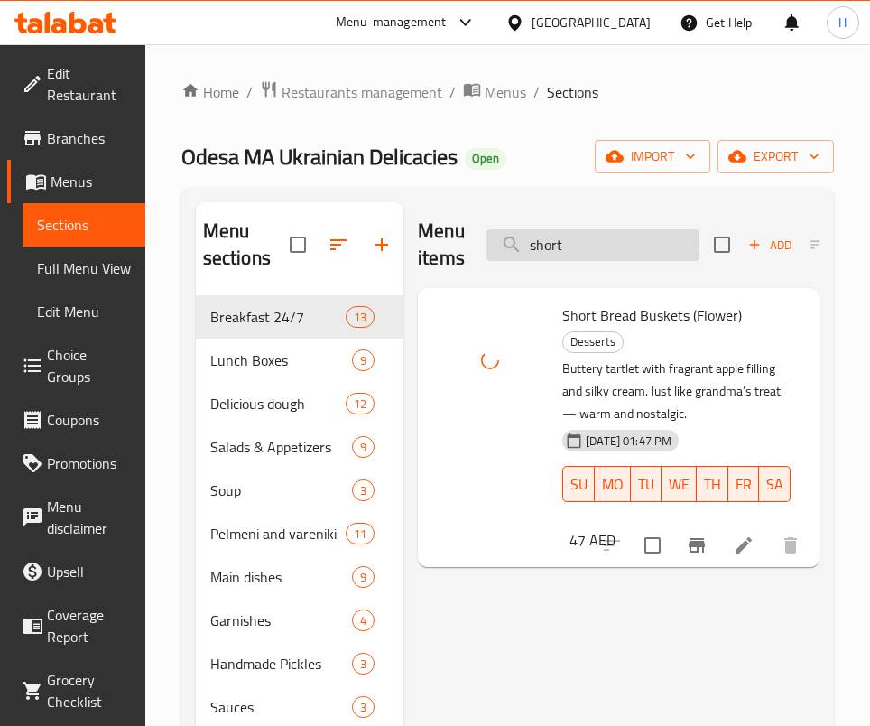
click at [635, 229] on input "short" at bounding box center [593, 245] width 213 height 32
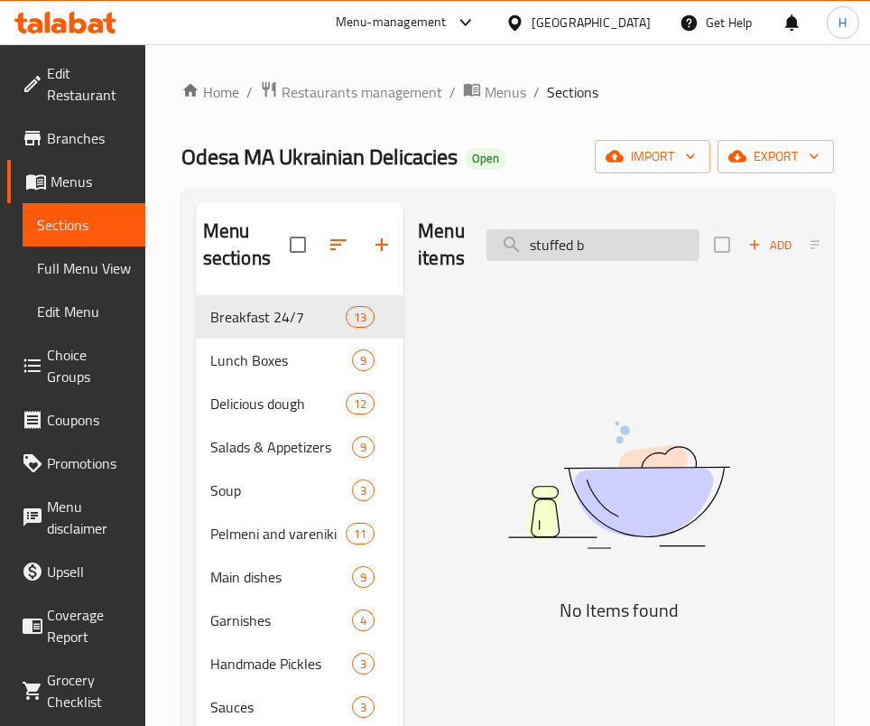
click at [635, 230] on input "stuffed b" at bounding box center [593, 245] width 213 height 32
click at [616, 256] on input "stuffed b" at bounding box center [593, 245] width 213 height 32
click at [617, 254] on input "stuffed b" at bounding box center [593, 245] width 213 height 32
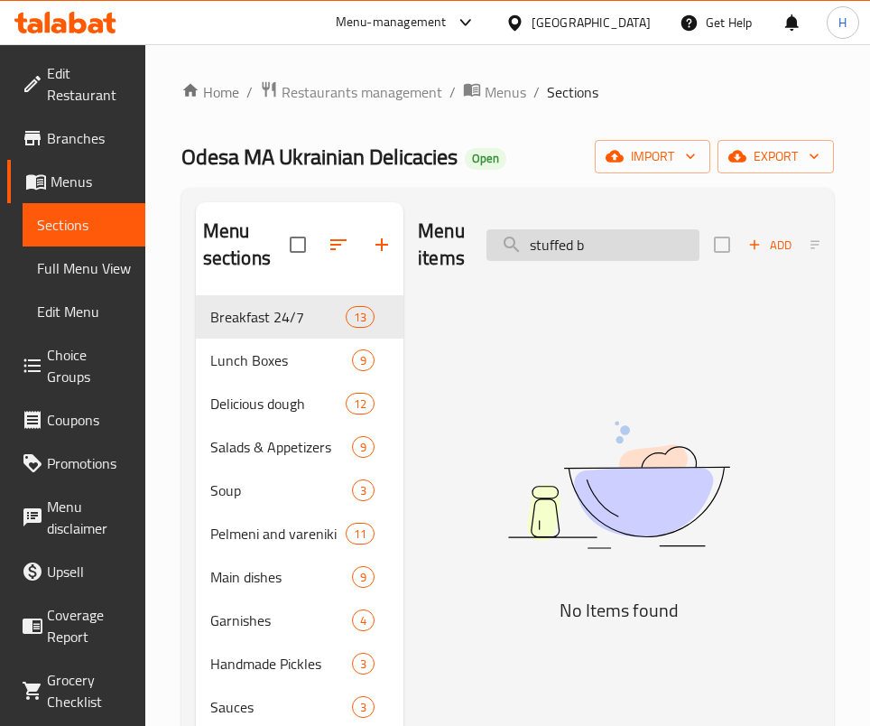
click at [617, 254] on input "stuffed b" at bounding box center [593, 245] width 213 height 32
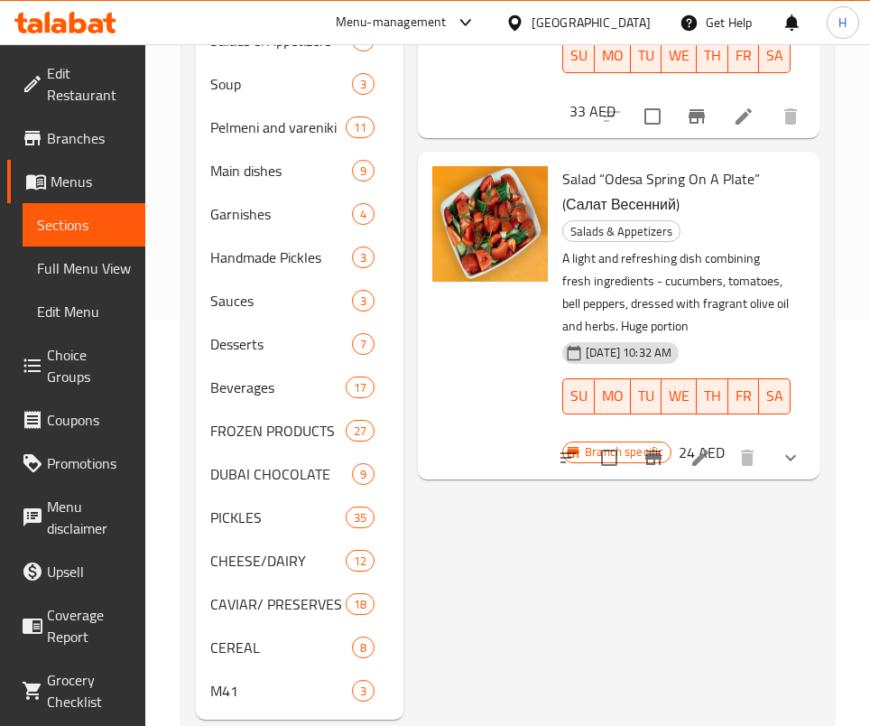
scroll to position [451, 0]
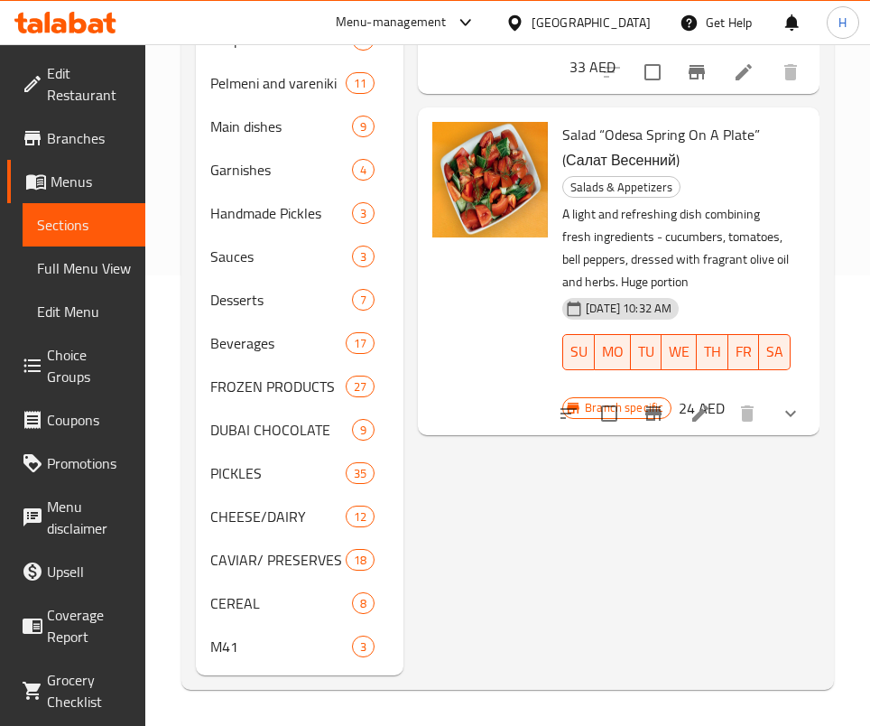
click at [770, 523] on div "Menu items bell Add Sort Manage items Spring Roll Greek (3Pcs) Breakfast 24/7 M…" at bounding box center [612, 214] width 416 height 924
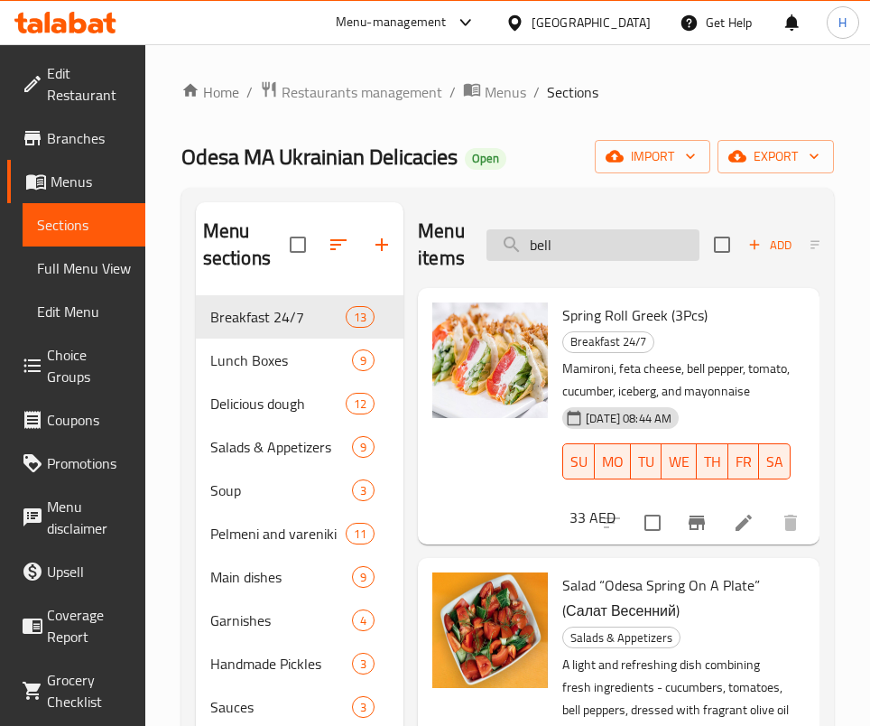
click at [561, 234] on input "bell" at bounding box center [593, 245] width 213 height 32
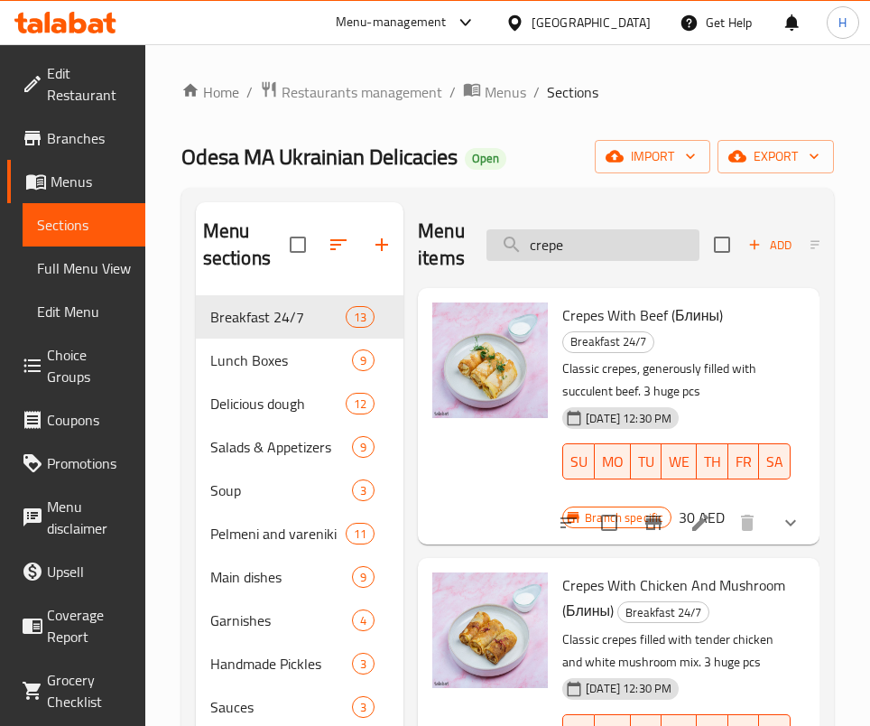
click at [563, 248] on input "crepe" at bounding box center [593, 245] width 213 height 32
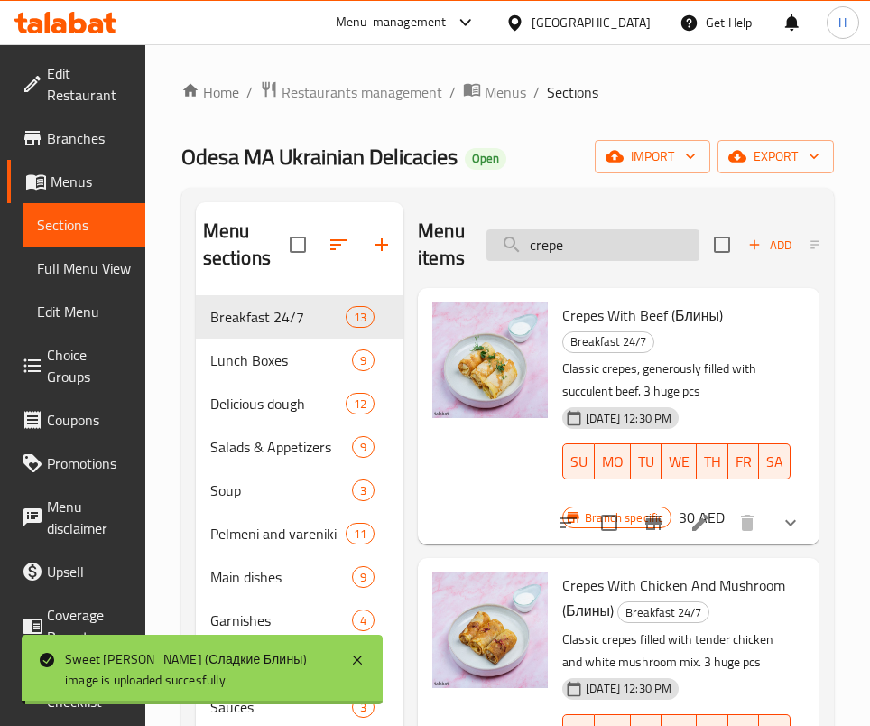
click at [563, 248] on input "crepe" at bounding box center [593, 245] width 213 height 32
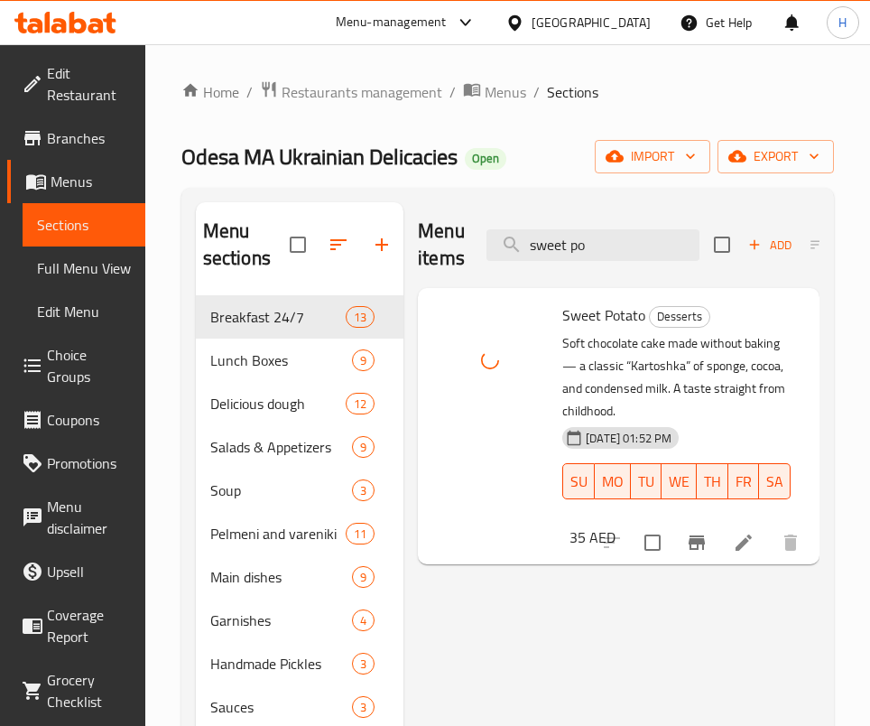
click at [649, 220] on div "Menu items sweet po Add Sort Manage items" at bounding box center [619, 245] width 402 height 86
click at [626, 237] on input "sweet po" at bounding box center [593, 245] width 213 height 32
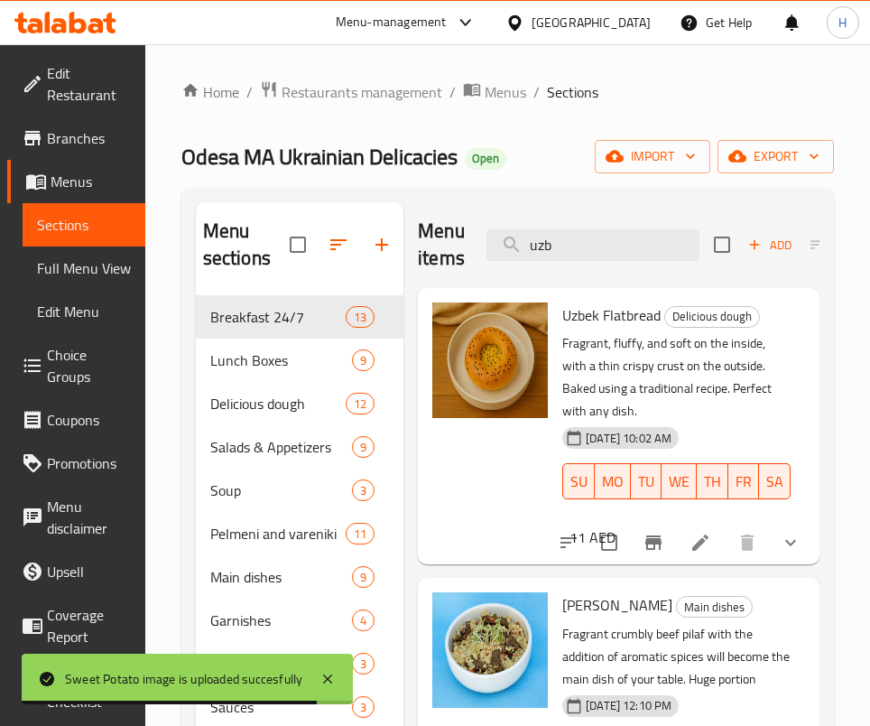
type input "uzb"
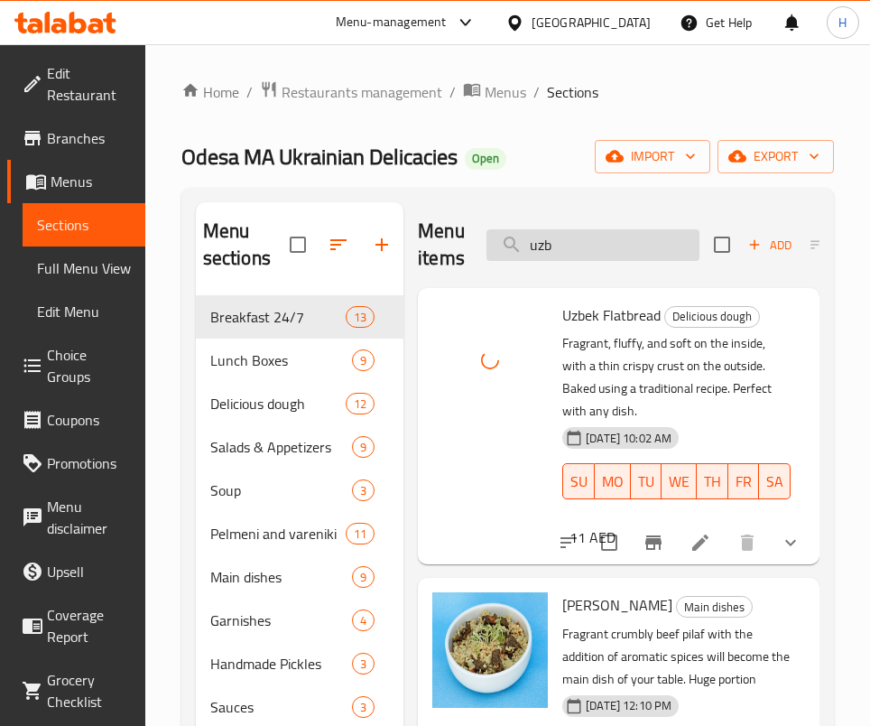
click at [587, 247] on input "uzb" at bounding box center [593, 245] width 213 height 32
